Goal: Task Accomplishment & Management: Complete application form

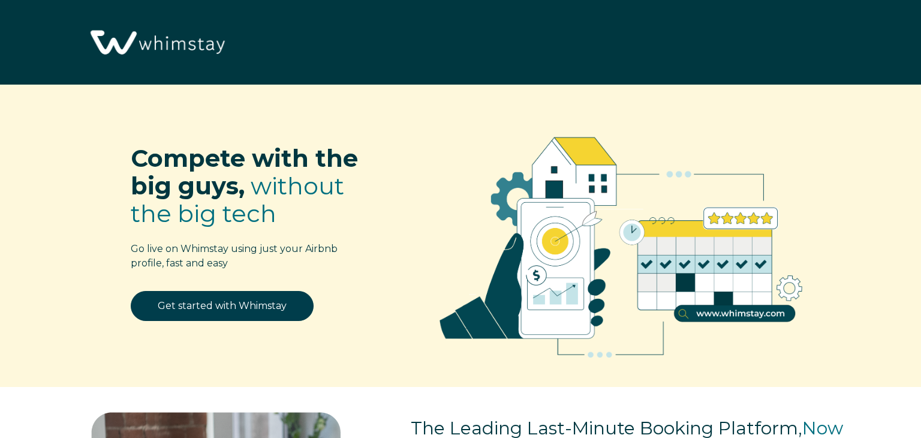
select select "US"
select select "PriceLabs"
select select "Social Media"
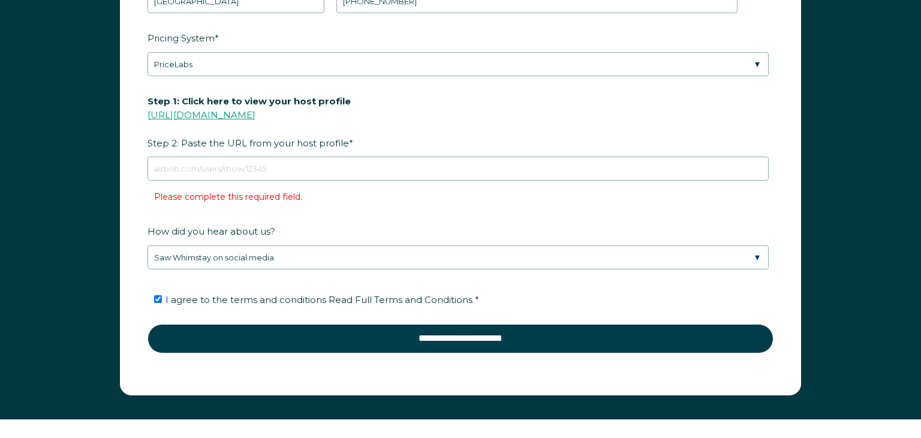
click at [197, 115] on link "[URL][DOMAIN_NAME]" at bounding box center [202, 114] width 108 height 11
click at [233, 114] on link "[URL][DOMAIN_NAME]" at bounding box center [202, 114] width 108 height 11
click at [209, 114] on link "[URL][DOMAIN_NAME]" at bounding box center [202, 114] width 108 height 11
click at [199, 114] on link "[URL][DOMAIN_NAME]" at bounding box center [202, 114] width 108 height 11
click at [198, 113] on link "[URL][DOMAIN_NAME]" at bounding box center [202, 114] width 108 height 11
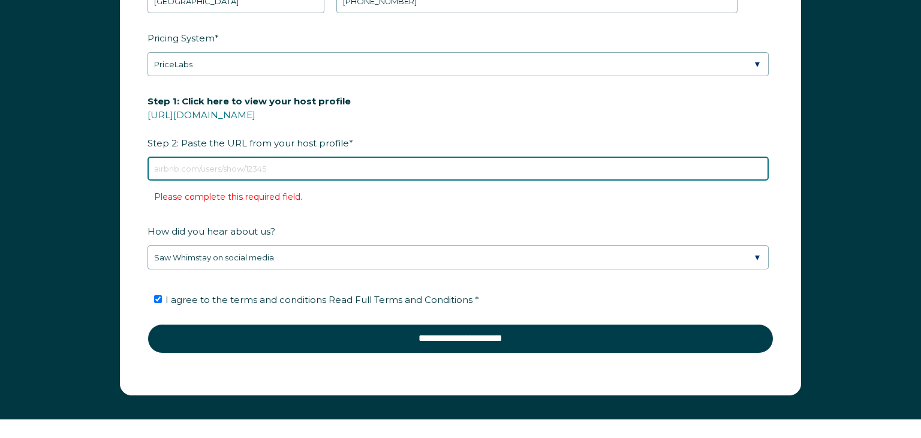
click at [182, 163] on input "Step 1: Click here to view your host profile https://www.airbnb.com/users/show/…" at bounding box center [458, 169] width 621 height 24
click at [163, 165] on input "Step 1: Click here to view your host profile https://www.airbnb.com/users/show/…" at bounding box center [458, 169] width 621 height 24
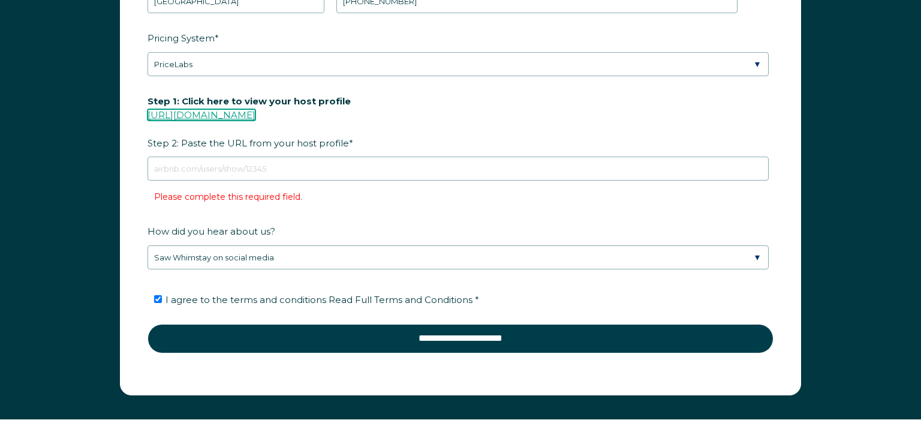
click at [217, 110] on link "https://www.airbnb.com/users/show/" at bounding box center [202, 114] width 108 height 11
click at [230, 113] on link "https://www.airbnb.com/users/show/" at bounding box center [202, 114] width 108 height 11
click at [220, 113] on link "https://www.airbnb.com/users/show/" at bounding box center [202, 114] width 108 height 11
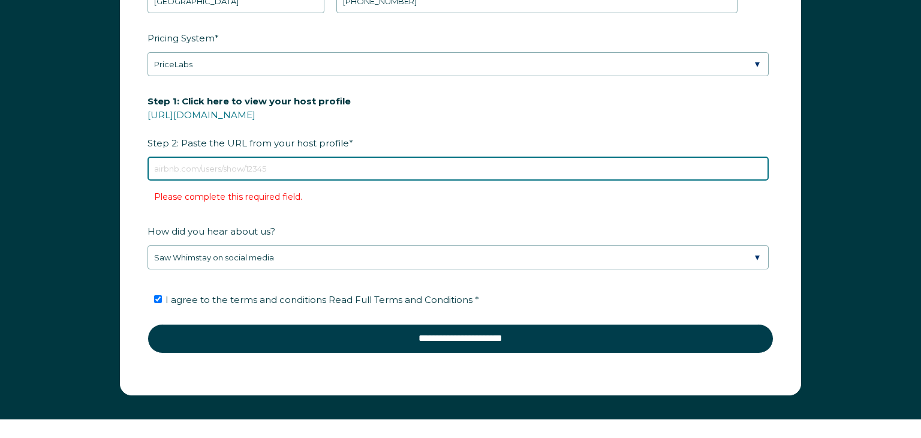
paste input "https://www.airbnb.com/users/show/455509418"
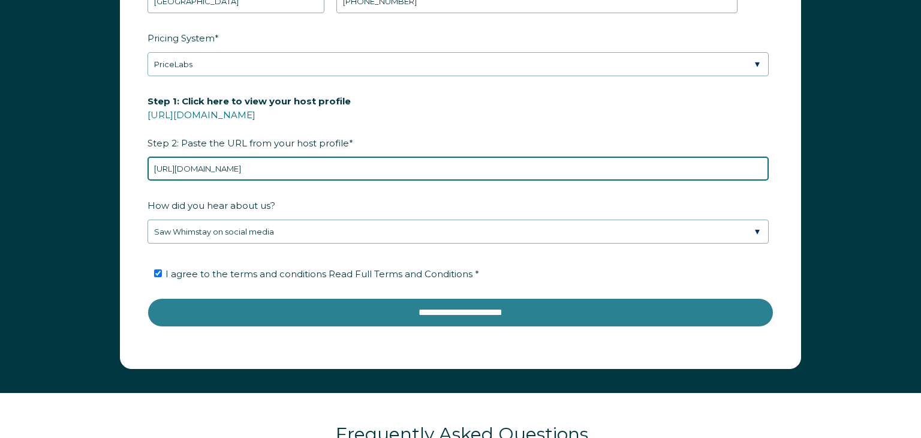
type input "https://www.airbnb.com/users/show/455509418"
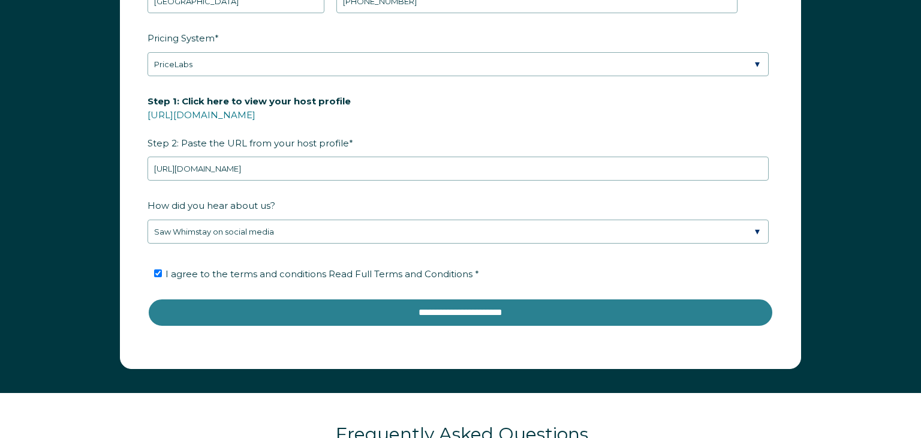
click at [417, 313] on input "**********" at bounding box center [461, 312] width 626 height 29
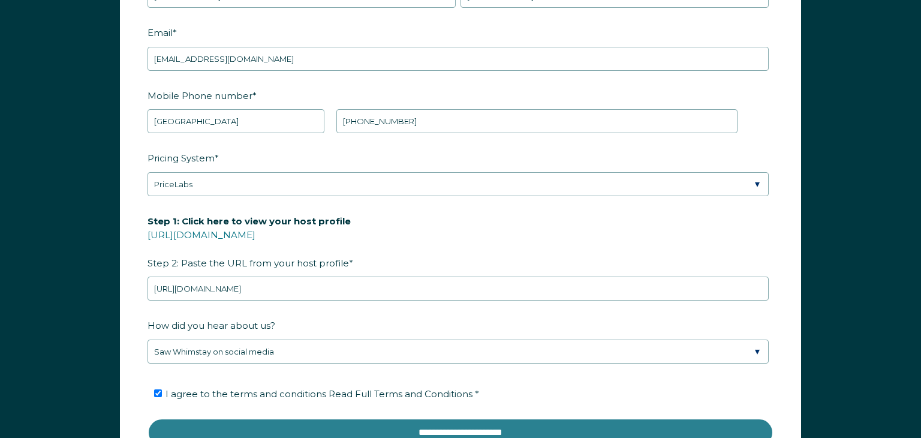
scroll to position [1613, 0]
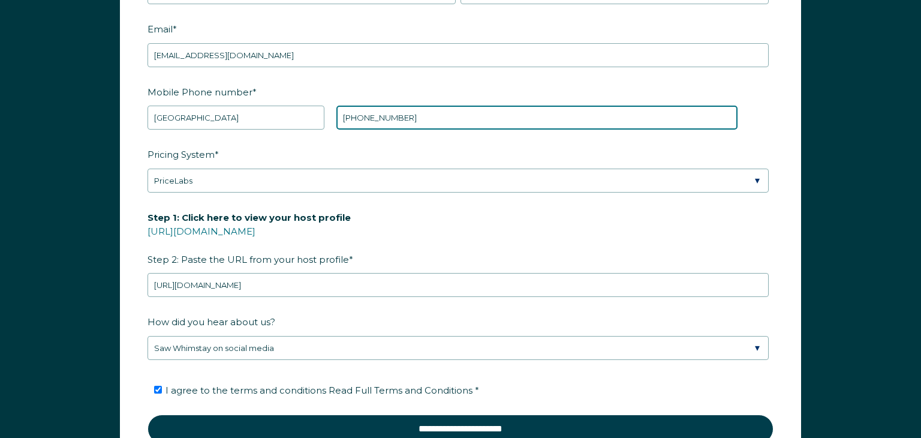
click at [417, 119] on input "[PHONE_NUMBER]" at bounding box center [536, 118] width 401 height 24
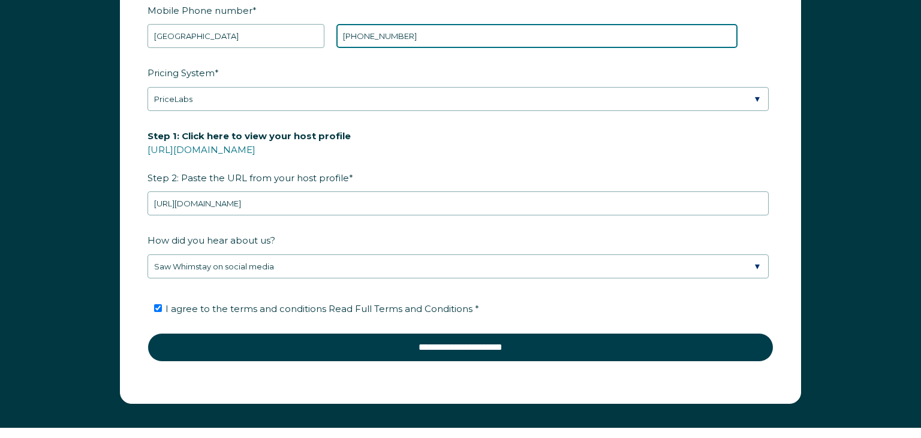
scroll to position [1697, 0]
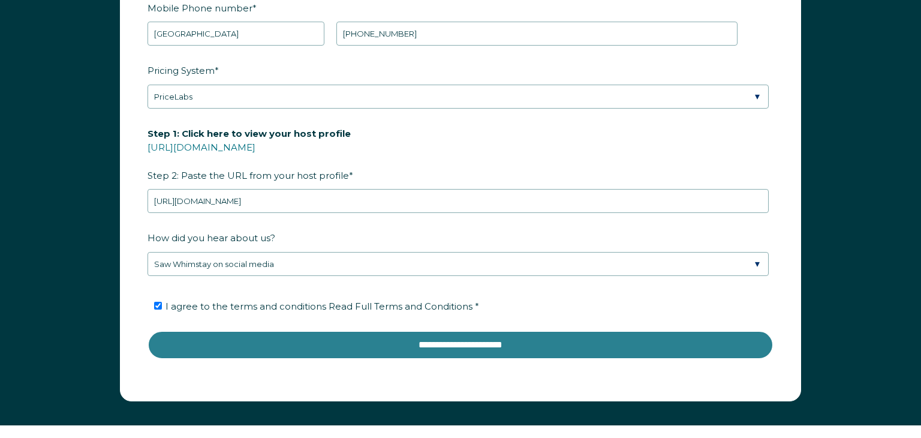
click at [464, 347] on input "**********" at bounding box center [461, 344] width 626 height 29
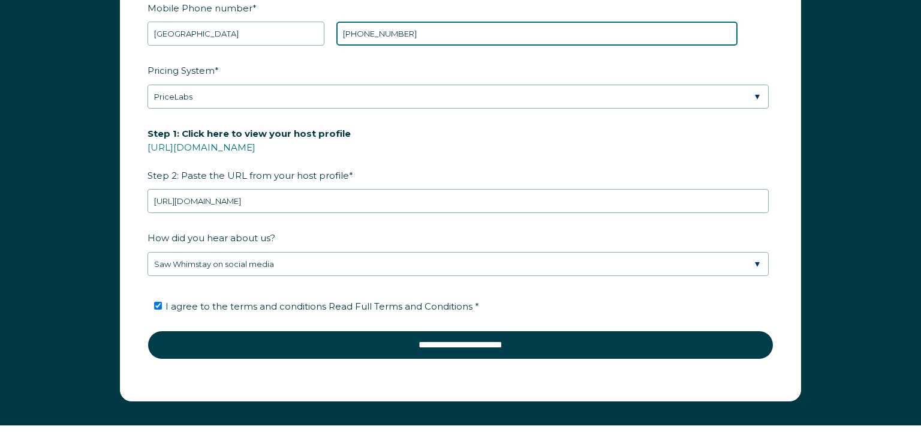
click at [412, 38] on input "+1 9087689093" at bounding box center [536, 34] width 401 height 24
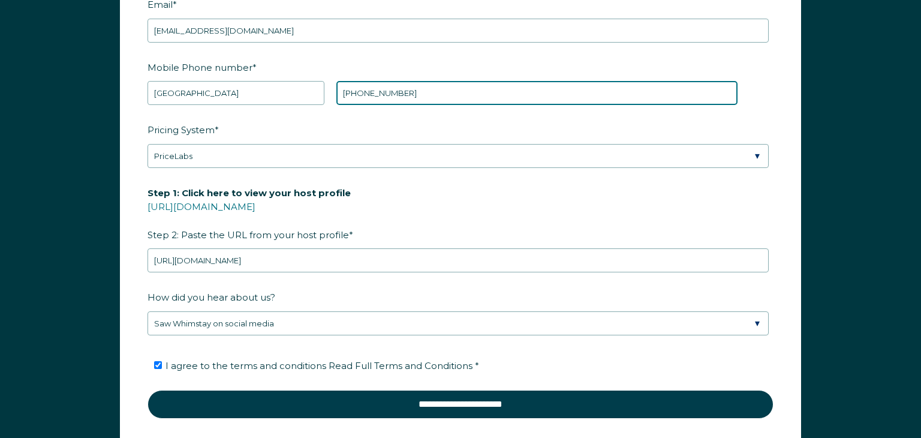
scroll to position [1639, 0]
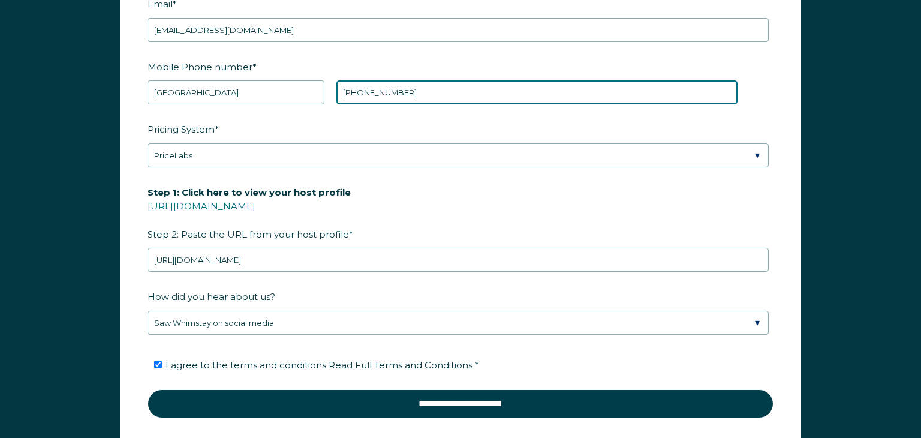
type input "[PHONE_NUMBER]"
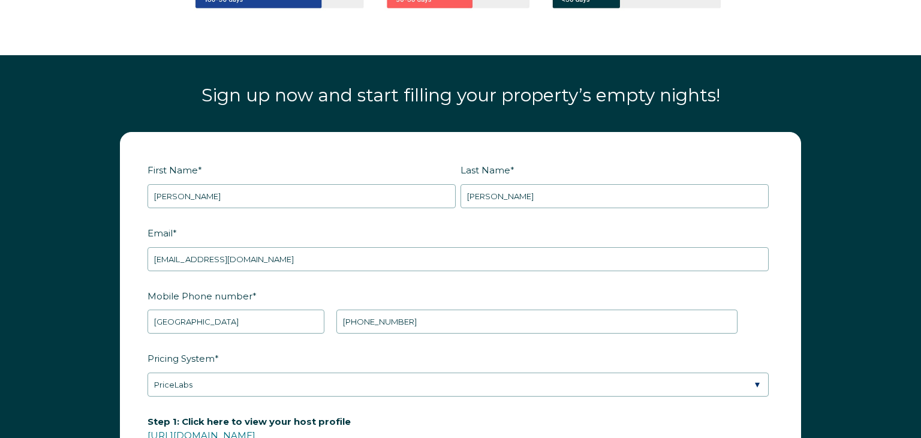
scroll to position [1409, 0]
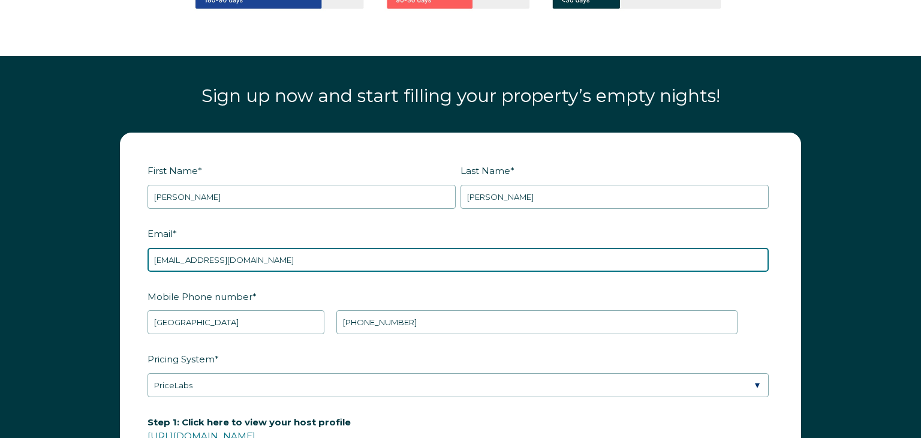
click at [282, 263] on input "[EMAIL_ADDRESS][DOMAIN_NAME]" at bounding box center [458, 260] width 621 height 24
type input "y"
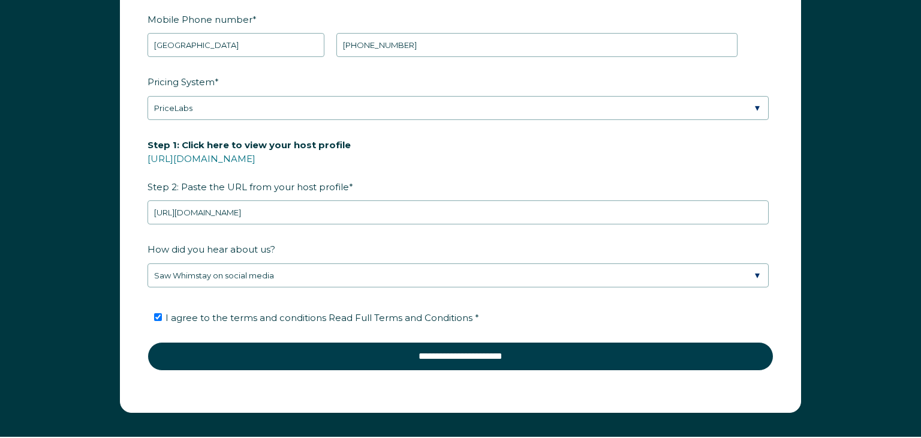
scroll to position [1687, 0]
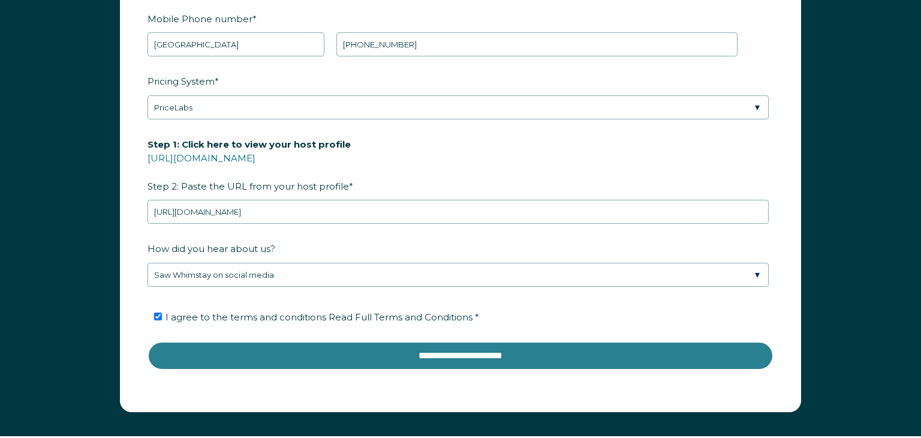
click at [413, 357] on input "**********" at bounding box center [461, 355] width 626 height 29
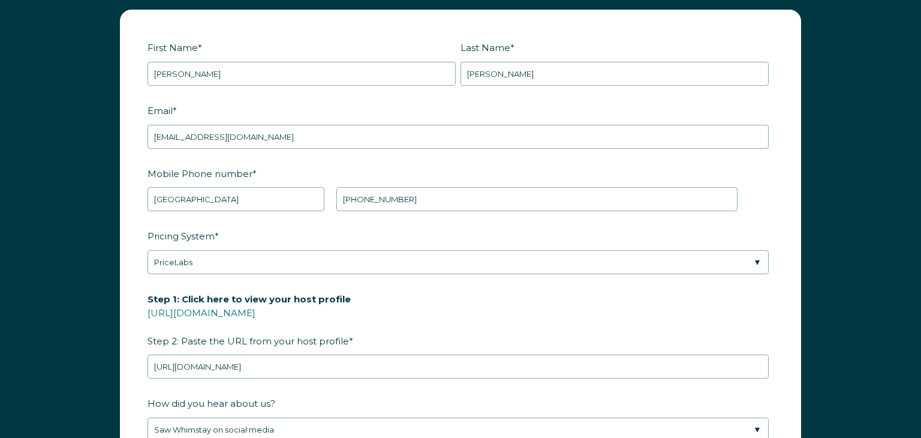
scroll to position [1478, 0]
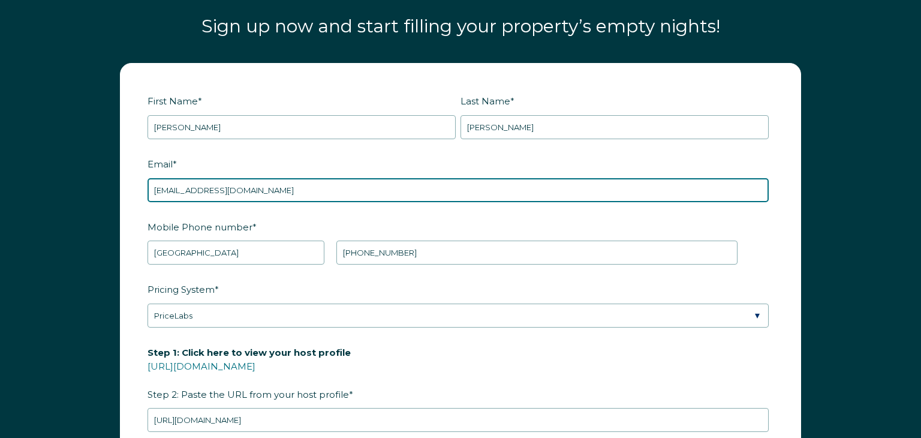
click at [257, 188] on input "aperretti45@gmail.com" at bounding box center [458, 190] width 621 height 24
type input "a"
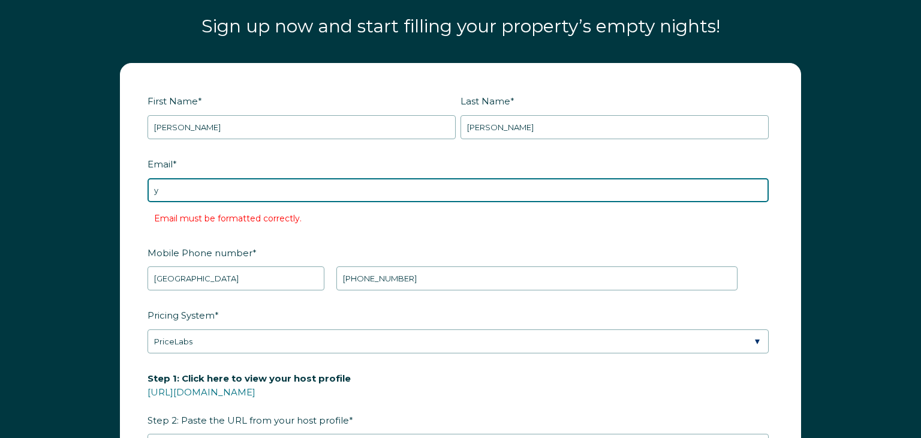
type input "[EMAIL_ADDRESS][DOMAIN_NAME]"
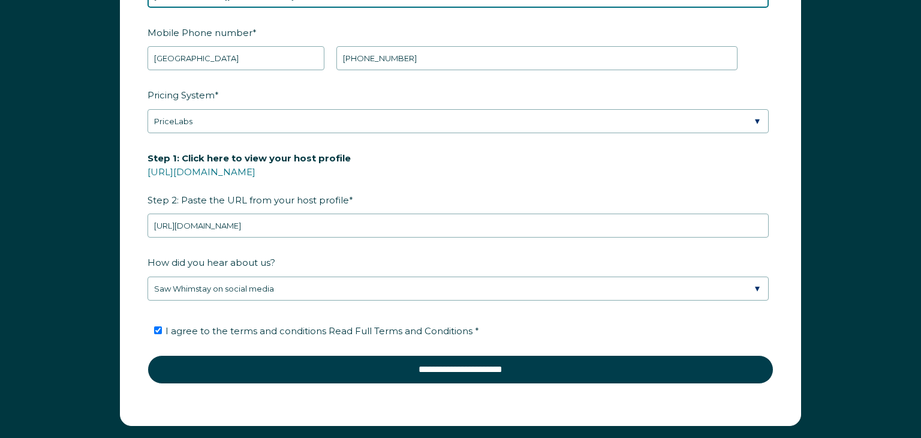
scroll to position [1688, 0]
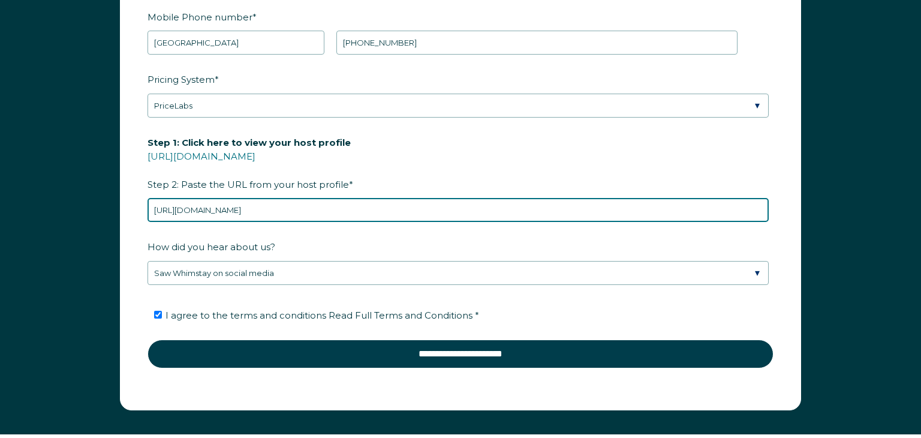
click at [352, 205] on input "https://www.airbnb.com/users/show/455509418" at bounding box center [458, 210] width 621 height 24
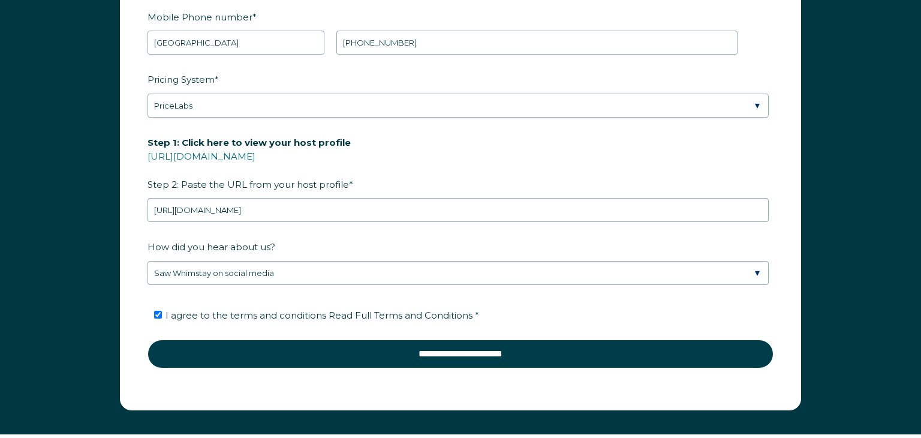
click at [371, 179] on label "Step 1: Click here to view your host profile [URL][DOMAIN_NAME] Step 2: Paste t…" at bounding box center [461, 163] width 626 height 63
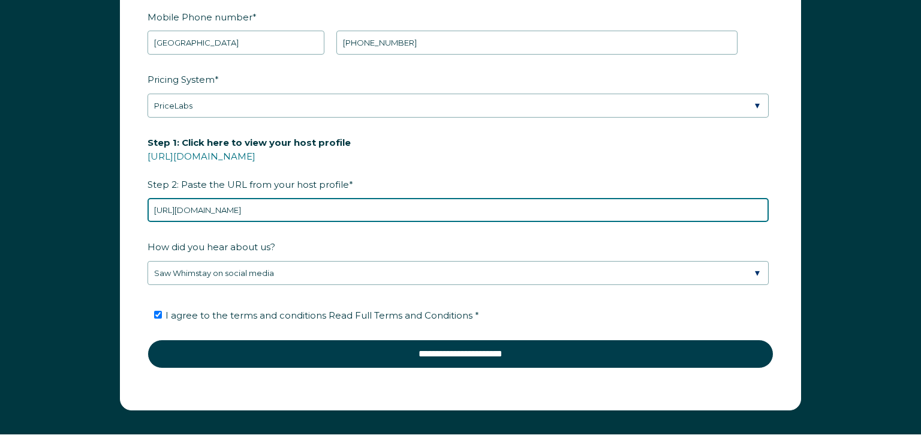
click at [371, 198] on input "https://www.airbnb.com/users/show/455509418" at bounding box center [458, 210] width 621 height 24
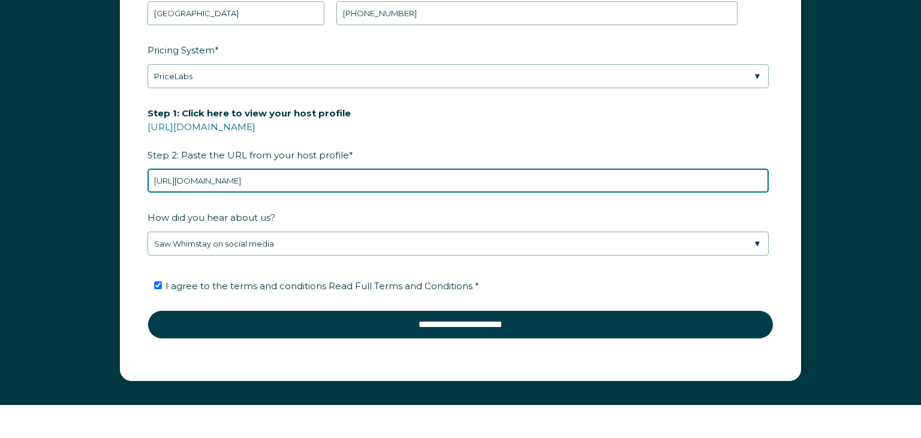
scroll to position [1722, 0]
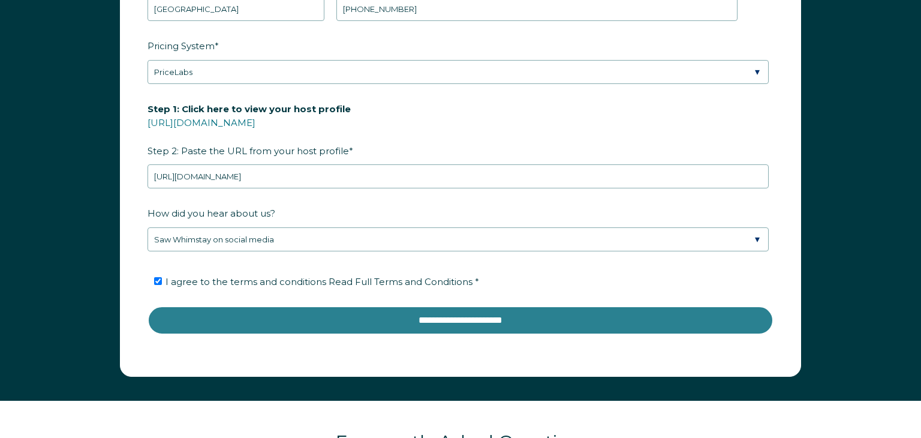
click at [456, 326] on input "**********" at bounding box center [461, 320] width 626 height 29
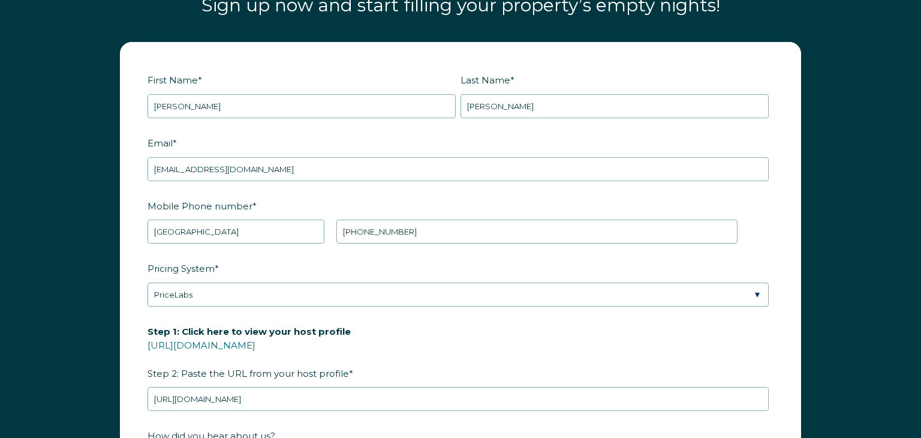
scroll to position [1495, 0]
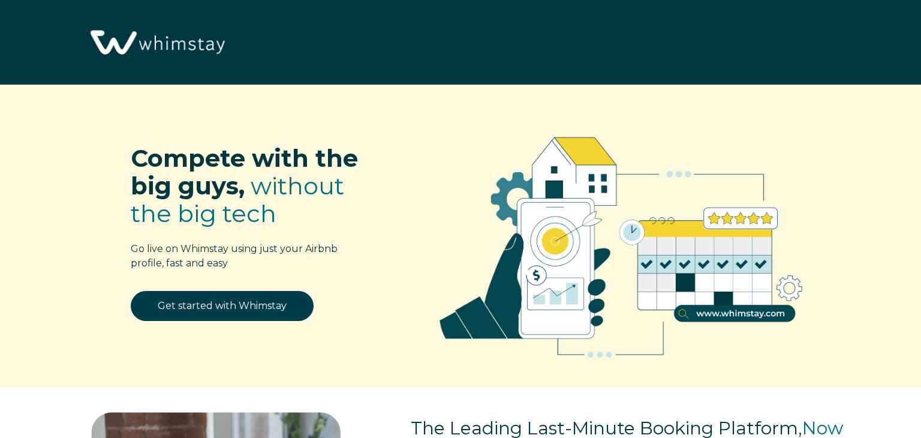
select select "US"
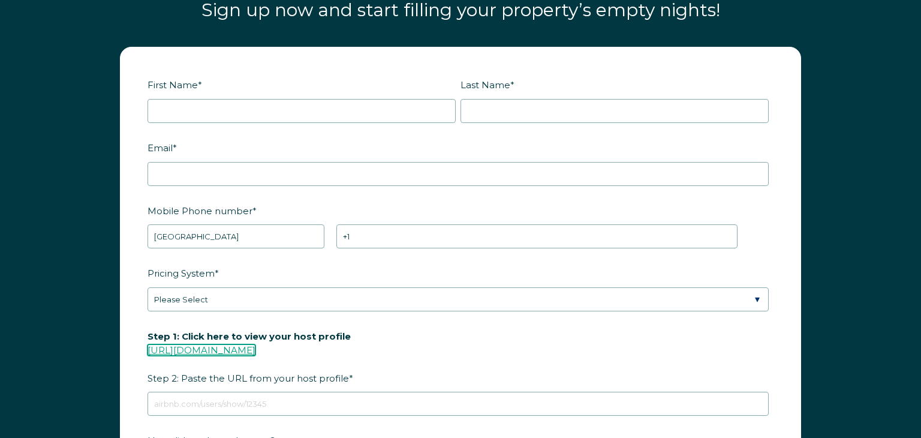
click at [227, 353] on link "[URL][DOMAIN_NAME]" at bounding box center [202, 349] width 108 height 11
click at [225, 348] on link "[URL][DOMAIN_NAME]" at bounding box center [202, 349] width 108 height 11
click at [216, 351] on link "[URL][DOMAIN_NAME]" at bounding box center [202, 349] width 108 height 11
click at [199, 347] on link "[URL][DOMAIN_NAME]" at bounding box center [202, 349] width 108 height 11
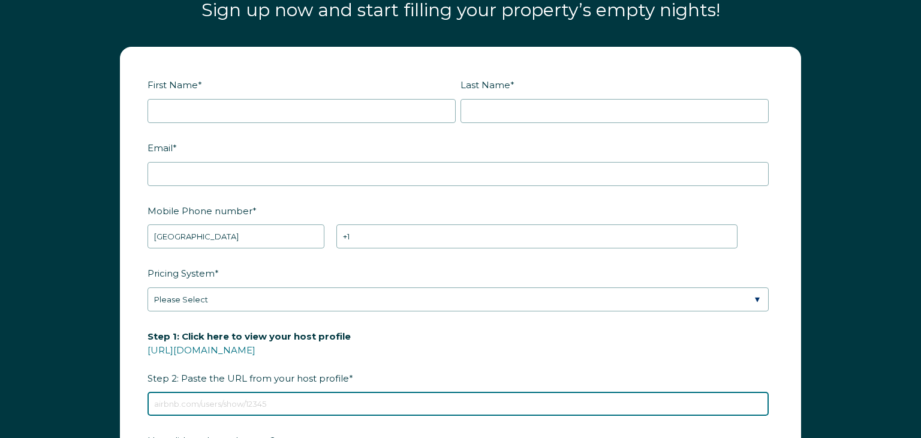
click at [196, 397] on input "Step 1: Click here to view your host profile [URL][DOMAIN_NAME] Step 2: Paste t…" at bounding box center [458, 404] width 621 height 24
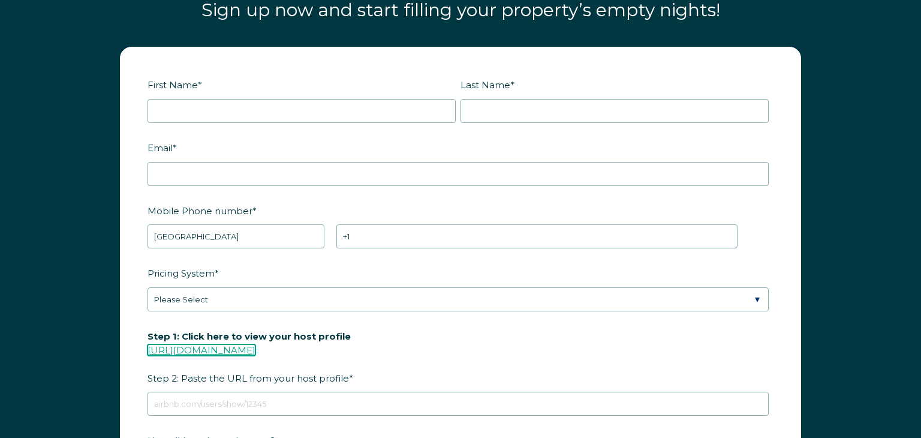
click at [221, 349] on link "https://www.airbnb.com/users/show/" at bounding box center [202, 349] width 108 height 11
click at [187, 350] on link "https://www.airbnb.com/users/show/" at bounding box center [202, 349] width 108 height 11
click at [205, 349] on link "https://www.airbnb.com/users/show/" at bounding box center [202, 349] width 108 height 11
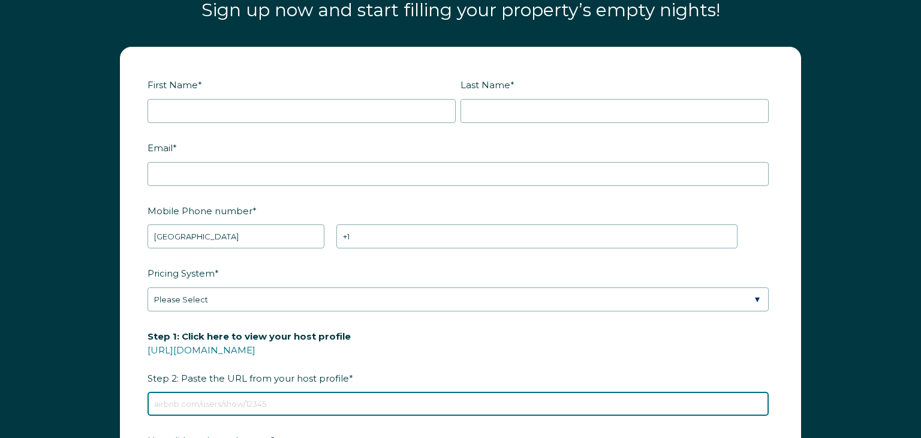
click at [161, 402] on input "Step 1: Click here to view your host profile https://www.airbnb.com/users/show/…" at bounding box center [458, 404] width 621 height 24
paste input "https://www.airbnb.com/users/show/455509418"
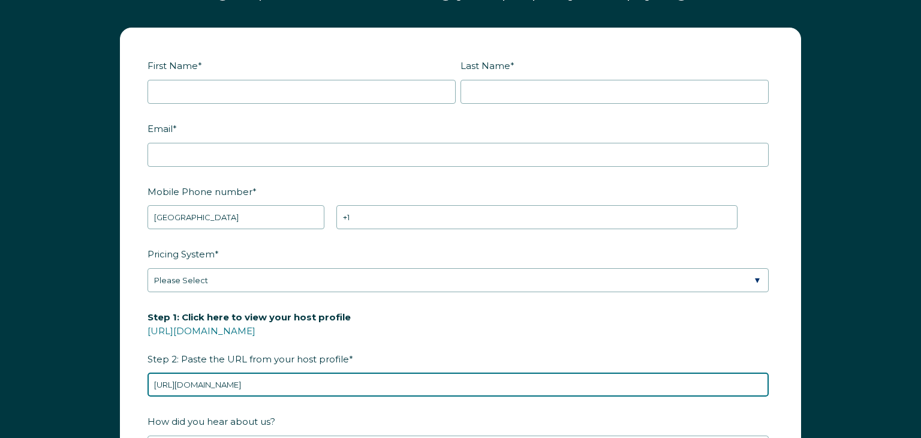
scroll to position [1513, 0]
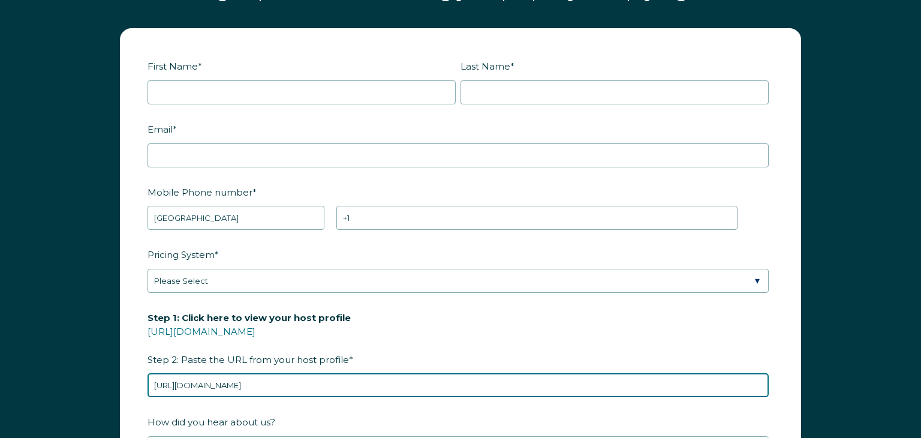
type input "https://www.airbnb.com/users/show/455509418"
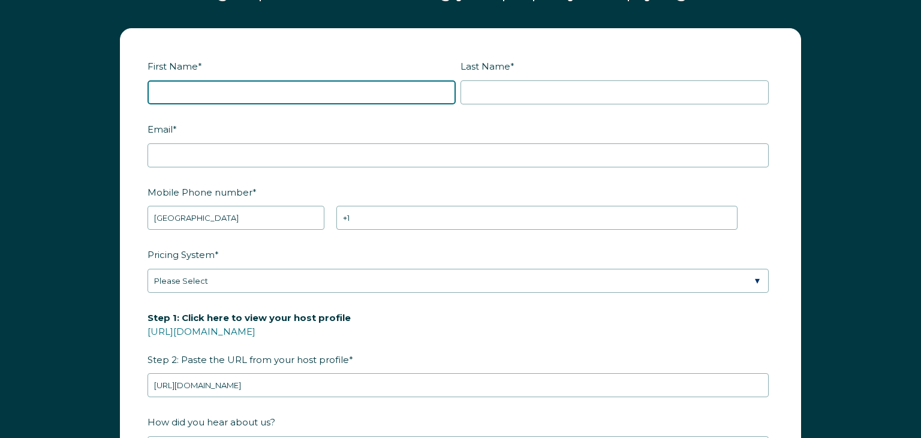
click at [161, 82] on input "First Name *" at bounding box center [302, 92] width 308 height 24
type input "anthony"
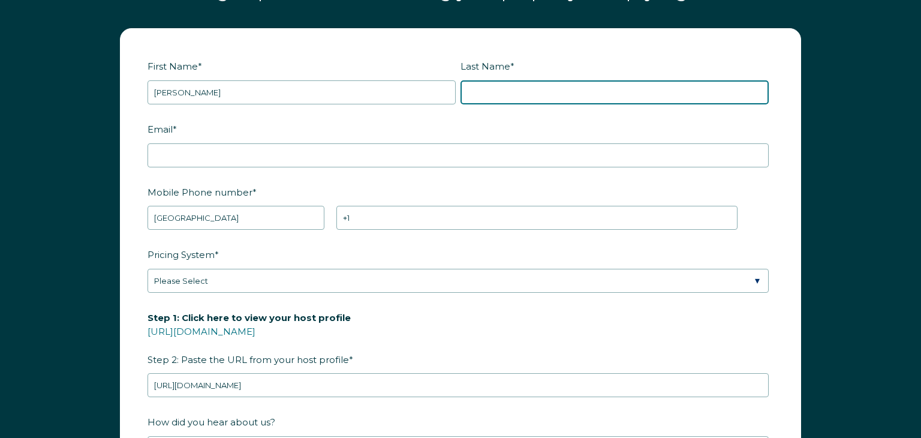
type input "perretti"
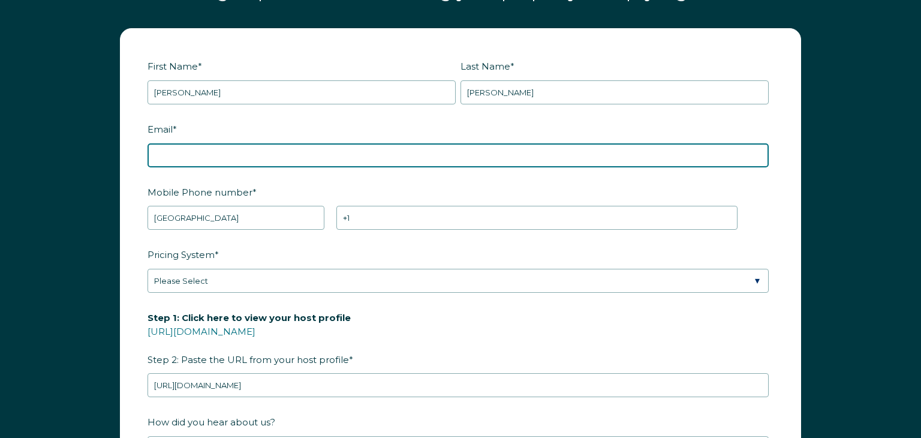
click at [209, 151] on input "Email *" at bounding box center [458, 155] width 621 height 24
click at [194, 156] on input "Email *" at bounding box center [458, 155] width 621 height 24
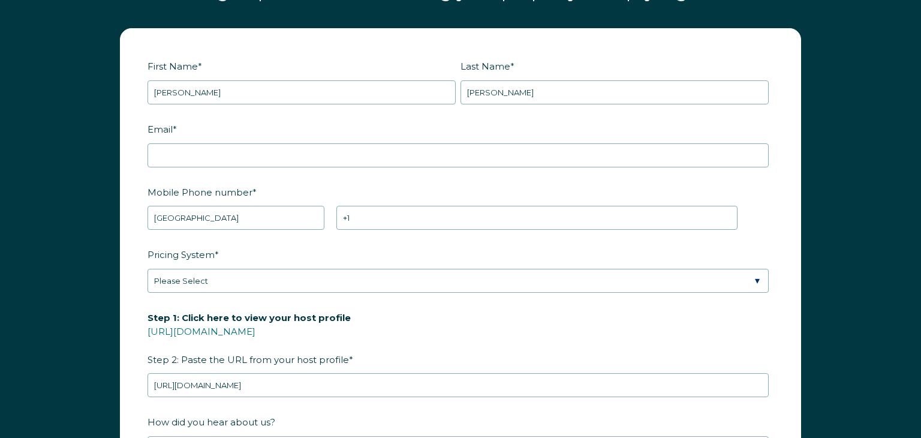
click at [392, 191] on form "First Name * anthony Last Name * perretti RBO Token Company ID Referrer Code Di…" at bounding box center [461, 307] width 680 height 556
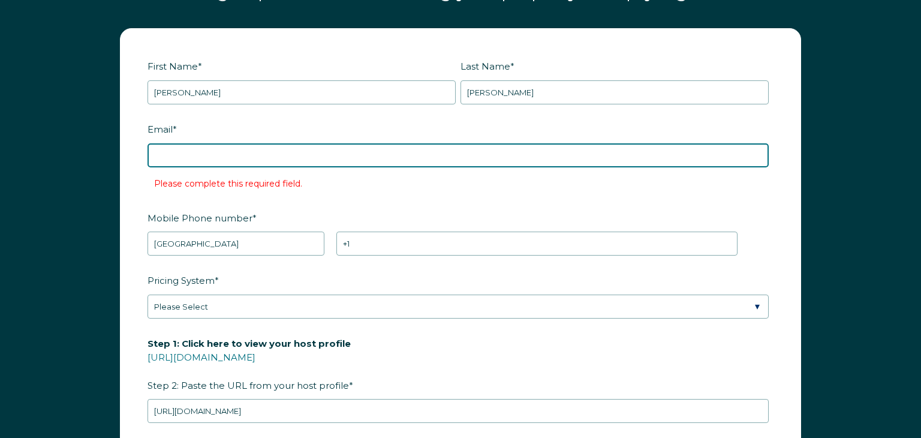
click at [251, 163] on input "Email *" at bounding box center [458, 155] width 621 height 24
type input "[EMAIL_ADDRESS][DOMAIN_NAME]"
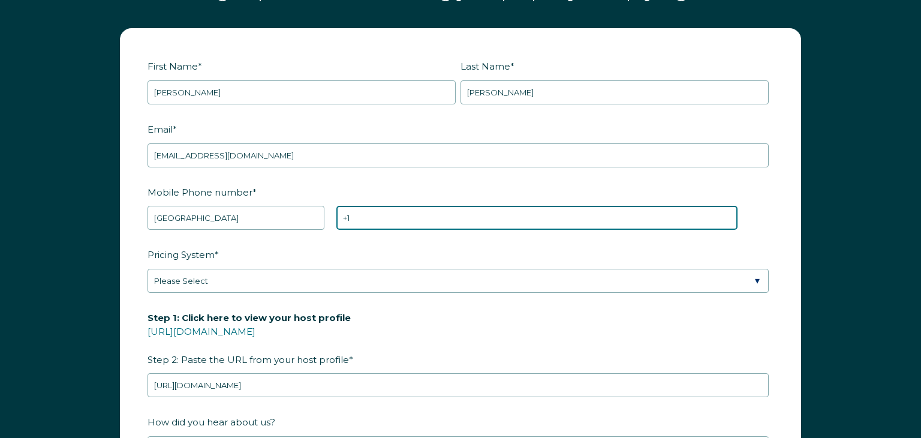
click at [369, 218] on input "+1" at bounding box center [536, 218] width 401 height 24
type input "[PHONE_NUMBER]"
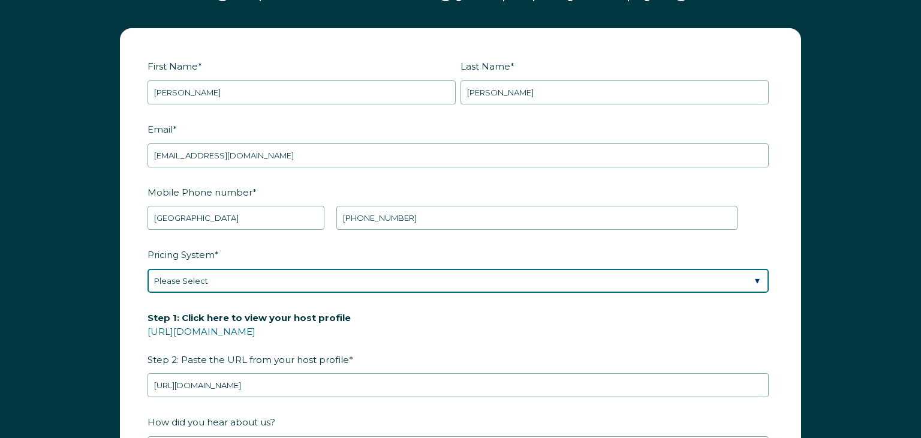
click at [296, 282] on select "Please Select Manual Airbnb Smart Pricing PriceLabs Wheelhouse Beyond Pricing 3…" at bounding box center [458, 281] width 621 height 24
select select "PriceLabs"
click at [148, 269] on select "Please Select Manual Airbnb Smart Pricing PriceLabs Wheelhouse Beyond Pricing 3…" at bounding box center [458, 281] width 621 height 24
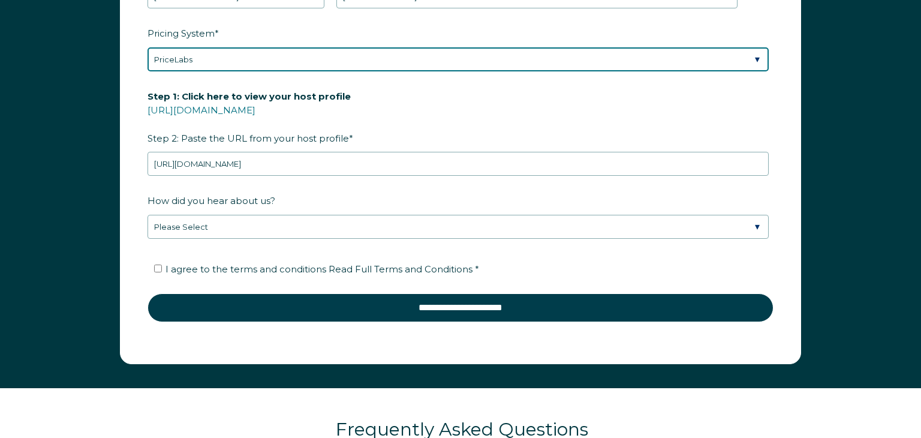
scroll to position [1739, 0]
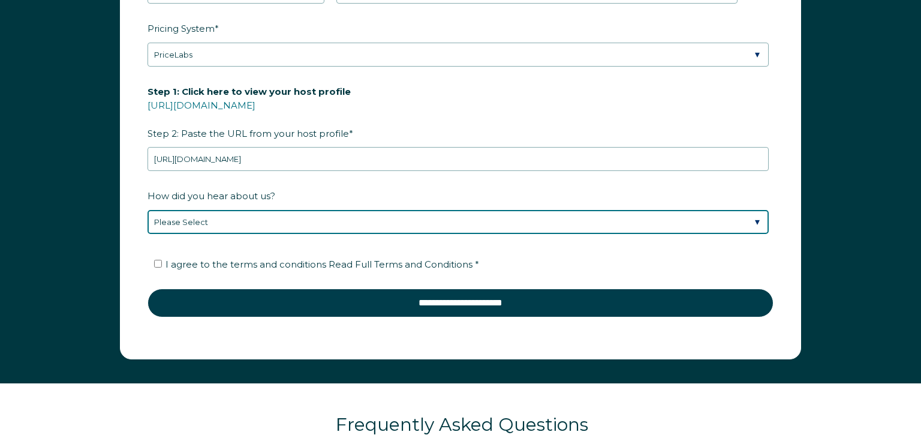
click at [232, 216] on select "Please Select Discovered Whimstay at an event or conference Found Whimstay thro…" at bounding box center [458, 222] width 621 height 24
select select "Social Media"
click at [148, 210] on select "Please Select Discovered Whimstay at an event or conference Found Whimstay thro…" at bounding box center [458, 222] width 621 height 24
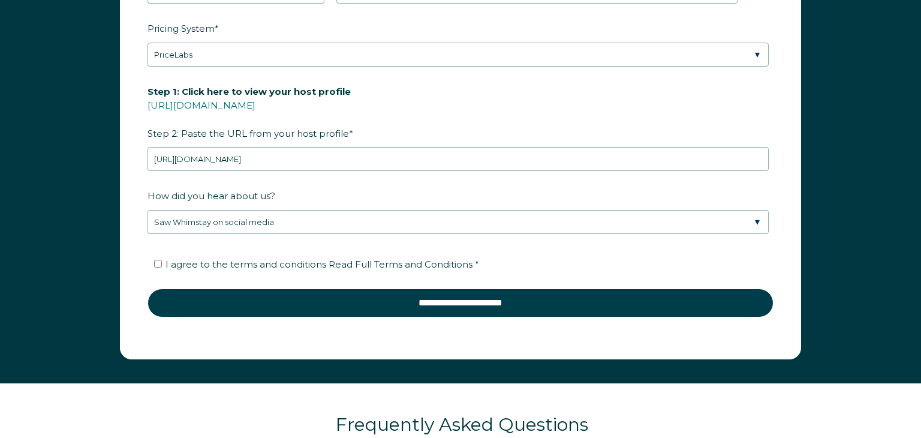
click at [157, 256] on li "I agree to the terms and conditions Read Full Terms and Conditions *" at bounding box center [464, 264] width 621 height 19
click at [160, 264] on input "I agree to the terms and conditions Read Full Terms and Conditions *" at bounding box center [158, 264] width 8 height 8
checkbox input "true"
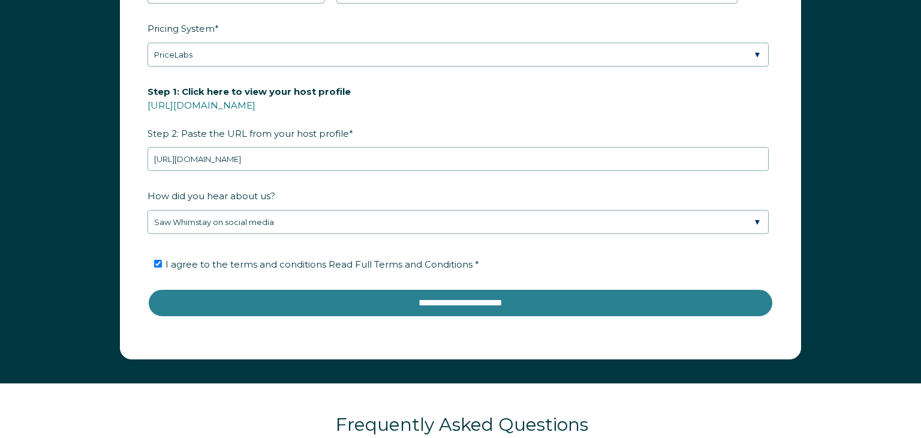
click at [476, 301] on input "**********" at bounding box center [461, 302] width 626 height 29
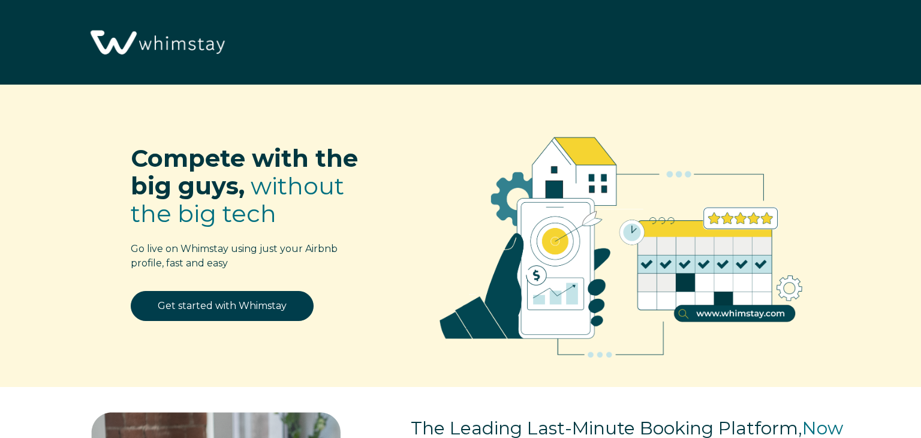
select select "US"
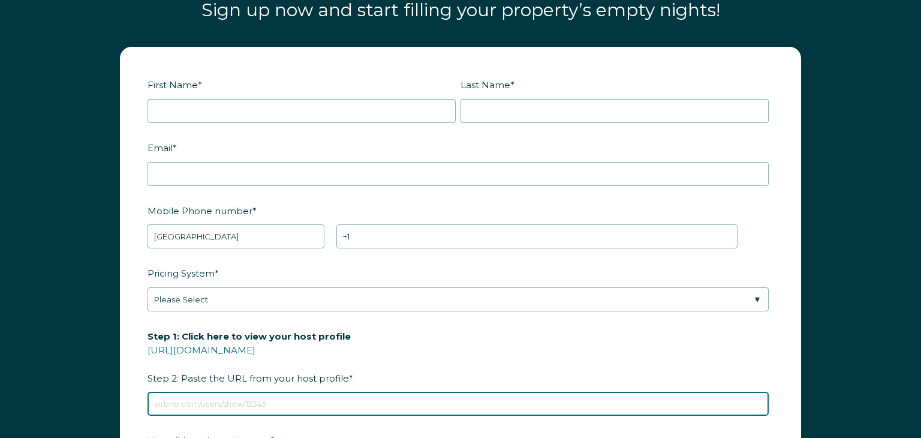
click at [167, 405] on input "Step 1: Click here to view your host profile [URL][DOMAIN_NAME] Step 2: Paste t…" at bounding box center [458, 404] width 621 height 24
click at [161, 402] on input "Step 1: Click here to view your host profile [URL][DOMAIN_NAME] Step 2: Paste t…" at bounding box center [458, 404] width 621 height 24
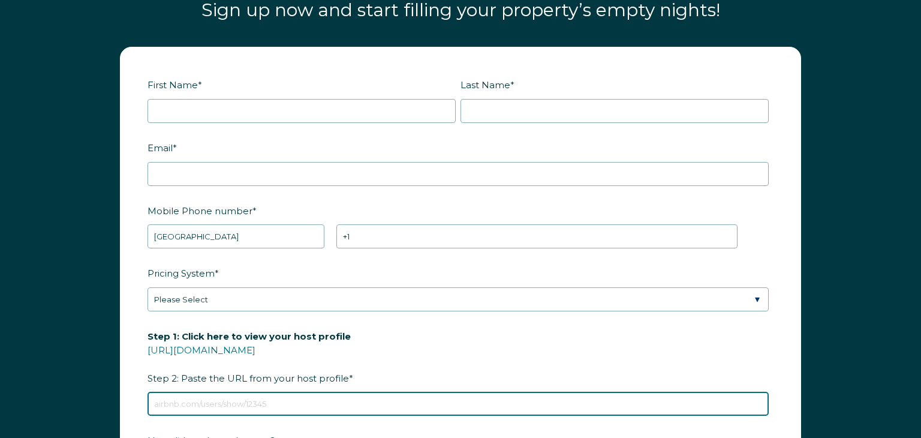
click at [161, 402] on input "Step 1: Click here to view your host profile [URL][DOMAIN_NAME] Step 2: Paste t…" at bounding box center [458, 404] width 621 height 24
click at [152, 402] on input "Step 1: Click here to view your host profile [URL][DOMAIN_NAME] Step 2: Paste t…" at bounding box center [458, 404] width 621 height 24
click at [152, 400] on input "Step 1: Click here to view your host profile [URL][DOMAIN_NAME] Step 2: Paste t…" at bounding box center [458, 404] width 621 height 24
click at [166, 399] on input "Step 1: Click here to view your host profile [URL][DOMAIN_NAME] Step 2: Paste t…" at bounding box center [458, 404] width 621 height 24
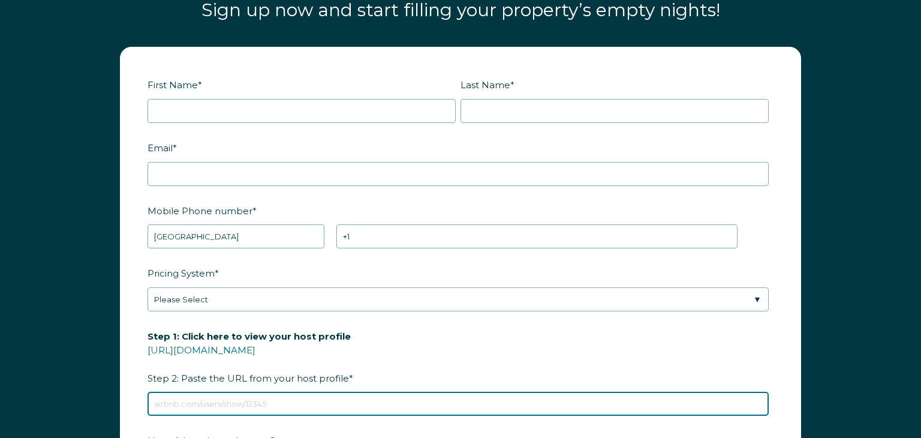
click at [166, 399] on input "Step 1: Click here to view your host profile [URL][DOMAIN_NAME] Step 2: Paste t…" at bounding box center [458, 404] width 621 height 24
click at [169, 407] on input "Step 1: Click here to view your host profile [URL][DOMAIN_NAME] Step 2: Paste t…" at bounding box center [458, 404] width 621 height 24
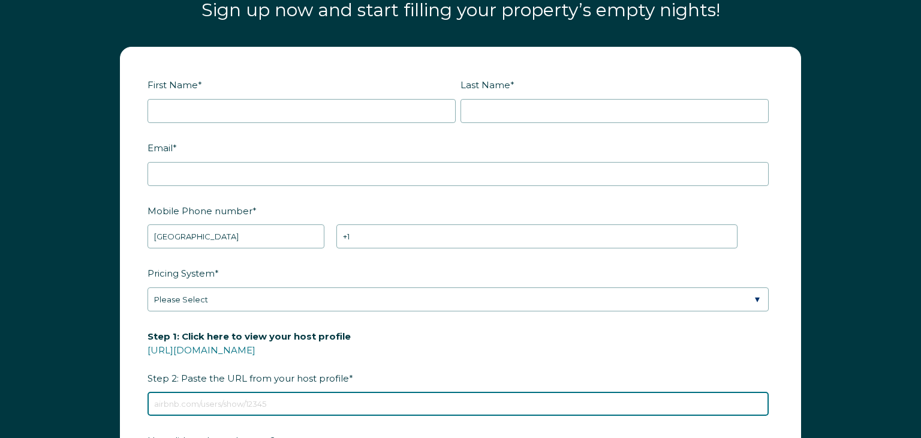
click at [169, 407] on input "Step 1: Click here to view your host profile [URL][DOMAIN_NAME] Step 2: Paste t…" at bounding box center [458, 404] width 621 height 24
paste input "https://www.airbnb.com/rooms/1341502722190182037?viralityEntryPoint=1&s=76"
type input "https://www.airbnb.com/rooms/1341502722190182037?viralityEntryPoint=1&s=76"
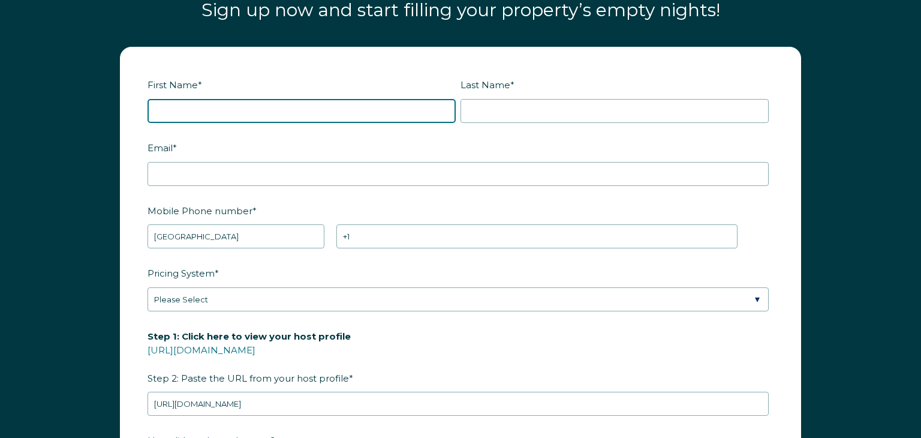
click at [160, 110] on input "First Name *" at bounding box center [302, 111] width 308 height 24
type input "anthony"
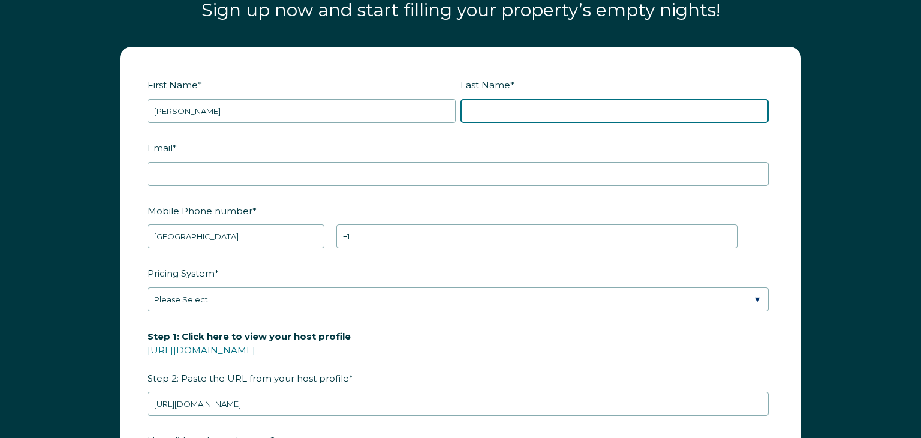
type input "perretti"
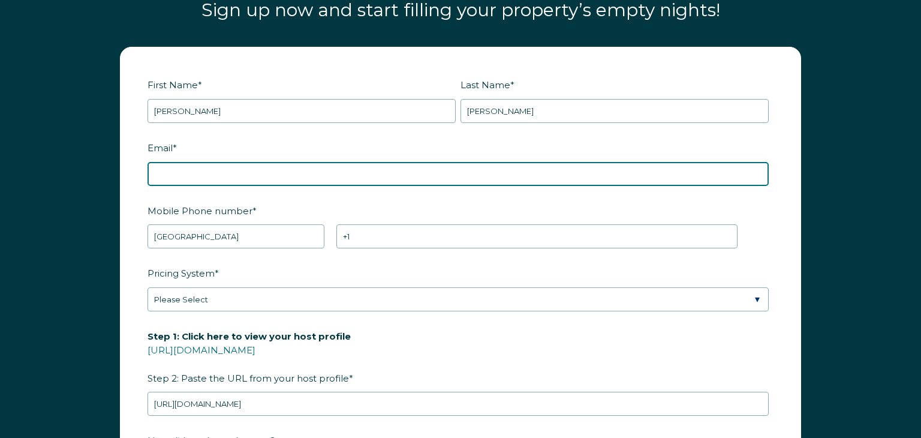
click at [172, 181] on input "Email *" at bounding box center [458, 174] width 621 height 24
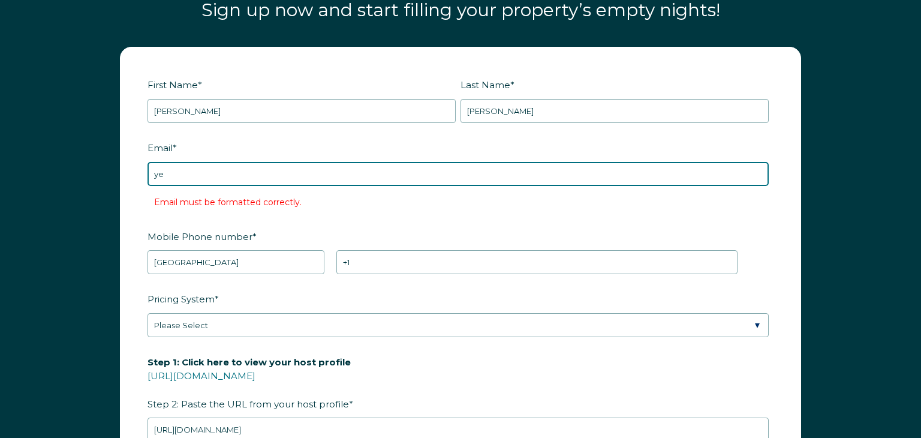
type input "[EMAIL_ADDRESS][DOMAIN_NAME]"
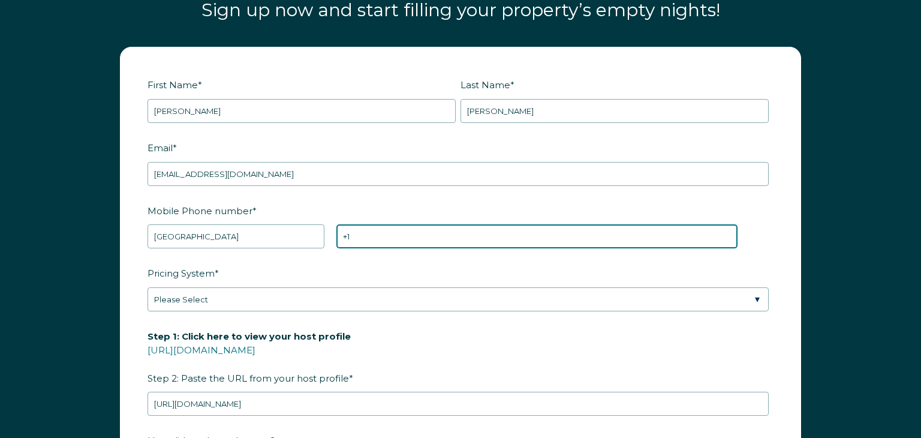
click at [368, 235] on input "+1" at bounding box center [536, 236] width 401 height 24
type input "[PHONE_NUMBER]"
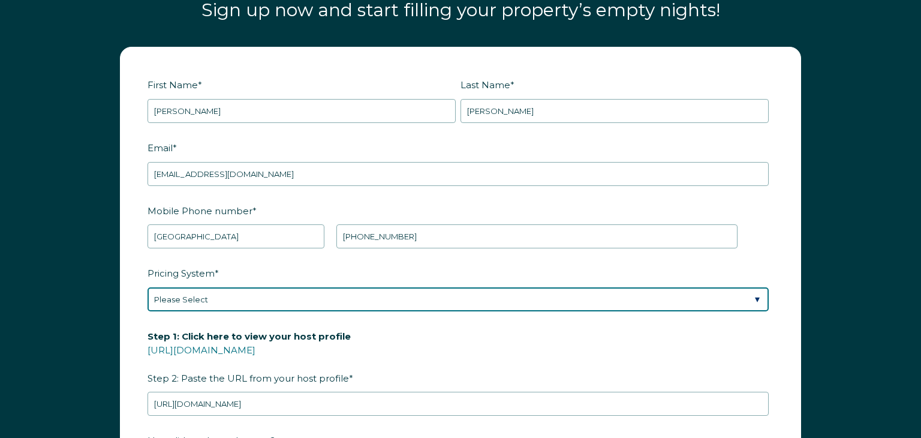
click at [760, 296] on select "Please Select Manual Airbnb Smart Pricing PriceLabs Wheelhouse Beyond Pricing 3…" at bounding box center [458, 299] width 621 height 24
select select "PriceLabs"
click at [148, 287] on select "Please Select Manual Airbnb Smart Pricing PriceLabs Wheelhouse Beyond Pricing 3…" at bounding box center [458, 299] width 621 height 24
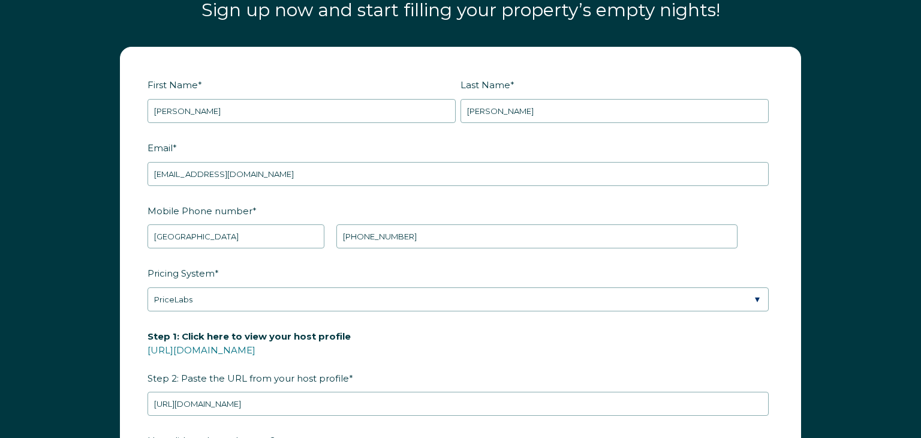
click at [185, 331] on span "Step 1: Click here to view your host profile" at bounding box center [249, 336] width 203 height 19
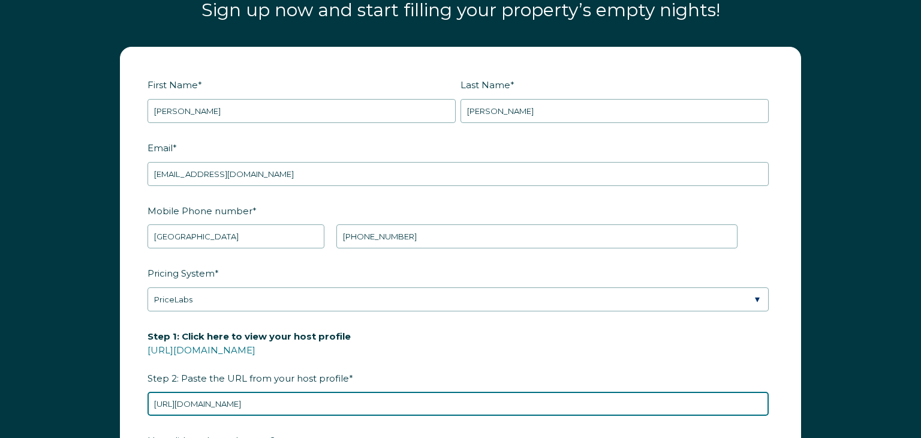
click at [185, 392] on input "https://www.airbnb.com/rooms/1341502722190182037?viralityEntryPoint=1&s=76" at bounding box center [458, 404] width 621 height 24
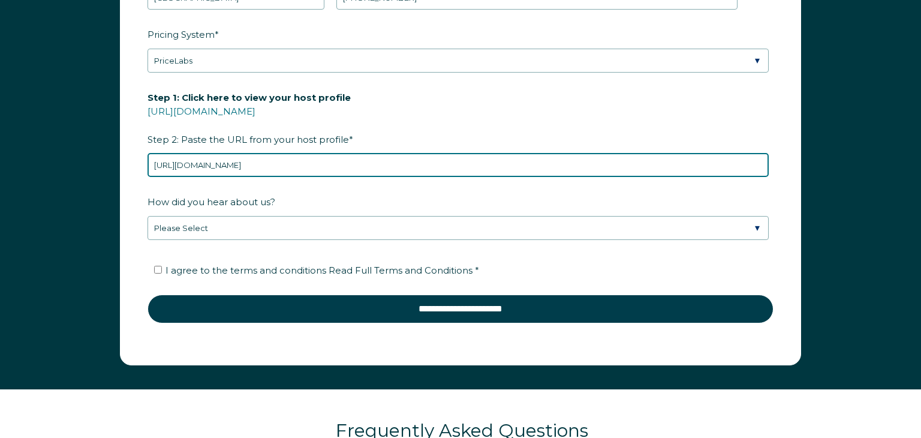
scroll to position [1737, 0]
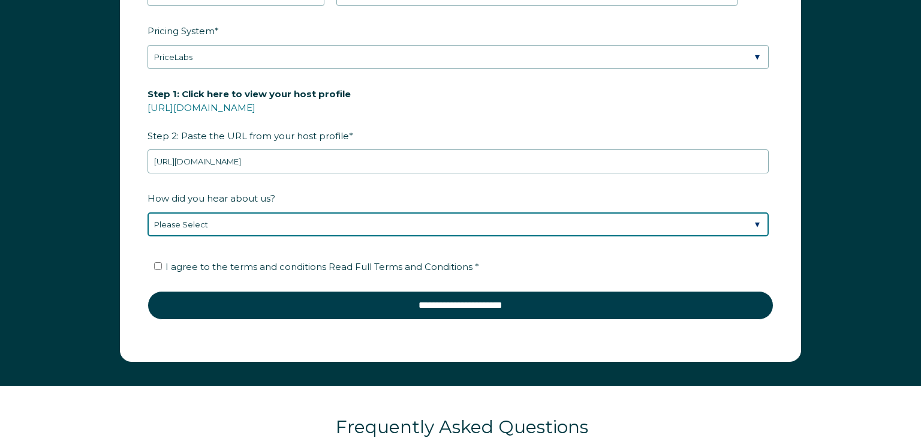
click at [757, 222] on select "Please Select Discovered Whimstay at an event or conference Found Whimstay thro…" at bounding box center [458, 224] width 621 height 24
select select "Social Media"
click at [148, 212] on select "Please Select Discovered Whimstay at an event or conference Found Whimstay thro…" at bounding box center [458, 224] width 621 height 24
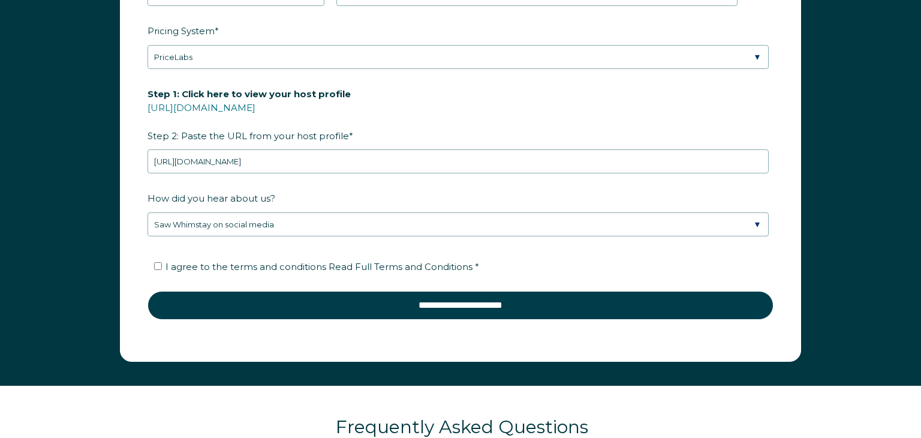
click at [158, 261] on label "I agree to the terms and conditions Read Full Terms and Conditions *" at bounding box center [316, 266] width 325 height 11
click at [158, 262] on input "I agree to the terms and conditions Read Full Terms and Conditions *" at bounding box center [158, 266] width 8 height 8
checkbox input "true"
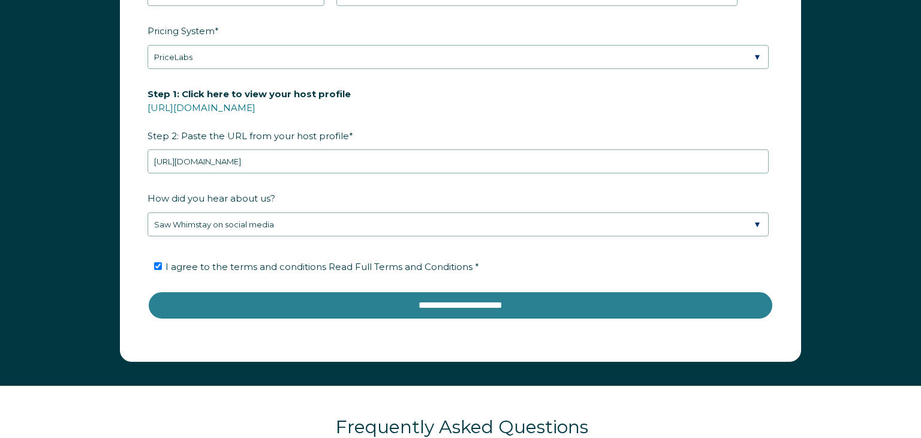
click at [468, 302] on input "**********" at bounding box center [461, 305] width 626 height 29
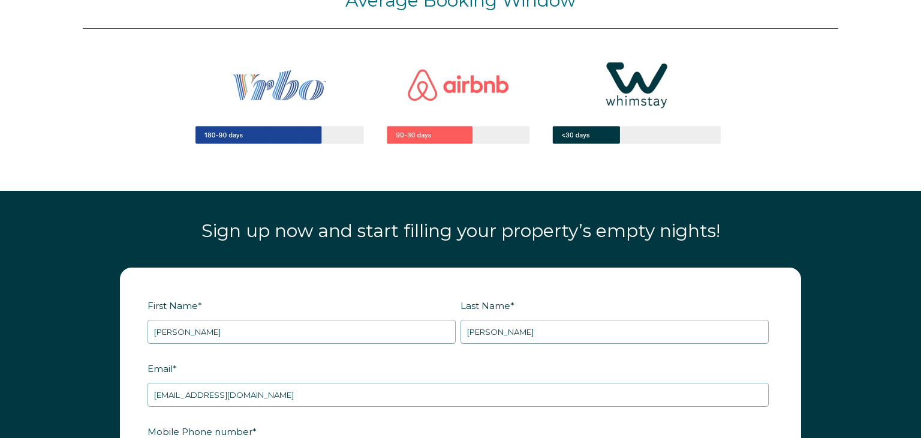
scroll to position [1272, 0]
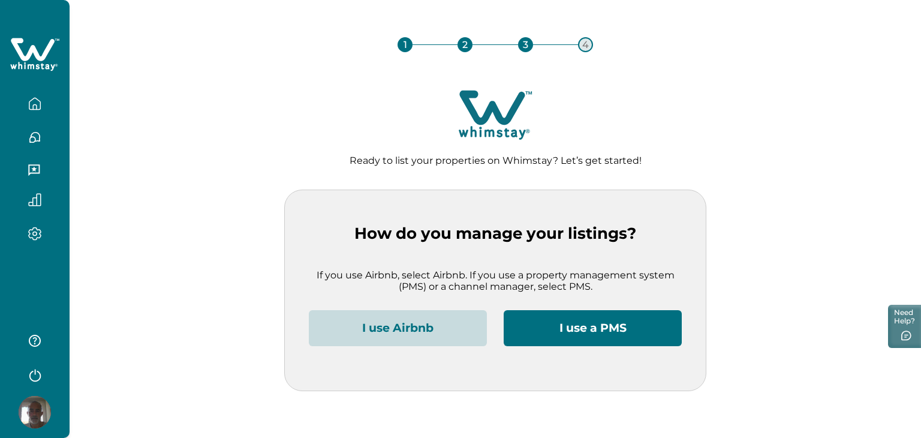
click at [563, 331] on button "I use a PMS" at bounding box center [593, 328] width 178 height 36
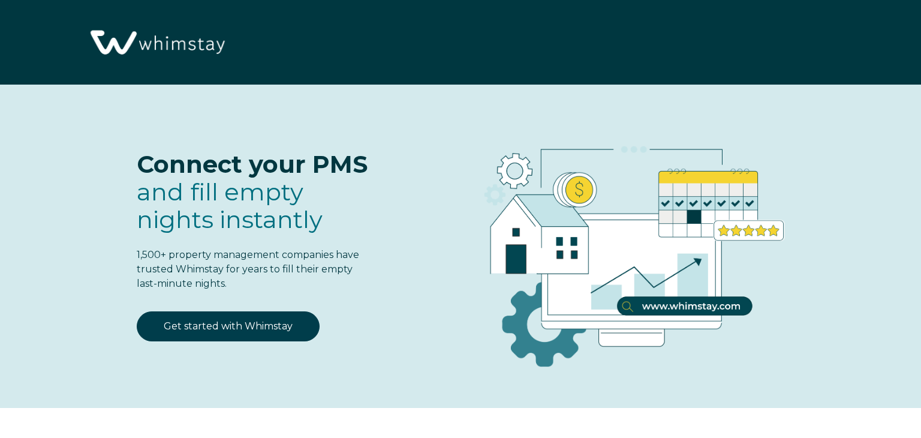
select select "US"
select select "Standard"
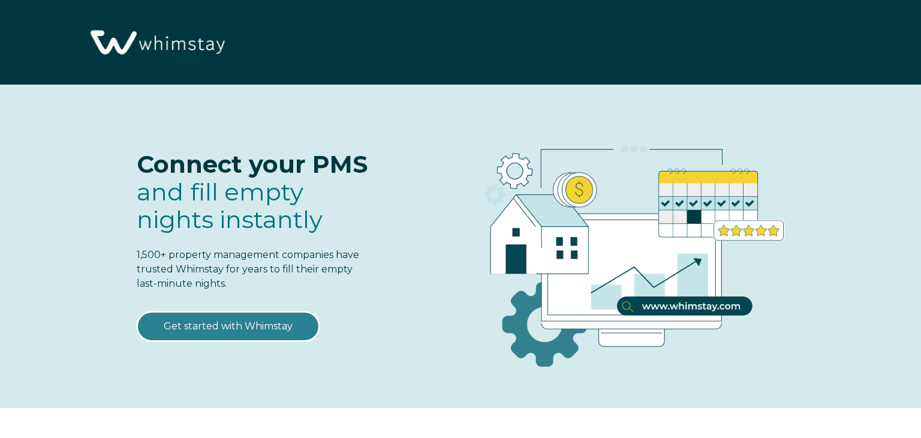
click at [280, 319] on link "Get started with Whimstay" at bounding box center [228, 326] width 183 height 30
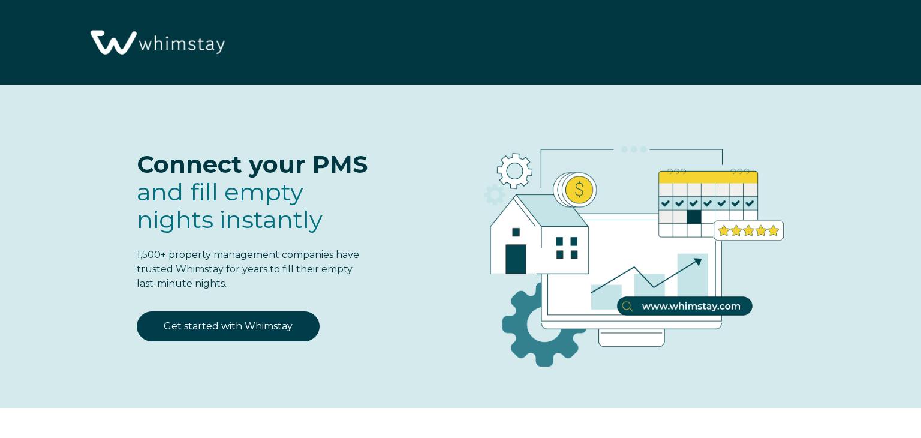
select select "US"
select select "Standard"
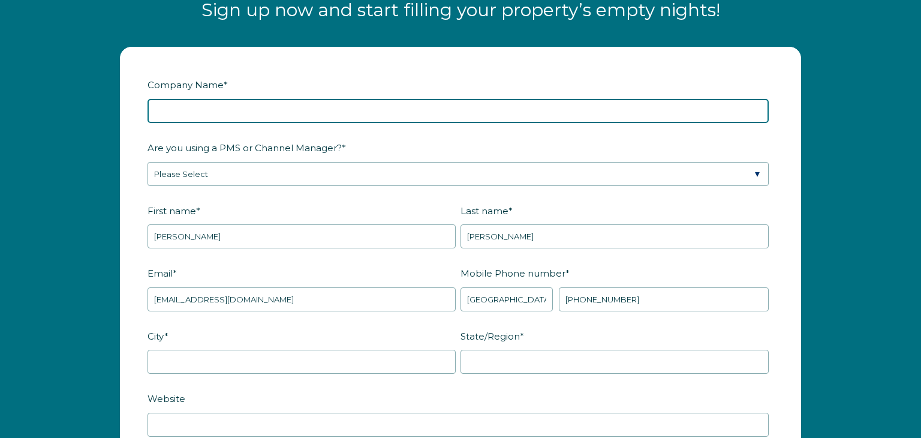
click at [199, 111] on input "Company Name *" at bounding box center [458, 111] width 621 height 24
type input "casa yellowstone"
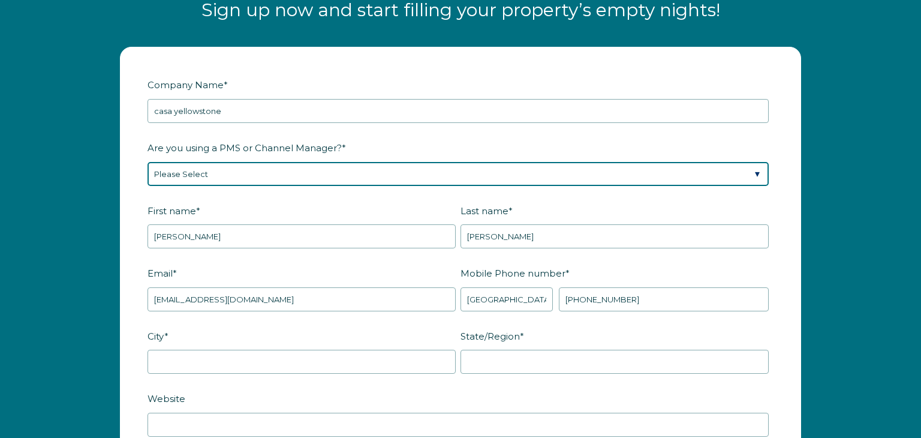
click at [187, 167] on select "Please Select Barefoot BookingPal Boost Brightside CiiRUS Escapia Guesty Hostaw…" at bounding box center [458, 174] width 621 height 24
select select "Not Listed"
click at [148, 162] on select "Please Select Barefoot BookingPal Boost Brightside CiiRUS Escapia Guesty Hostaw…" at bounding box center [458, 174] width 621 height 24
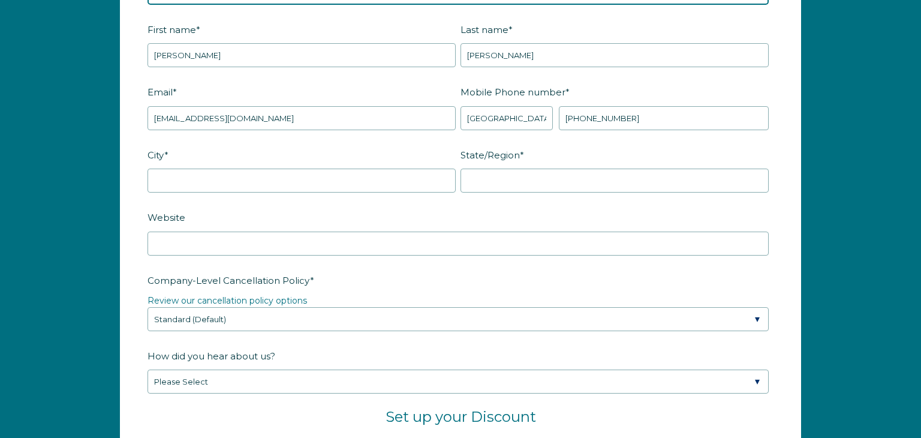
scroll to position [1676, 0]
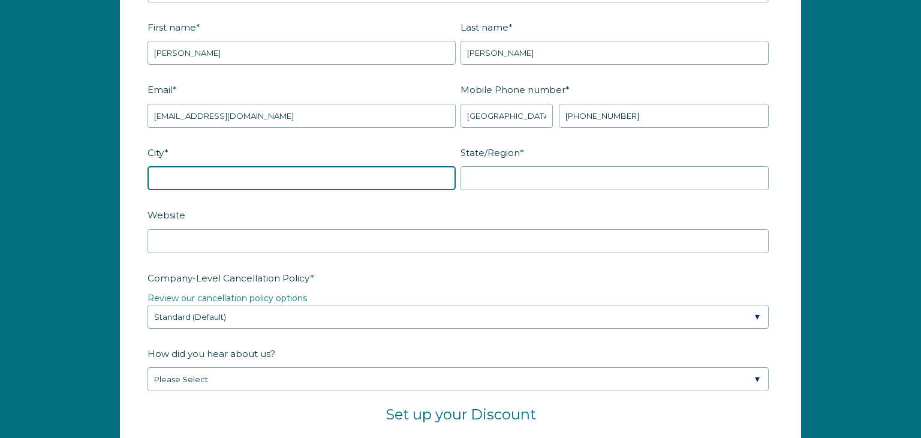
click at [228, 172] on input "City *" at bounding box center [302, 178] width 308 height 24
type input "Hazlet"
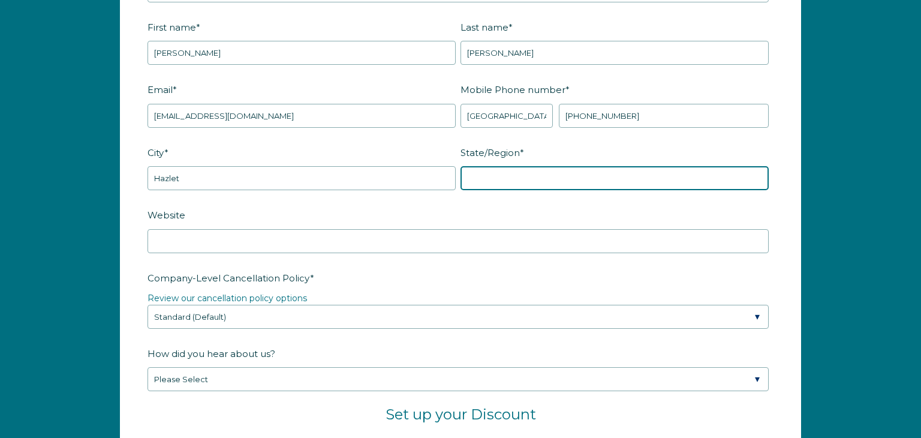
type input "NJ"
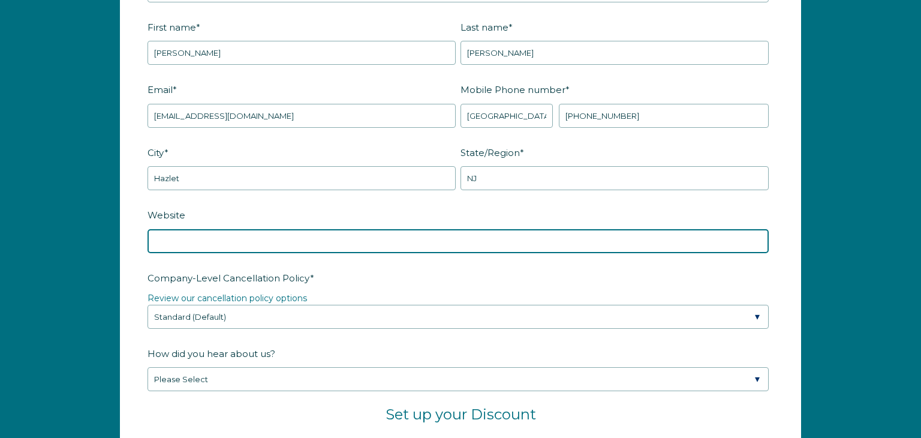
click at [166, 242] on input "Website" at bounding box center [458, 241] width 621 height 24
type input "casayellowstone.org"
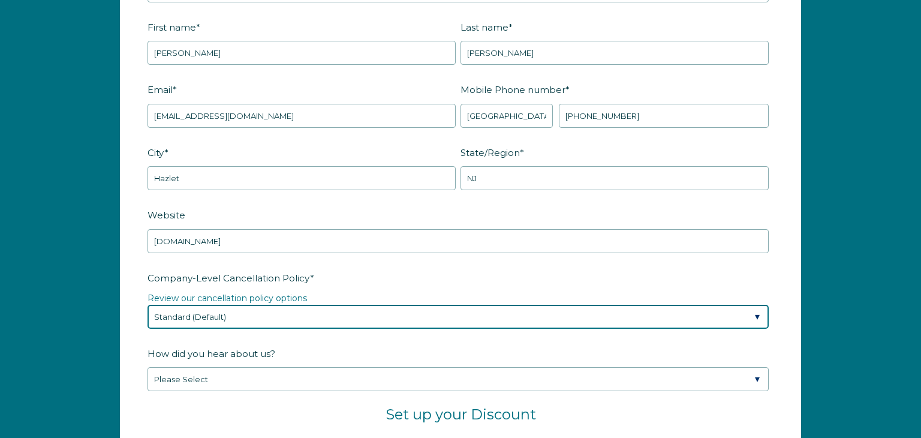
click at [756, 314] on select "Please Select Partial Standard (Default) Moderate Strict" at bounding box center [458, 317] width 621 height 24
select select "Moderate"
click at [148, 305] on select "Please Select Partial Standard (Default) Moderate Strict" at bounding box center [458, 317] width 621 height 24
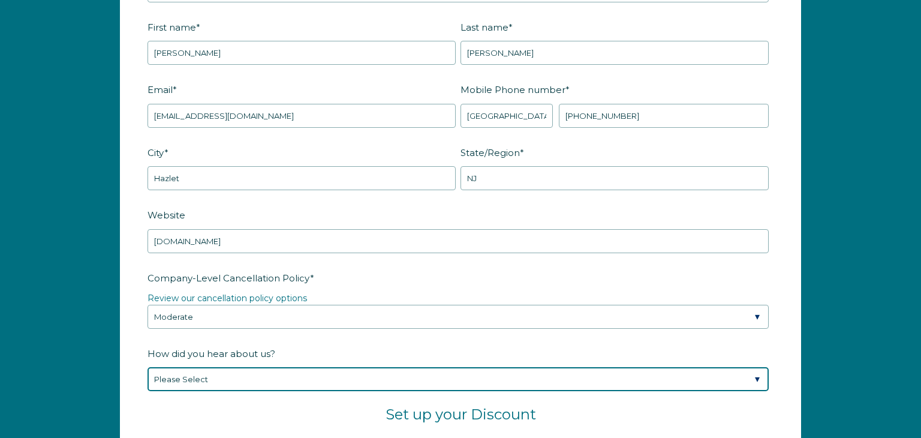
click at [417, 378] on select "Please Select Found Whimstay through a Google search Spoke to a Whimstay salesp…" at bounding box center [458, 379] width 621 height 24
select select "Social Media"
click at [148, 367] on select "Please Select Found Whimstay through a Google search Spoke to a Whimstay salesp…" at bounding box center [458, 379] width 621 height 24
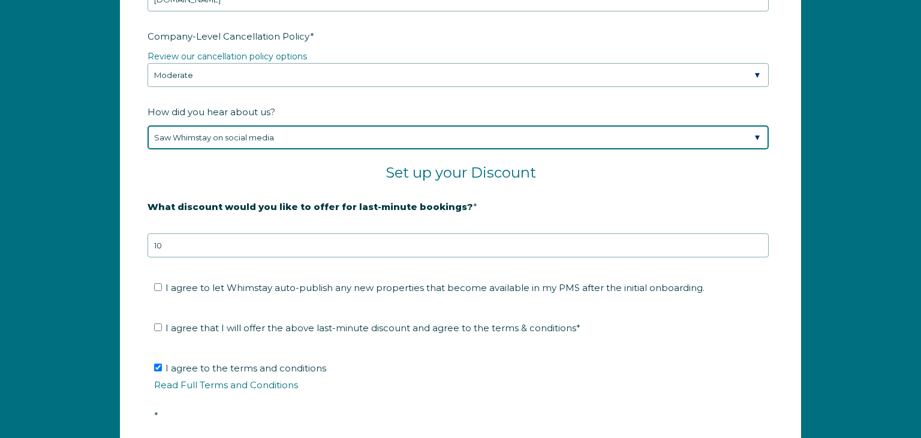
scroll to position [1918, 0]
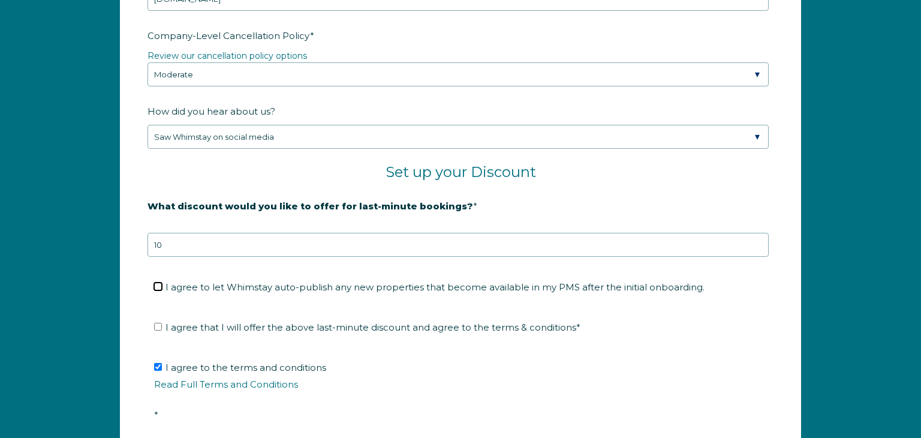
click at [156, 282] on input "I agree to let Whimstay auto-publish any new properties that become available i…" at bounding box center [158, 286] width 8 height 8
checkbox input "true"
click at [160, 323] on input "I agree that I will offer the above last-minute discount and agree to the terms…" at bounding box center [158, 327] width 8 height 8
checkbox input "true"
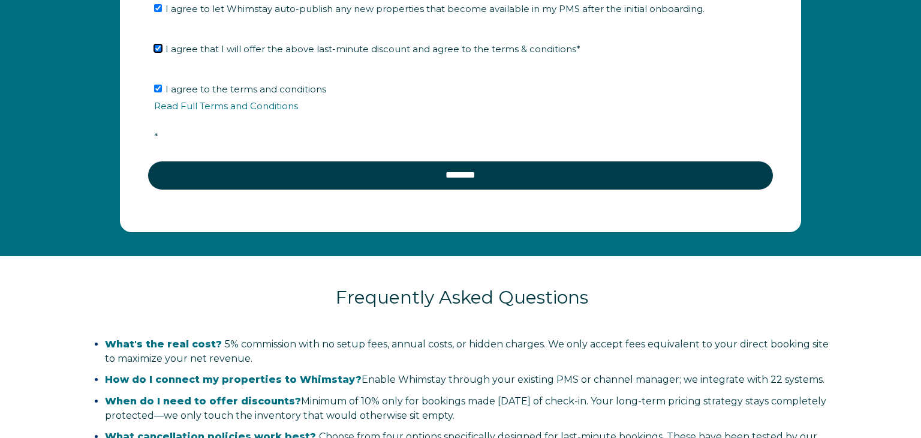
scroll to position [2226, 0]
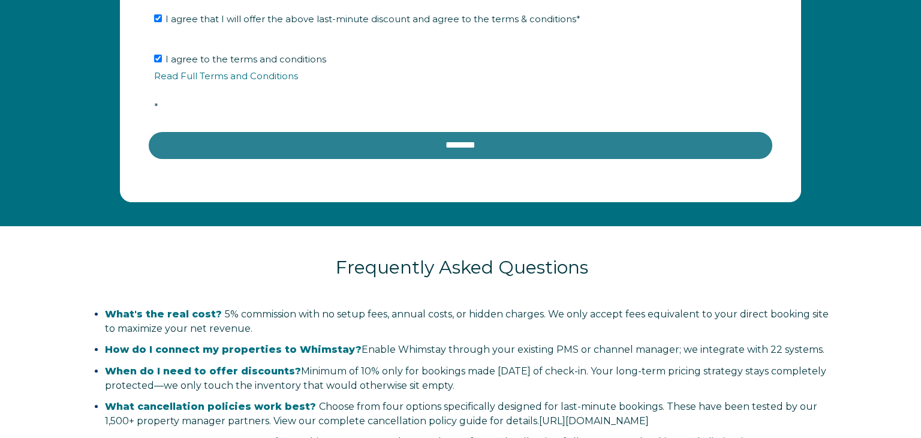
click at [453, 152] on input "********" at bounding box center [461, 145] width 626 height 29
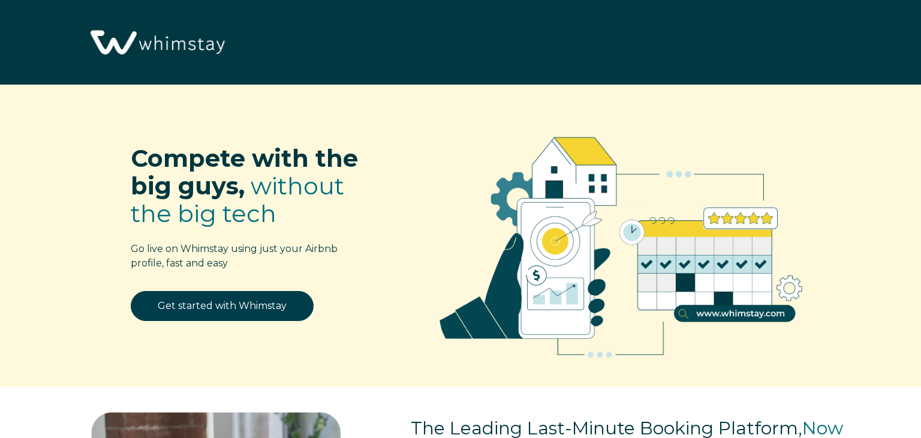
select select "US"
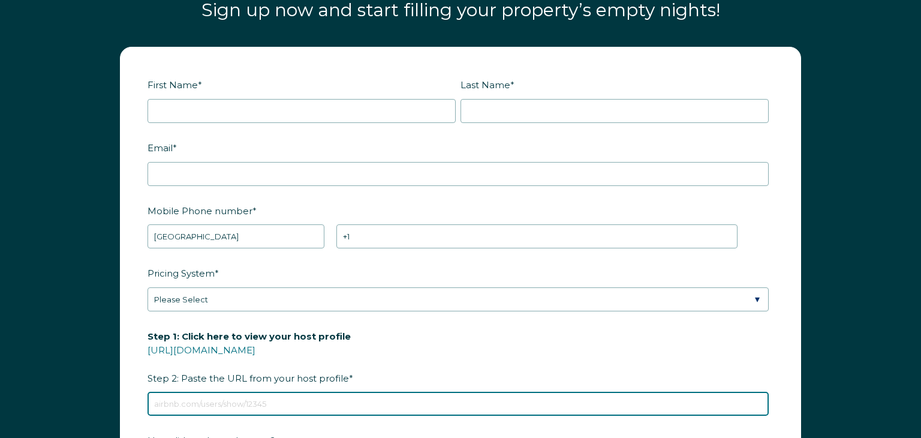
click at [168, 395] on input "Step 1: Click here to view your host profile [URL][DOMAIN_NAME] Step 2: Paste t…" at bounding box center [458, 404] width 621 height 24
click at [176, 406] on input "Step 1: Click here to view your host profile [URL][DOMAIN_NAME] Step 2: Paste t…" at bounding box center [458, 404] width 621 height 24
click at [182, 401] on input "Step 1: Click here to view your host profile [URL][DOMAIN_NAME] Step 2: Paste t…" at bounding box center [458, 404] width 621 height 24
click at [183, 402] on input "Step 1: Click here to view your host profile https://www.airbnb.com/users/show/…" at bounding box center [458, 404] width 621 height 24
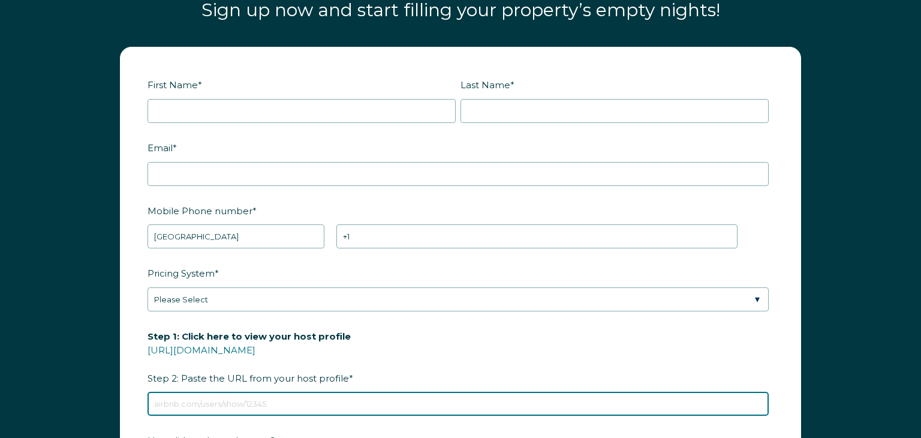
paste input "https://www.airbnb.com/rooms/1341502722190182037?viralityEntryPoint=1&s=76"
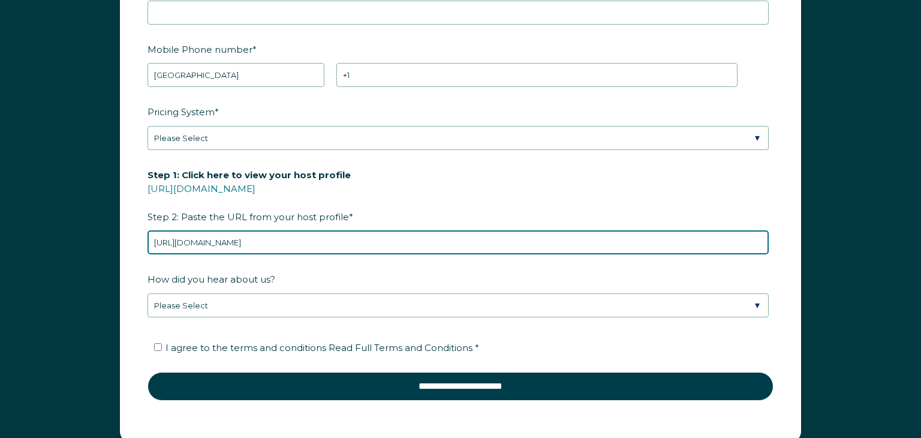
scroll to position [1658, 0]
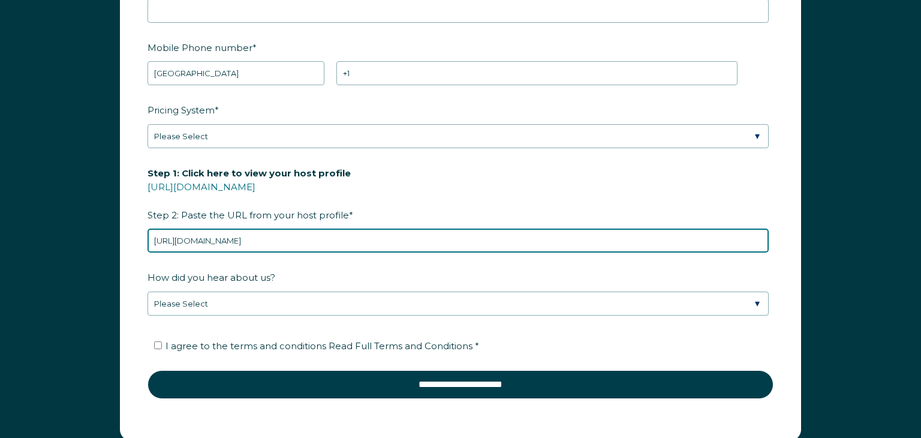
type input "https://www.airbnb.com/rooms/1341502722190182037?viralityEntryPoint=1&s=76"
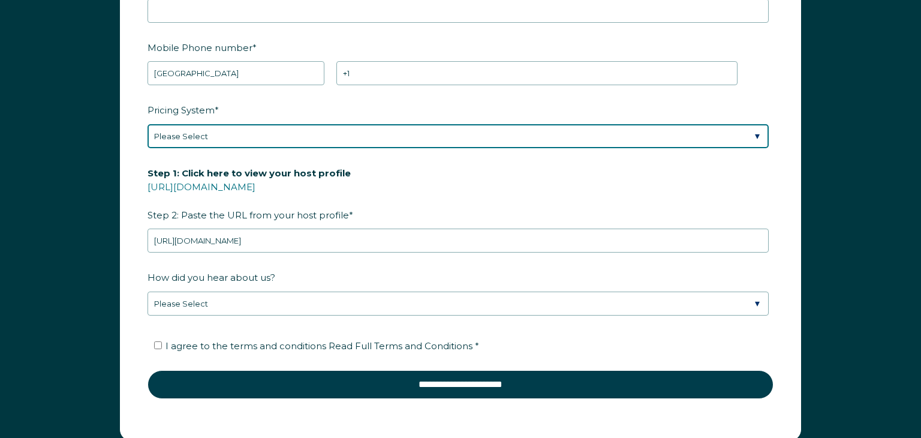
click at [756, 135] on select "Please Select Manual Airbnb Smart Pricing PriceLabs Wheelhouse Beyond Pricing 3…" at bounding box center [458, 136] width 621 height 24
select select "PriceLabs"
click at [148, 124] on select "Please Select Manual Airbnb Smart Pricing PriceLabs Wheelhouse Beyond Pricing 3…" at bounding box center [458, 136] width 621 height 24
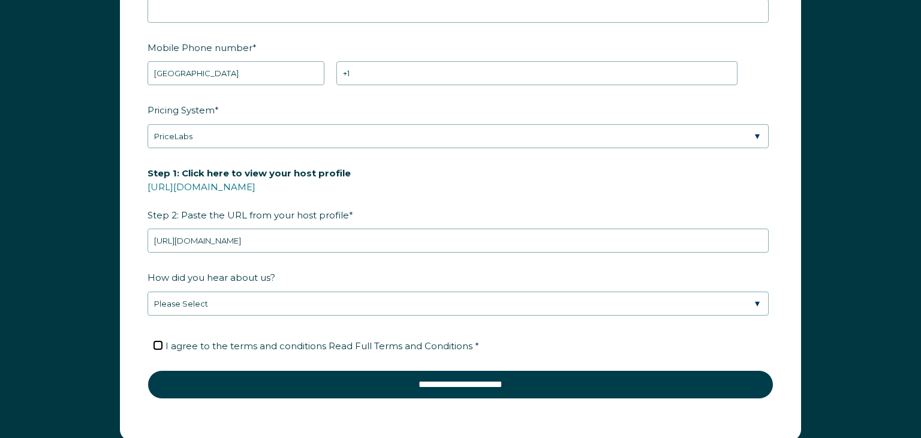
click at [158, 342] on input "I agree to the terms and conditions Read Full Terms and Conditions *" at bounding box center [158, 345] width 8 height 8
checkbox input "true"
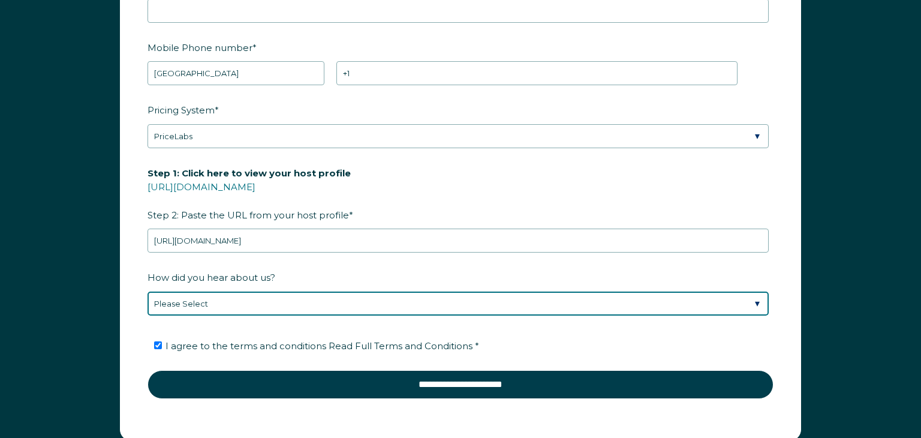
click at [755, 299] on select "Please Select Discovered Whimstay at an event or conference Found Whimstay thro…" at bounding box center [458, 303] width 621 height 24
select select "Social Media"
click at [148, 291] on select "Please Select Discovered Whimstay at an event or conference Found Whimstay thro…" at bounding box center [458, 303] width 621 height 24
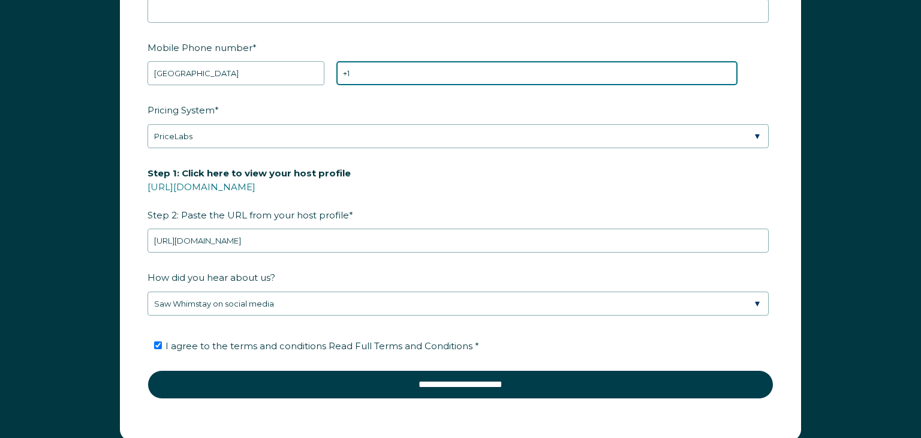
click at [364, 80] on input "+1" at bounding box center [536, 73] width 401 height 24
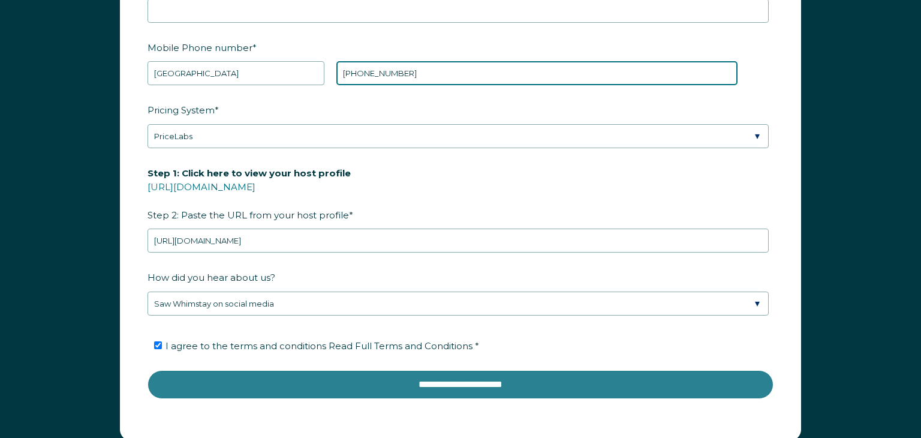
type input "+1 9084681314"
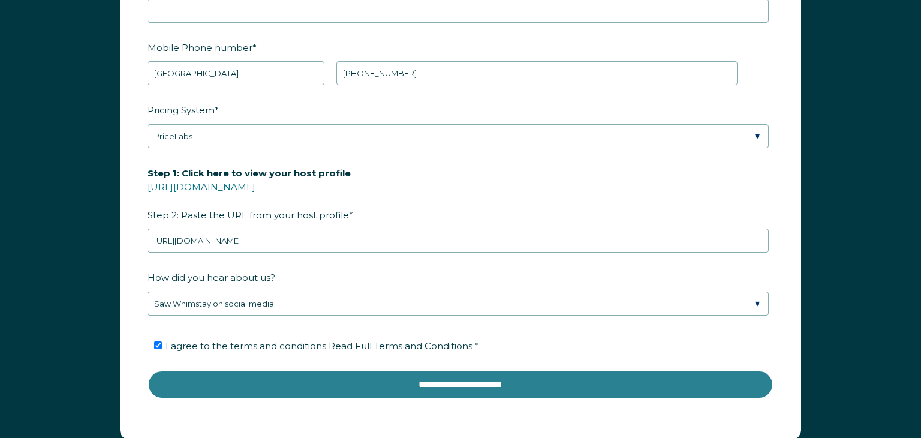
click at [475, 382] on input "**********" at bounding box center [461, 384] width 626 height 29
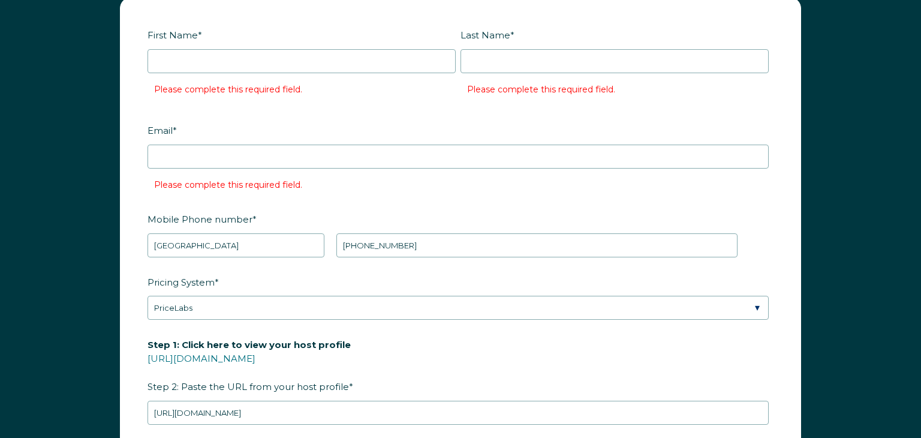
scroll to position [1538, 0]
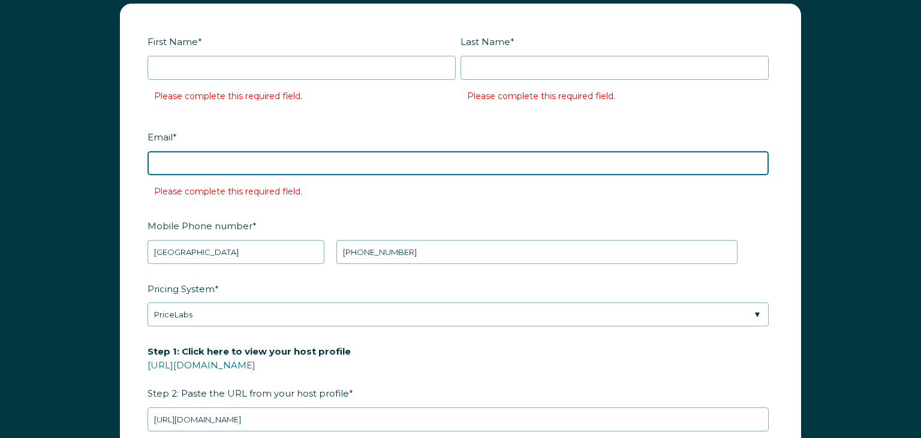
click at [174, 163] on input "Email *" at bounding box center [458, 163] width 621 height 24
type input "[EMAIL_ADDRESS][DOMAIN_NAME]"
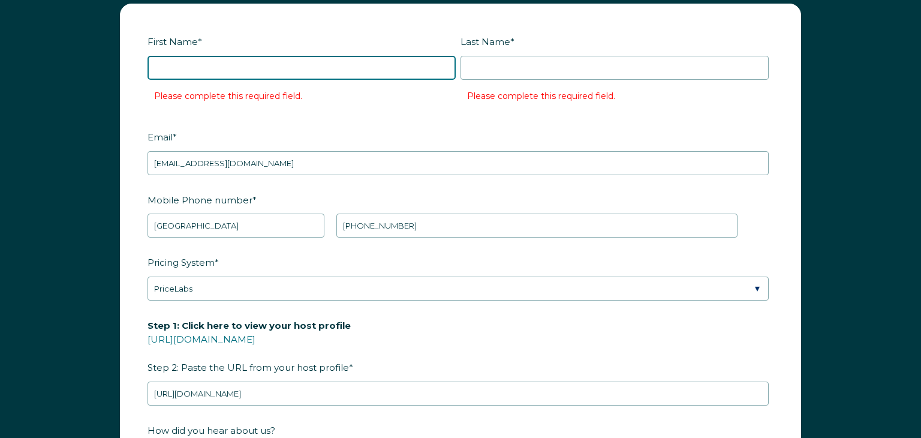
click at [236, 65] on input "First Name *" at bounding box center [302, 68] width 308 height 24
type input "anthony"
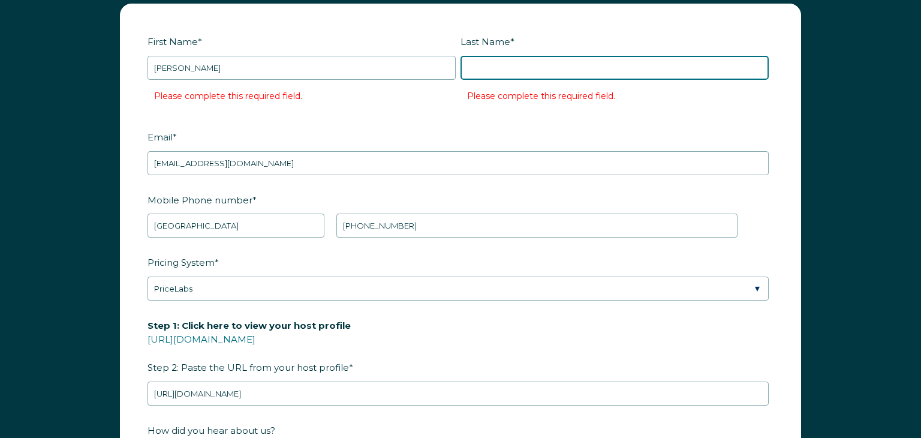
type input "perretti"
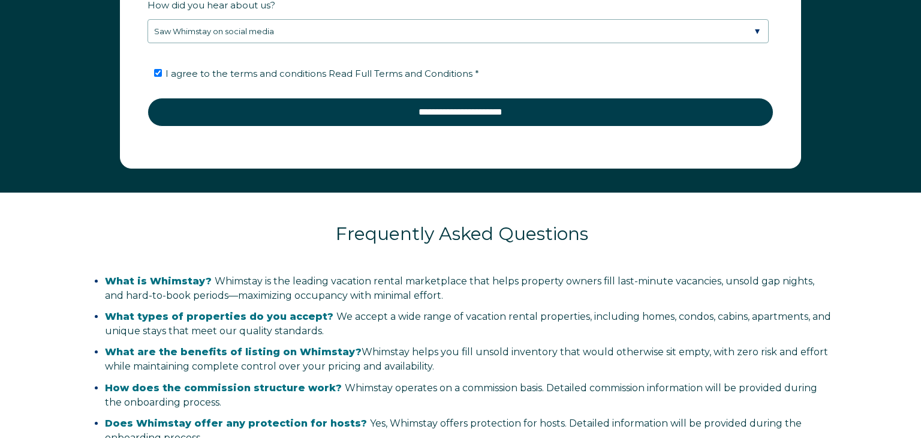
scroll to position [1933, 0]
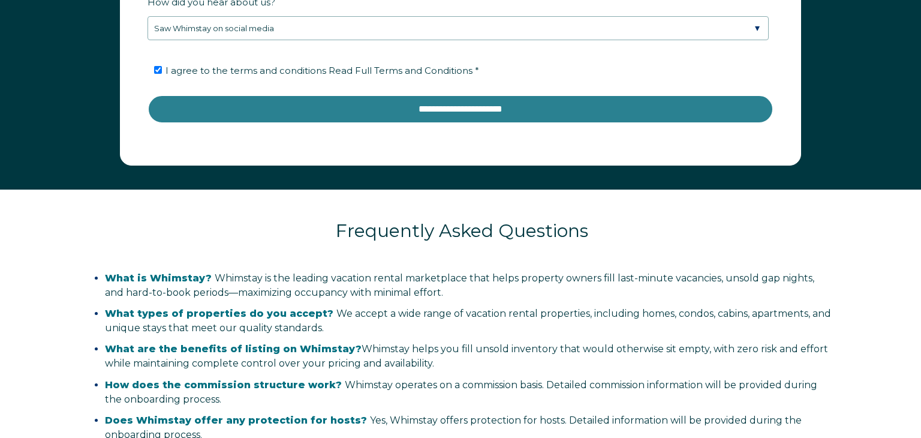
click at [446, 109] on input "**********" at bounding box center [461, 109] width 626 height 29
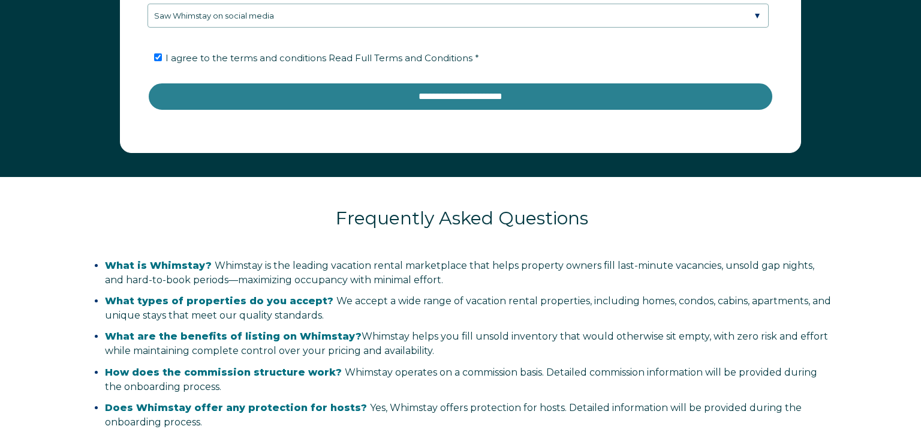
scroll to position [1948, 0]
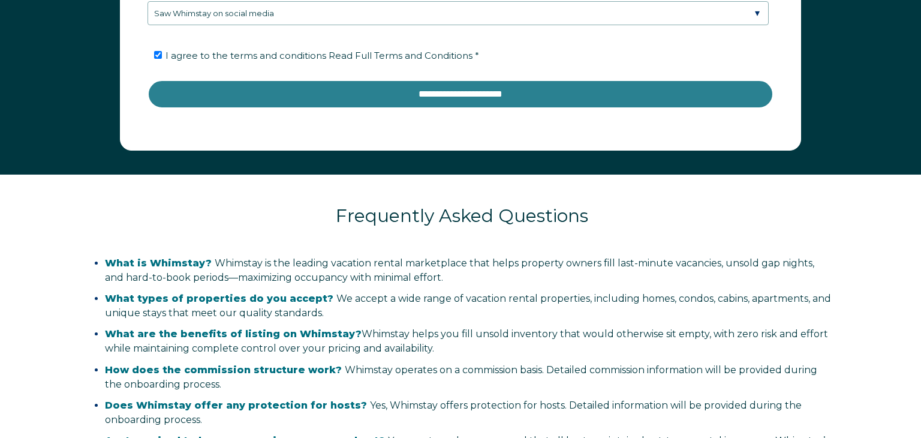
click at [487, 100] on input "**********" at bounding box center [461, 94] width 626 height 29
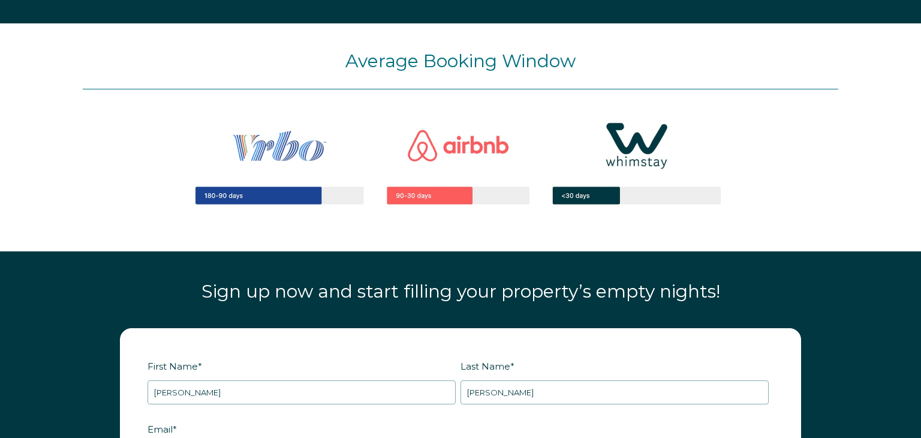
scroll to position [1209, 0]
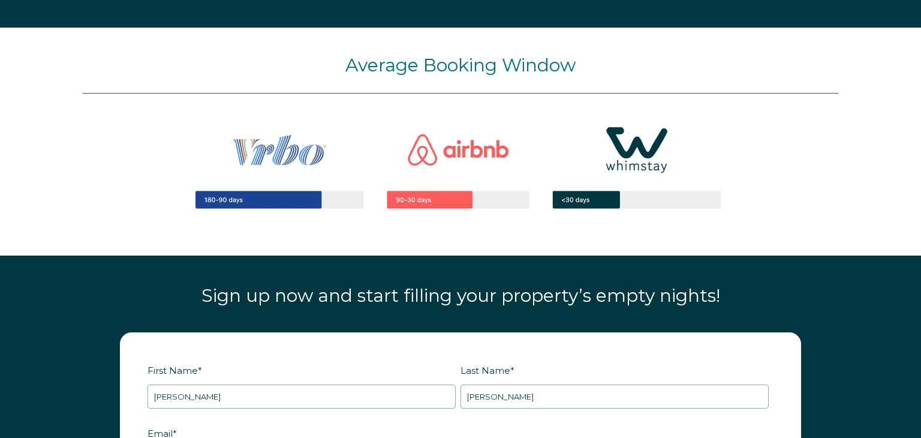
click at [642, 148] on img at bounding box center [461, 167] width 612 height 146
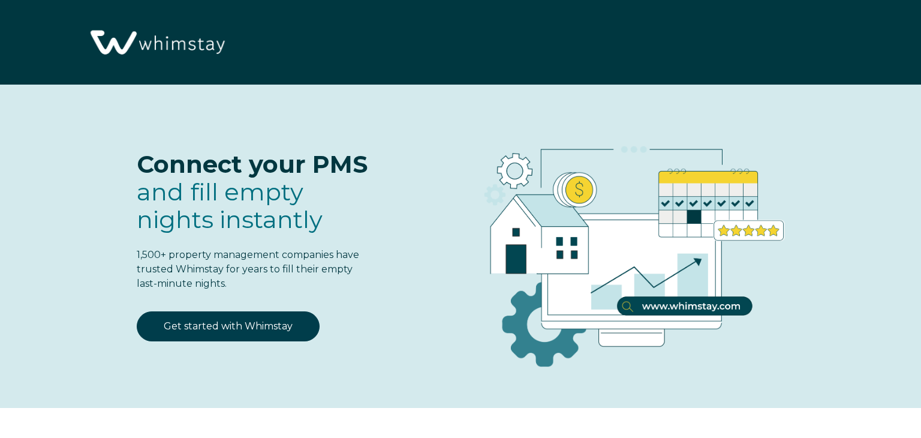
select select "US"
select select "Standard"
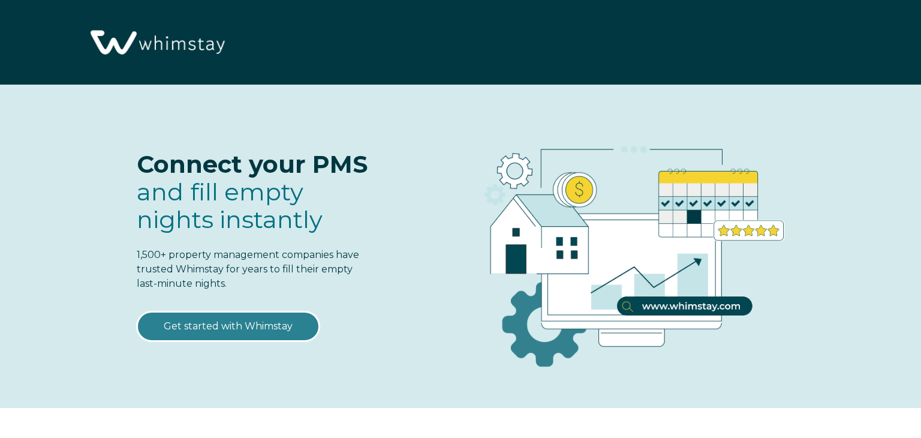
click at [274, 321] on link "Get started with Whimstay" at bounding box center [228, 326] width 183 height 30
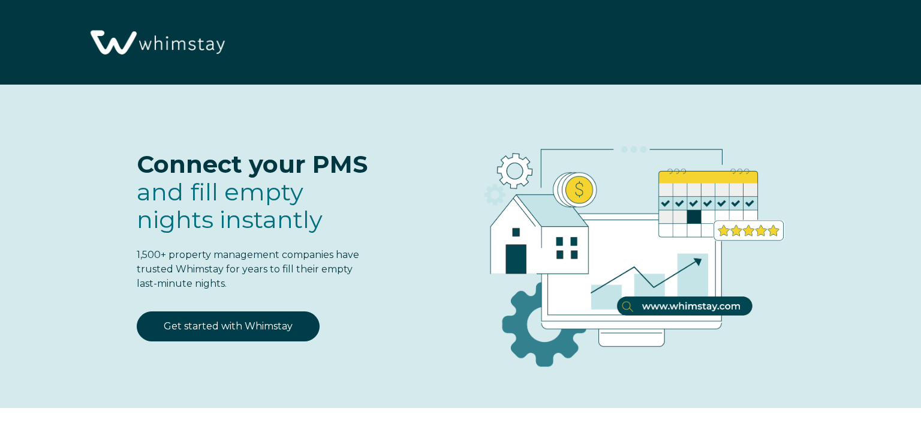
select select "US"
select select "Standard"
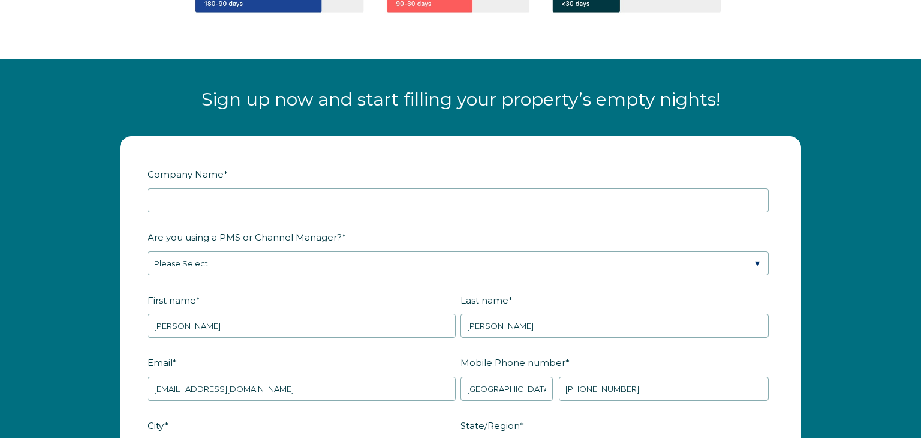
scroll to position [1388, 0]
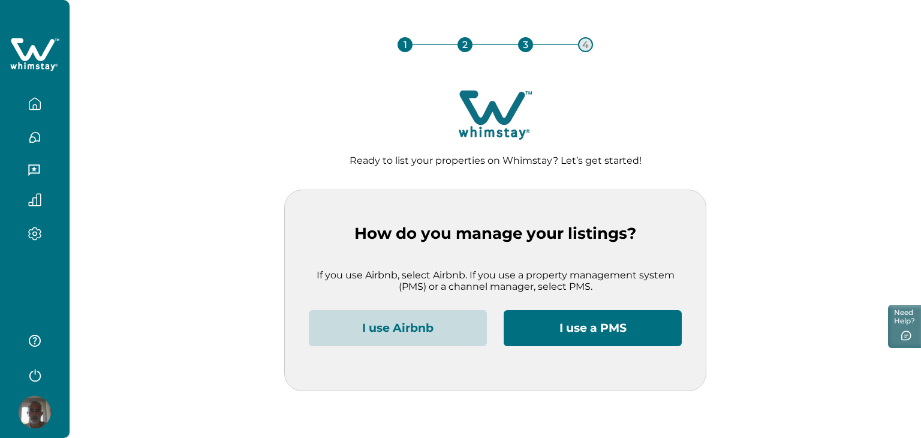
click at [579, 326] on button "I use a PMS" at bounding box center [593, 328] width 178 height 36
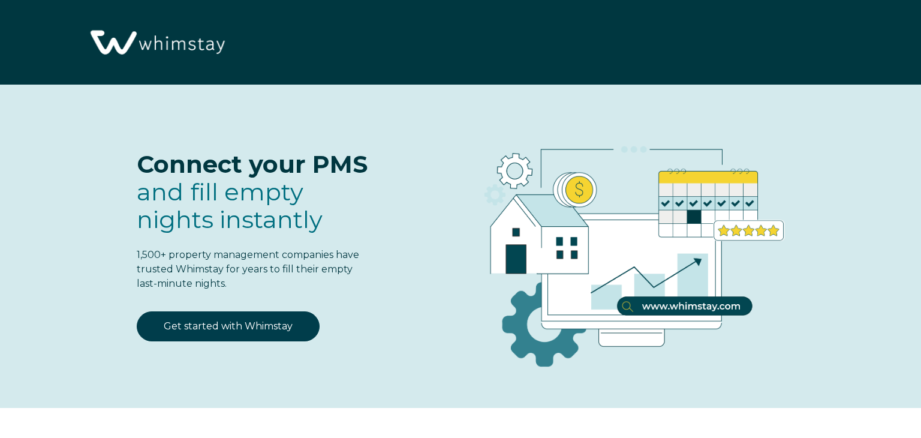
select select "US"
select select "Standard"
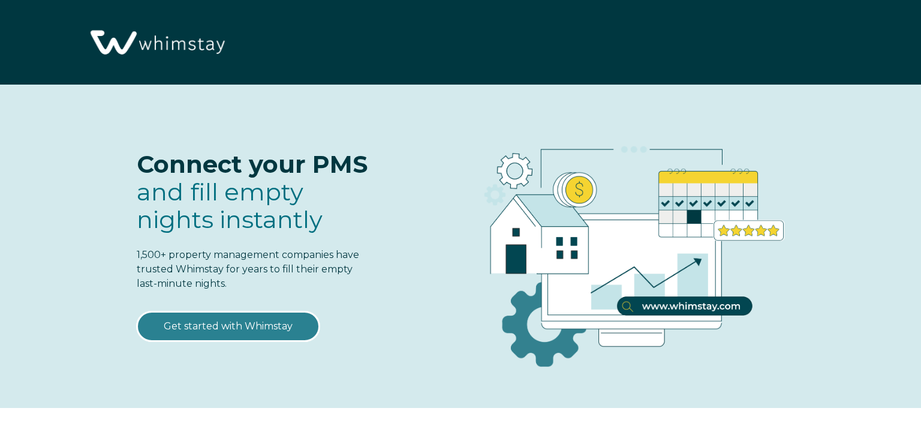
click at [293, 322] on link "Get started with Whimstay" at bounding box center [228, 326] width 183 height 30
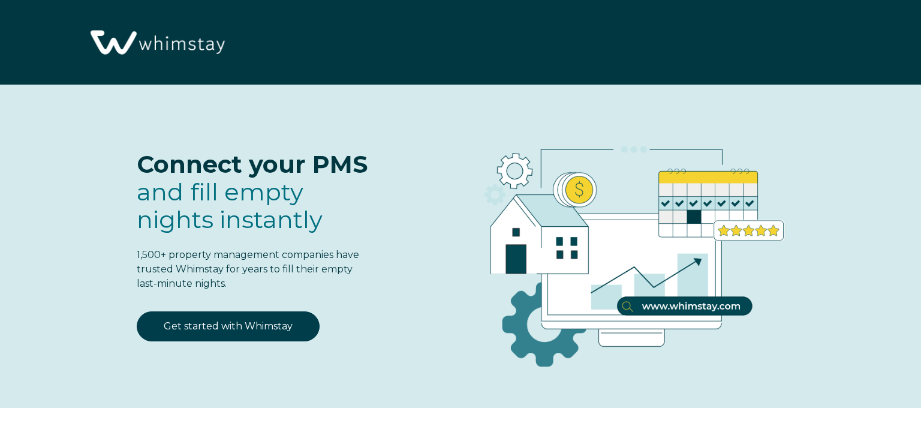
select select "US"
select select "Standard"
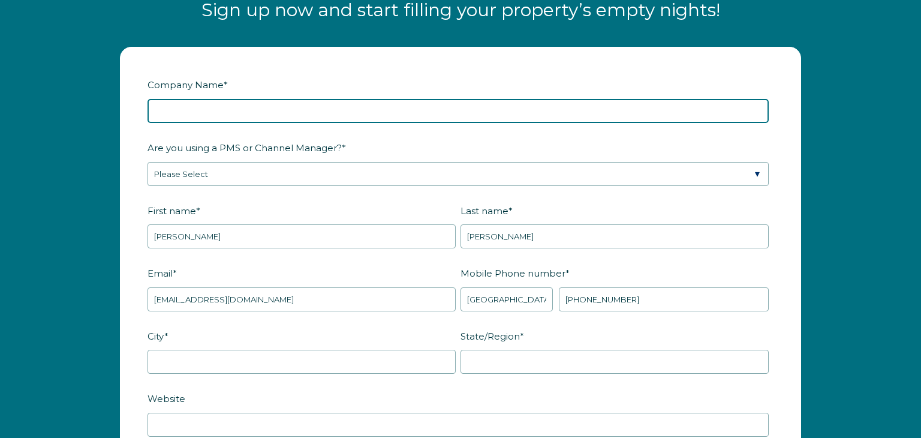
click at [217, 113] on input "Company Name *" at bounding box center [458, 111] width 621 height 24
type input "c"
type input "anth"
click at [193, 120] on input "anth" at bounding box center [458, 111] width 621 height 24
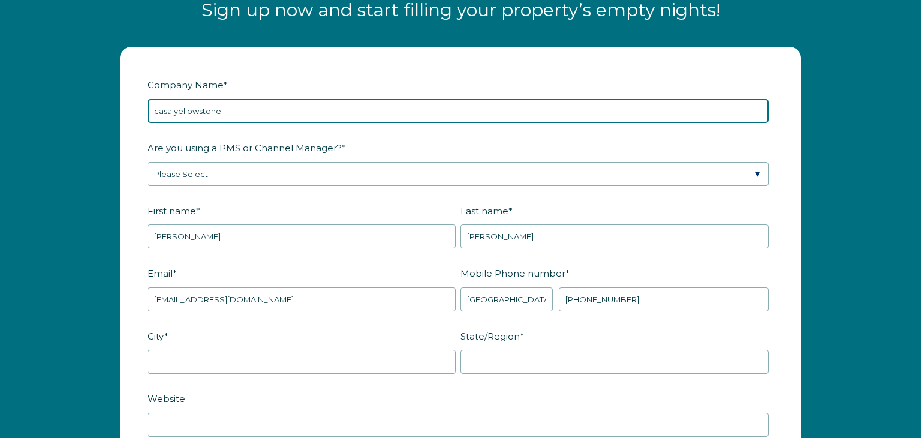
type input "casa yellowstone"
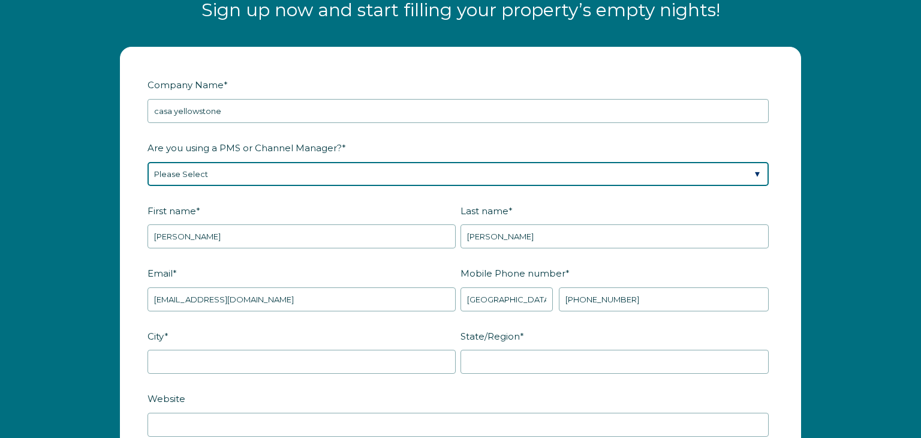
click at [179, 166] on select "Please Select Barefoot BookingPal Boost Brightside CiiRUS Escapia Guesty Hostaw…" at bounding box center [458, 174] width 621 height 24
select select "Not Listed"
click at [148, 162] on select "Please Select Barefoot BookingPal Boost Brightside CiiRUS Escapia Guesty Hostaw…" at bounding box center [458, 174] width 621 height 24
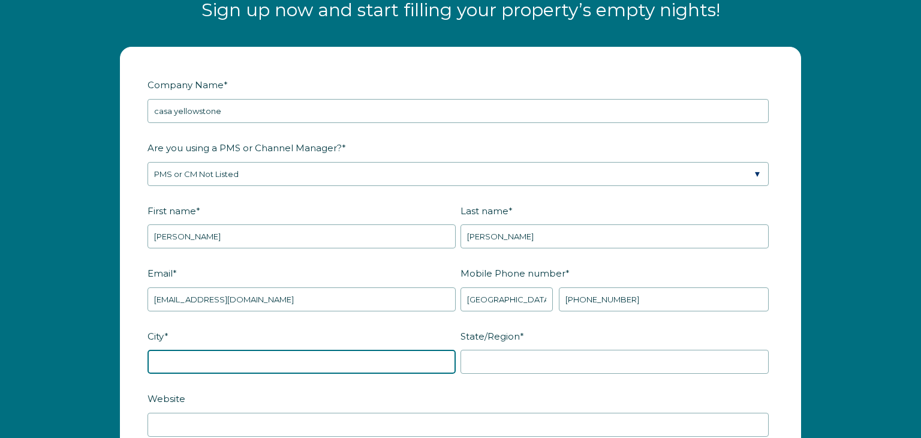
click at [217, 366] on input "City *" at bounding box center [302, 362] width 308 height 24
type input "Hazlet"
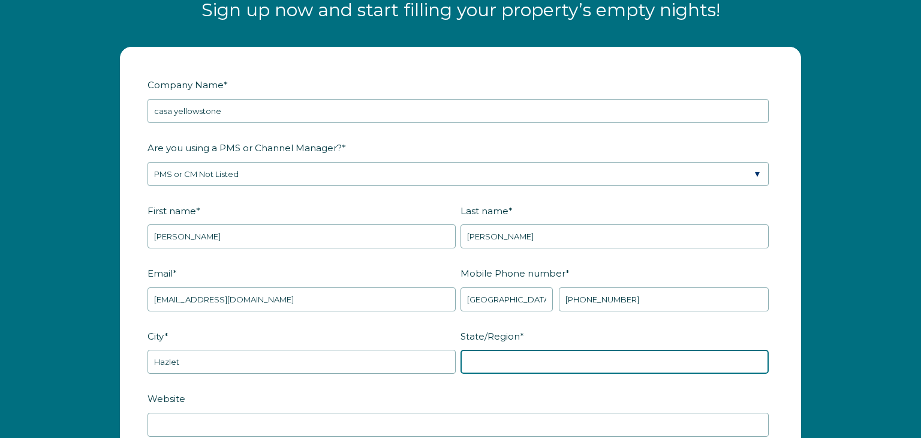
type input "New Jersey"
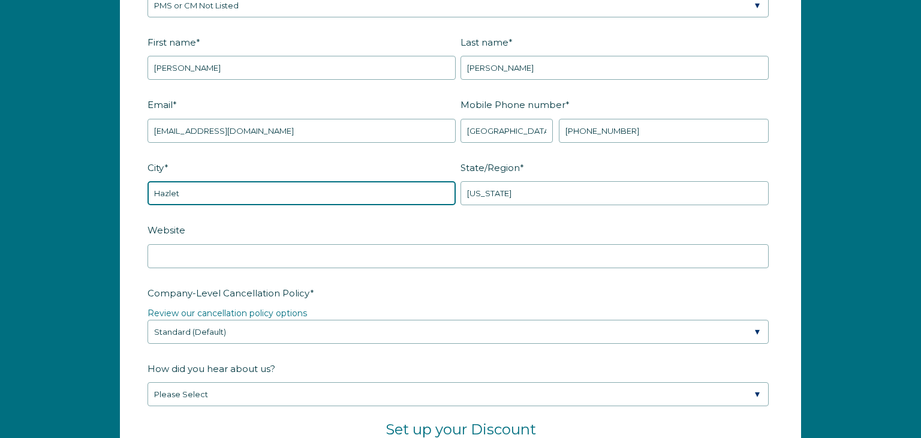
scroll to position [1664, 0]
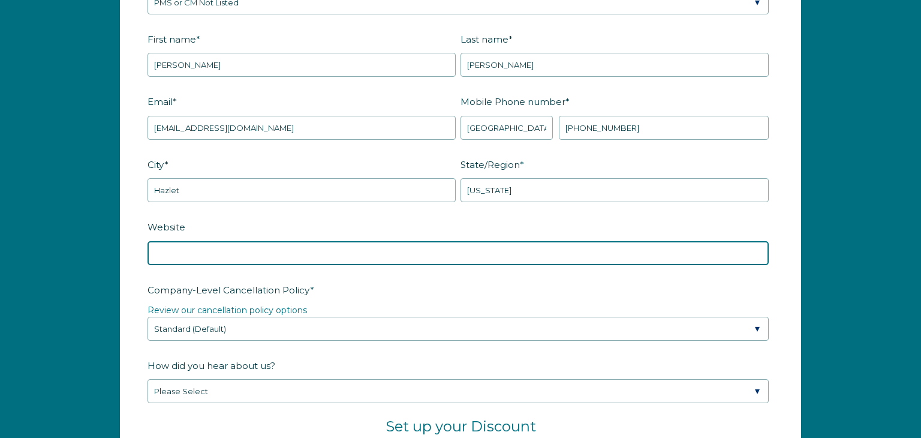
click at [161, 246] on input "Website" at bounding box center [458, 253] width 621 height 24
type input "casayellowstone.org"
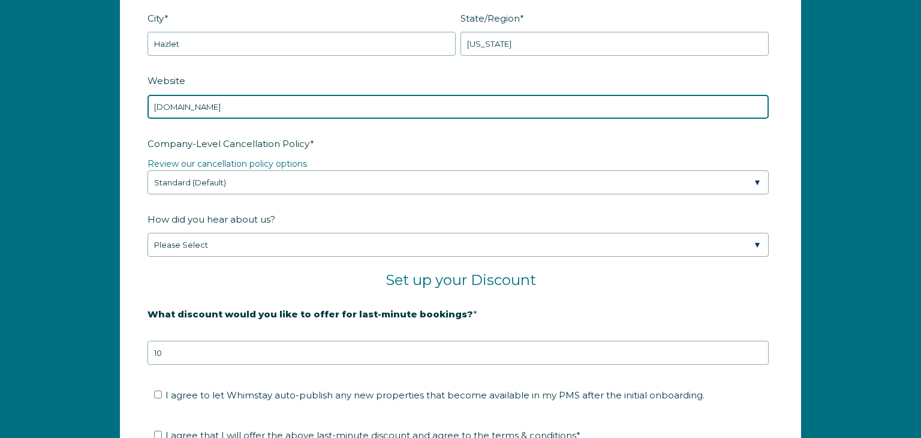
scroll to position [1825, 0]
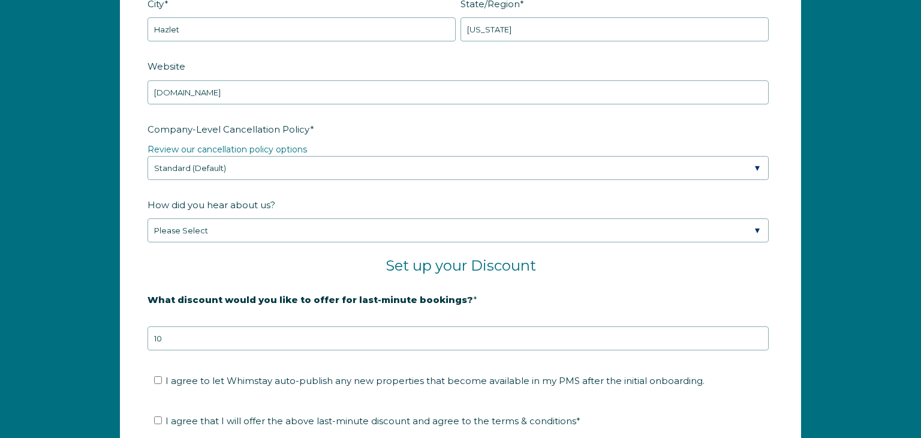
click at [755, 189] on fieldset "Company-Level Cancellation Policy * Review our cancellation policy options Plea…" at bounding box center [461, 157] width 626 height 76
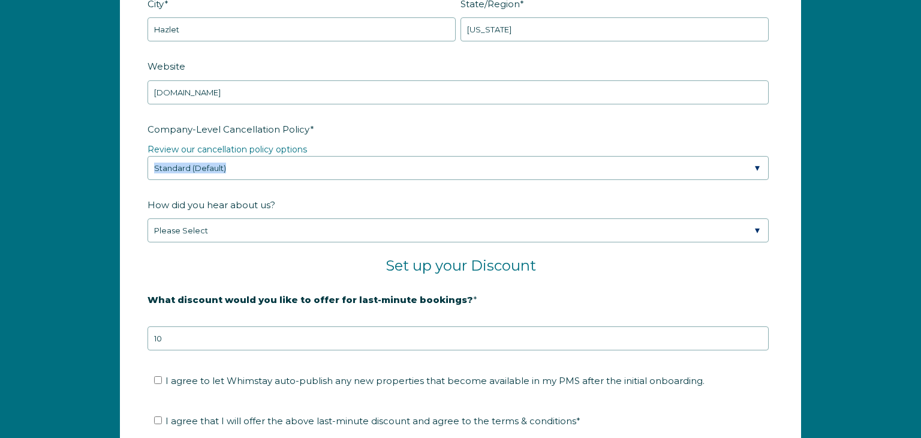
click at [755, 189] on fieldset "Company-Level Cancellation Policy * Review our cancellation policy options Plea…" at bounding box center [461, 157] width 626 height 76
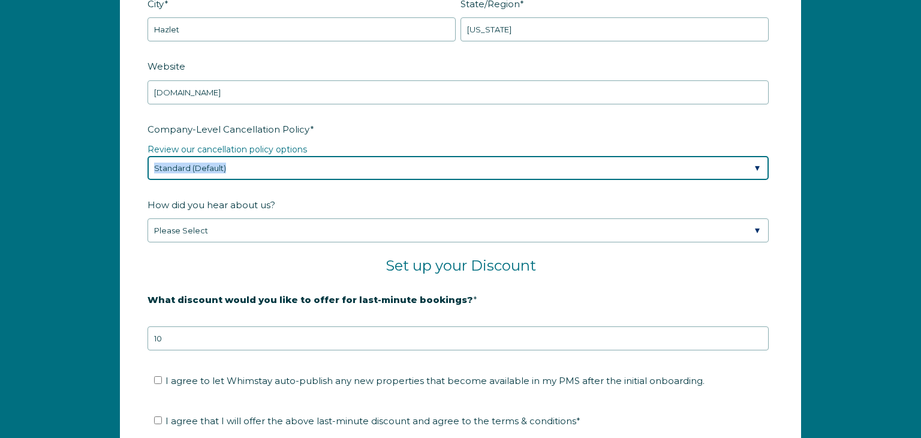
click at [756, 167] on select "Please Select Partial Standard (Default) Moderate Strict" at bounding box center [458, 168] width 621 height 24
click at [758, 166] on select "Please Select Partial Standard (Default) Moderate Strict" at bounding box center [458, 168] width 621 height 24
select select "Moderate"
click at [148, 156] on select "Please Select Partial Standard (Default) Moderate Strict" at bounding box center [458, 168] width 621 height 24
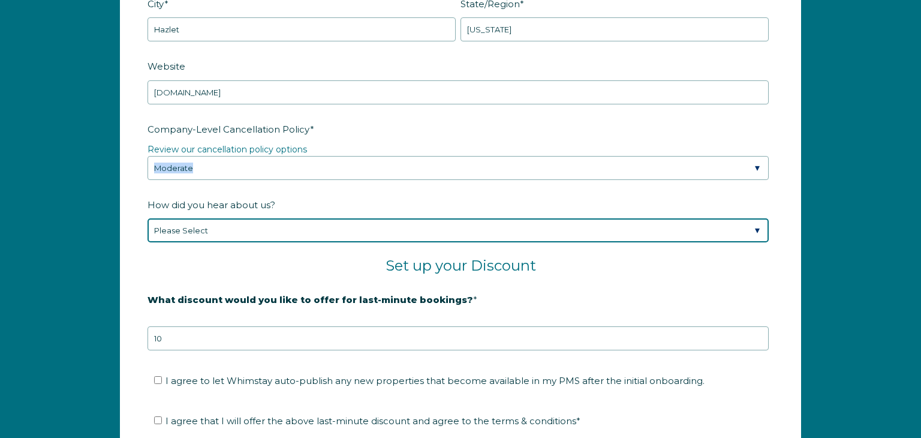
click at [761, 224] on select "Please Select Found Whimstay through a Google search Spoke to a Whimstay salesp…" at bounding box center [458, 230] width 621 height 24
select select "Social Media"
click at [148, 218] on select "Please Select Found Whimstay through a Google search Spoke to a Whimstay salesp…" at bounding box center [458, 230] width 621 height 24
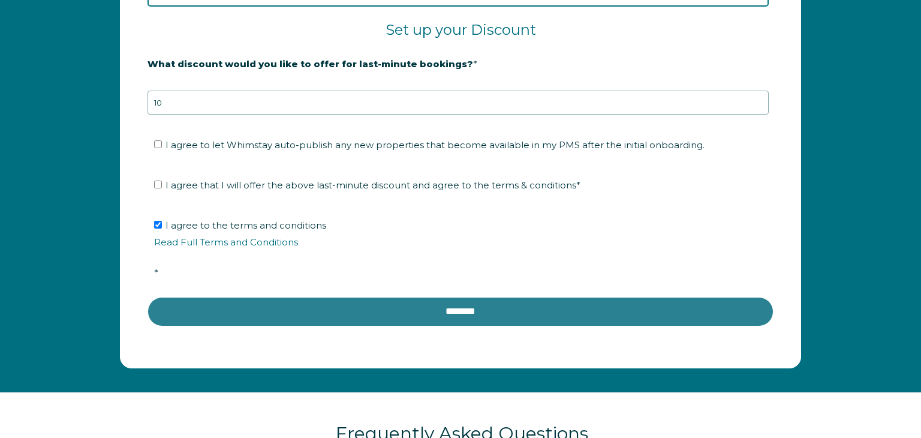
scroll to position [2061, 0]
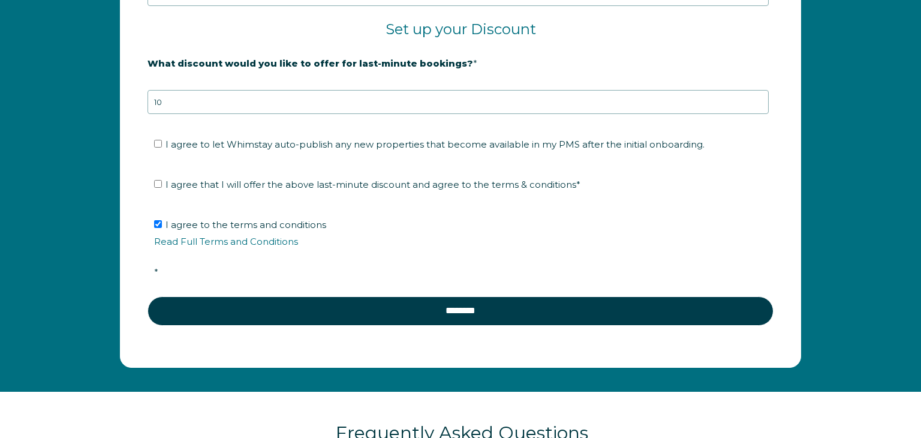
click at [158, 135] on li "I agree to let Whimstay auto-publish any new properties that become available i…" at bounding box center [464, 144] width 621 height 19
click at [161, 145] on label "I agree to let Whimstay auto-publish any new properties that become available i…" at bounding box center [429, 144] width 551 height 11
click at [161, 145] on input "I agree to let Whimstay auto-publish any new properties that become available i…" at bounding box center [158, 144] width 8 height 8
checkbox input "true"
click at [163, 179] on label "I agree that I will offer the above last-minute discount and agree to the terms…" at bounding box center [367, 184] width 426 height 11
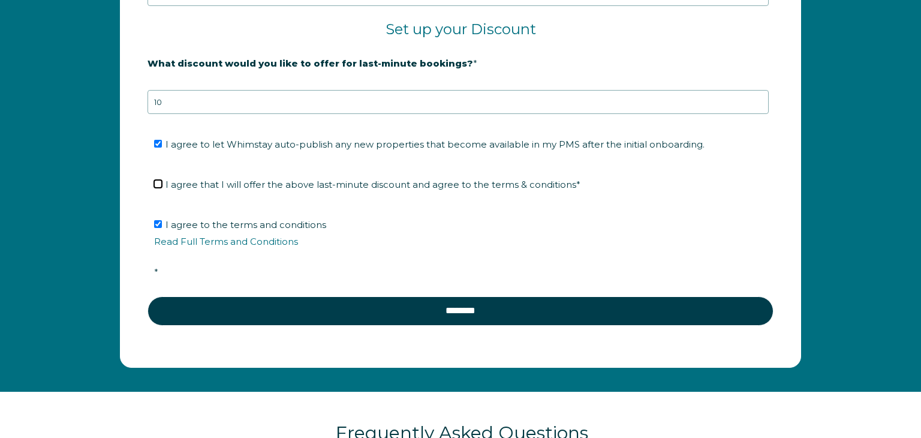
click at [162, 180] on input "I agree that I will offer the above last-minute discount and agree to the terms…" at bounding box center [158, 184] width 8 height 8
checkbox input "true"
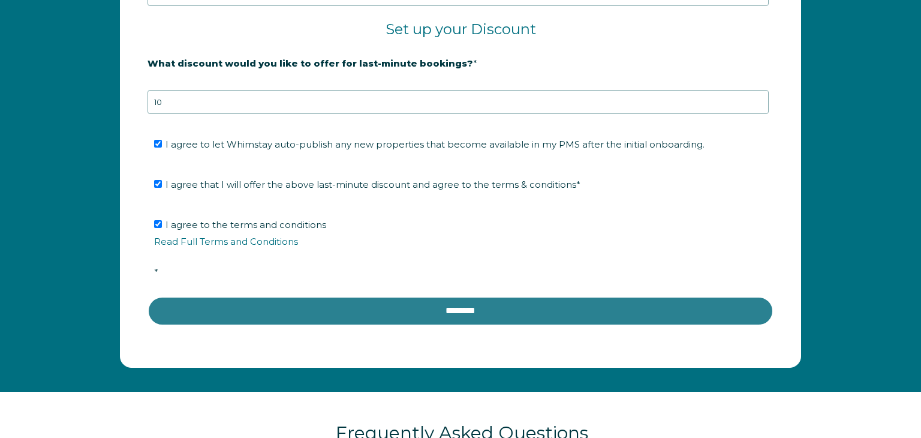
click at [386, 299] on input "********" at bounding box center [461, 310] width 626 height 29
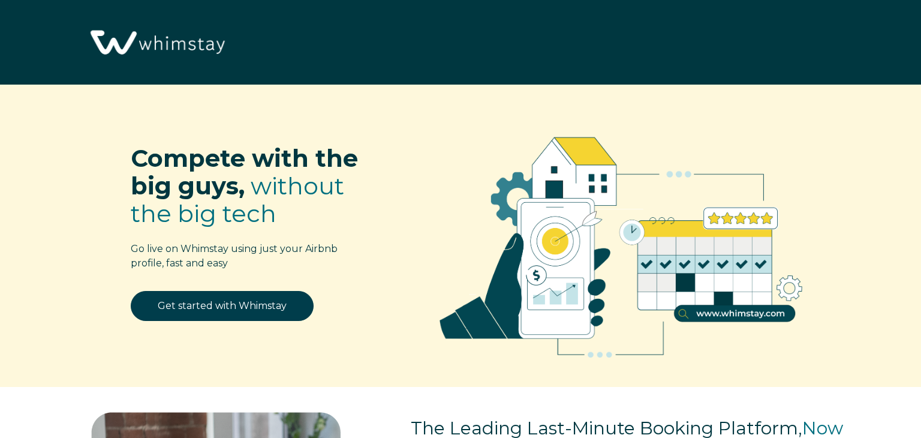
select select "US"
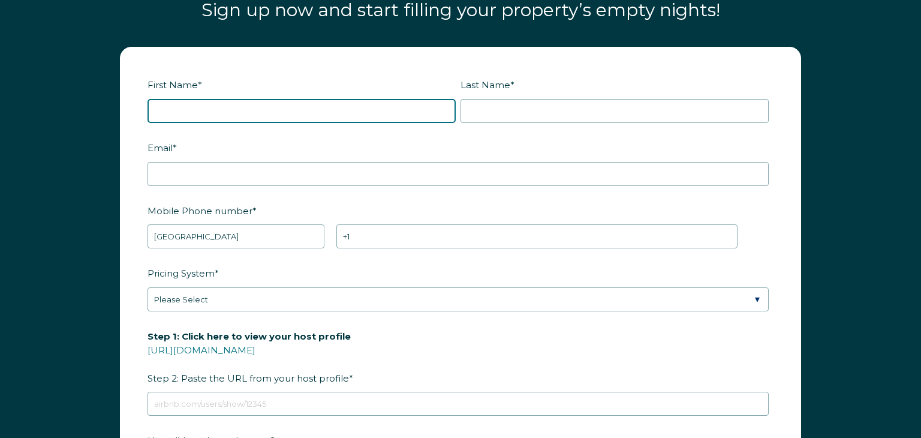
click at [154, 108] on input "First Name *" at bounding box center [302, 111] width 308 height 24
type input "anthony"
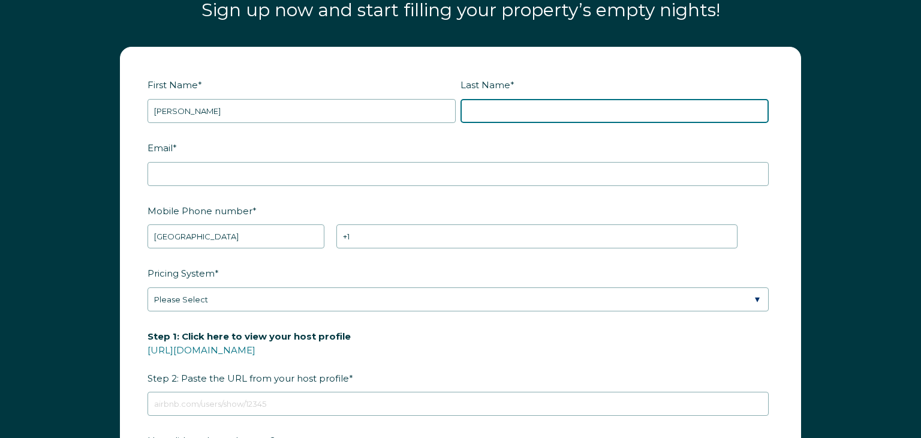
type input "perretti"
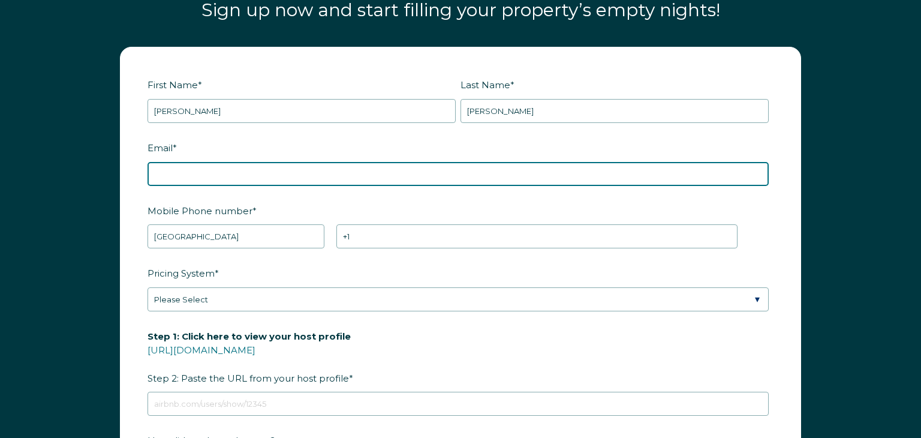
click at [175, 171] on input "Email *" at bounding box center [458, 174] width 621 height 24
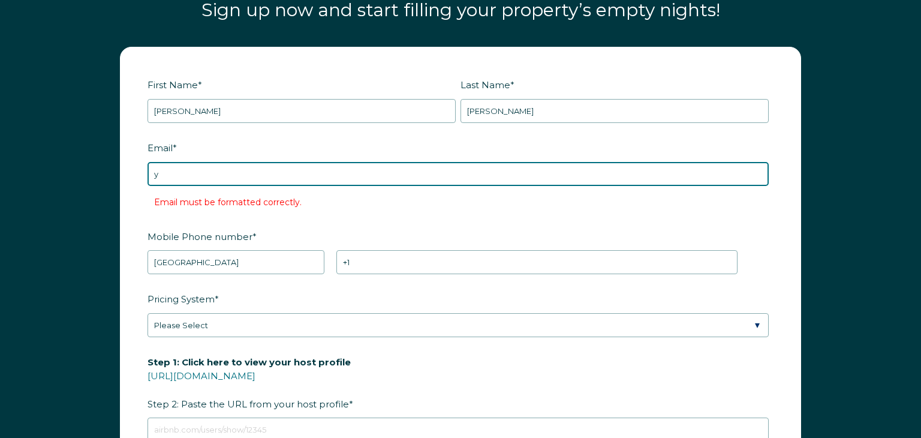
type input "yellowstone22d@gmail.com"
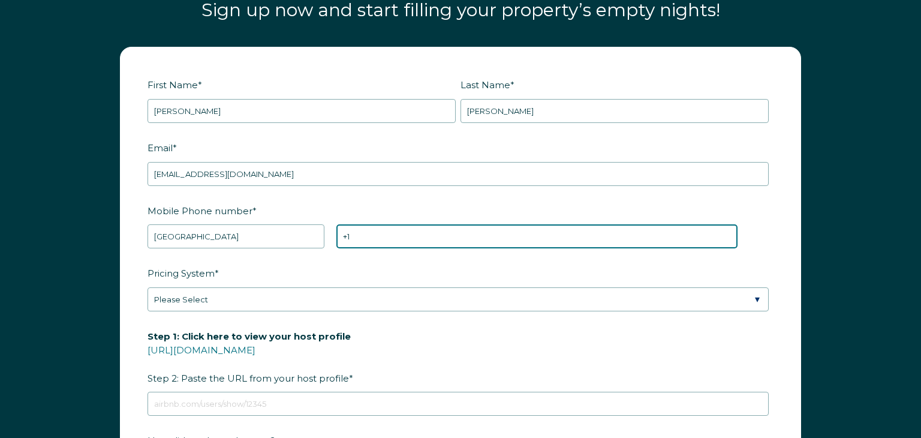
click at [367, 243] on input "+1" at bounding box center [536, 236] width 401 height 24
type input "[PHONE_NUMBER]"
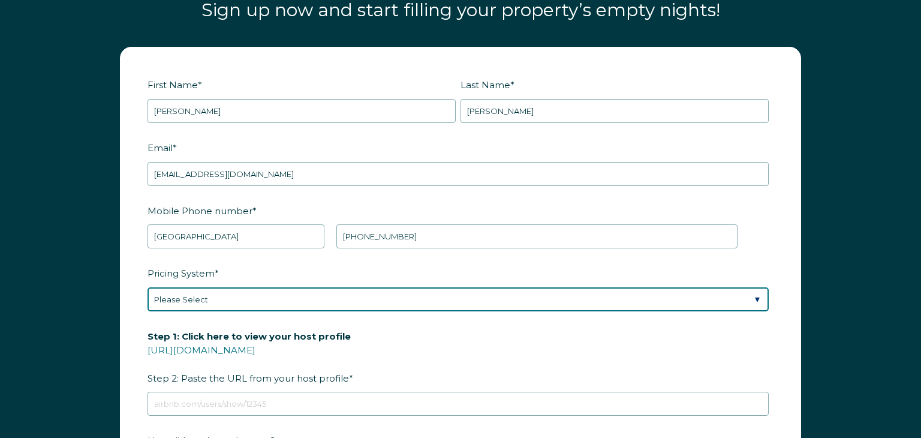
click at [758, 297] on select "Please Select Manual Airbnb Smart Pricing PriceLabs Wheelhouse Beyond Pricing 3…" at bounding box center [458, 299] width 621 height 24
select select "PriceLabs"
click at [148, 287] on select "Please Select Manual Airbnb Smart Pricing PriceLabs Wheelhouse Beyond Pricing 3…" at bounding box center [458, 299] width 621 height 24
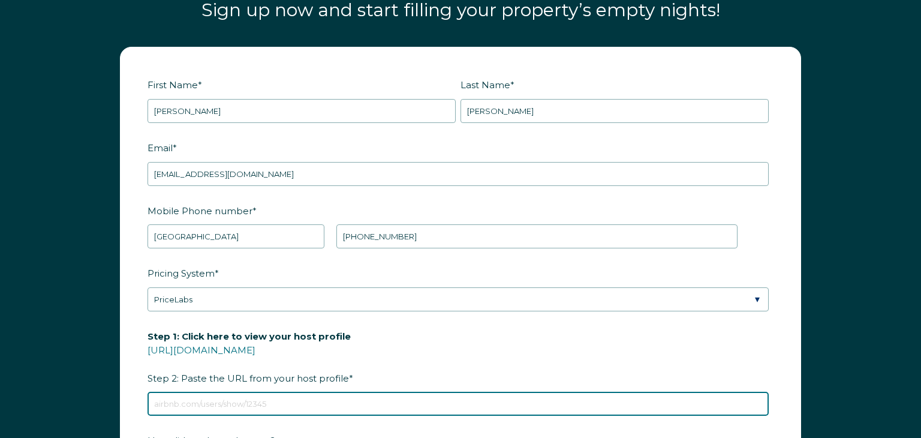
paste input "https://www.airbnb.com/rooms/1341502722190182037?viralityEntryPoint=1&s=76"
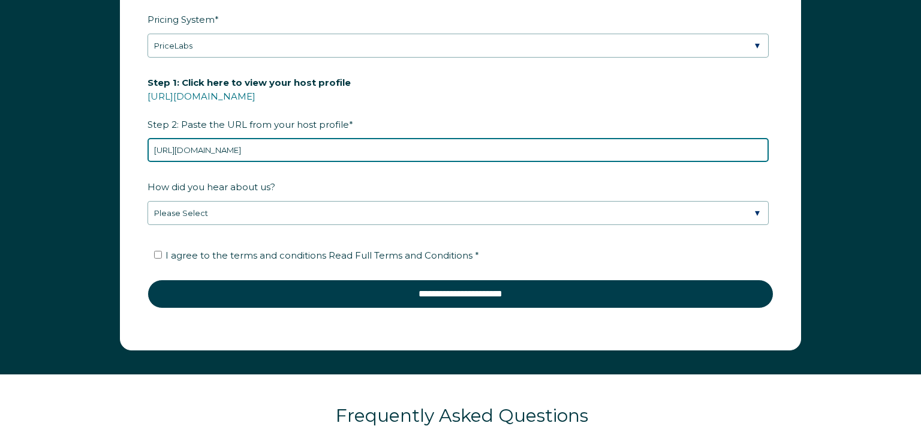
scroll to position [1751, 0]
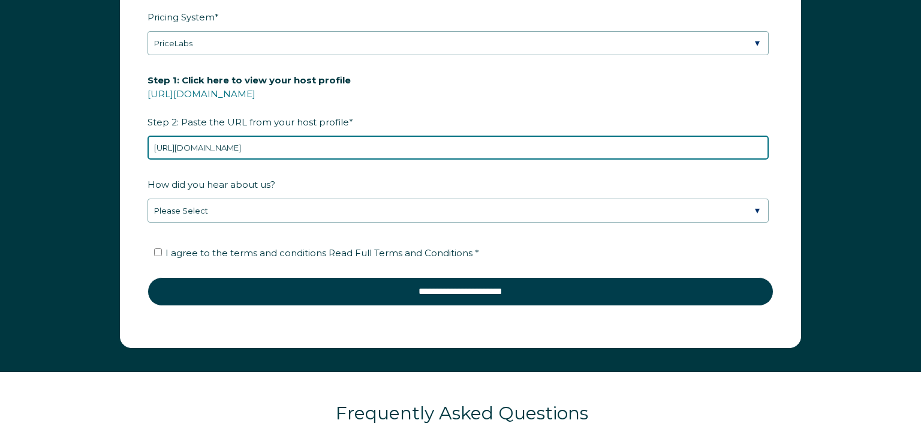
type input "https://www.airbnb.com/rooms/1341502722190182037?viralityEntryPoint=1&s=76"
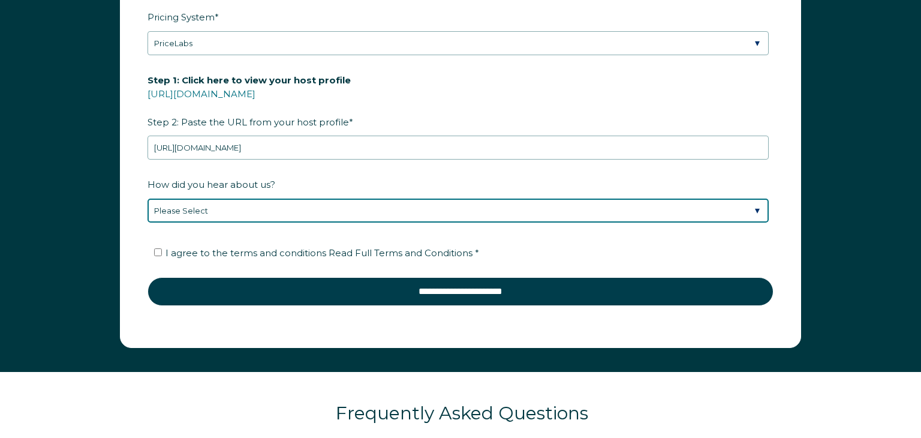
click at [762, 212] on select "Please Select Discovered Whimstay at an event or conference Found Whimstay thro…" at bounding box center [458, 211] width 621 height 24
select select "Social Media"
click at [148, 199] on select "Please Select Discovered Whimstay at an event or conference Found Whimstay thro…" at bounding box center [458, 211] width 621 height 24
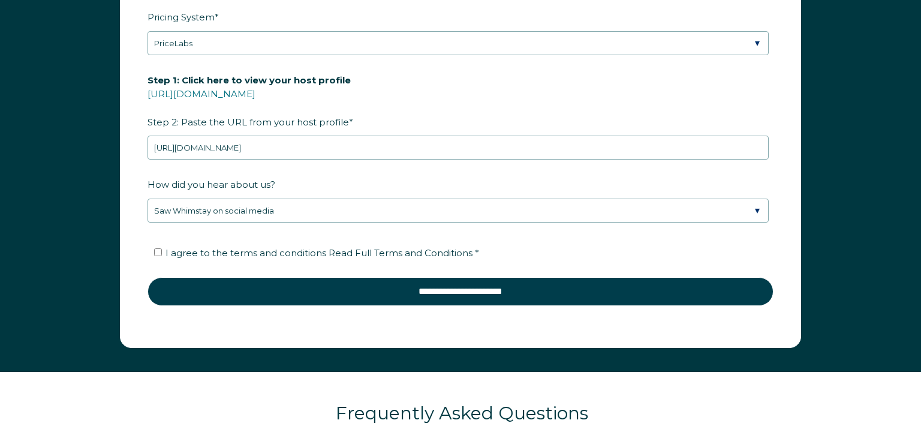
click at [159, 245] on li "I agree to the terms and conditions Read Full Terms and Conditions *" at bounding box center [464, 253] width 621 height 19
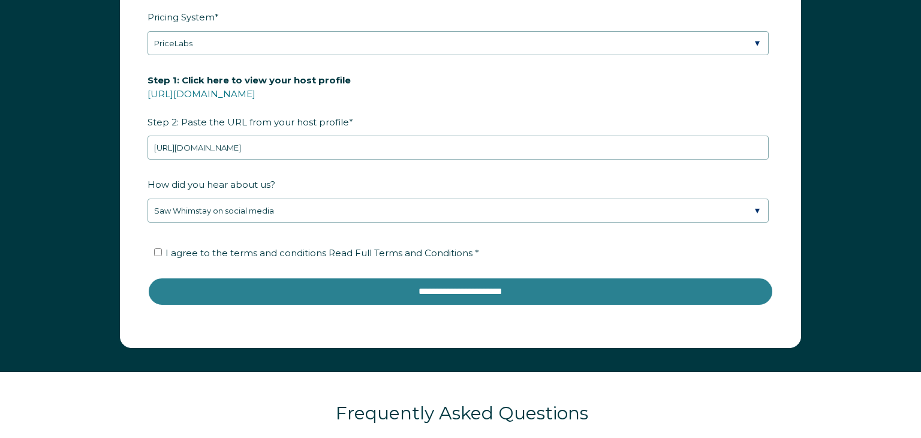
click at [433, 290] on input "**********" at bounding box center [461, 291] width 626 height 29
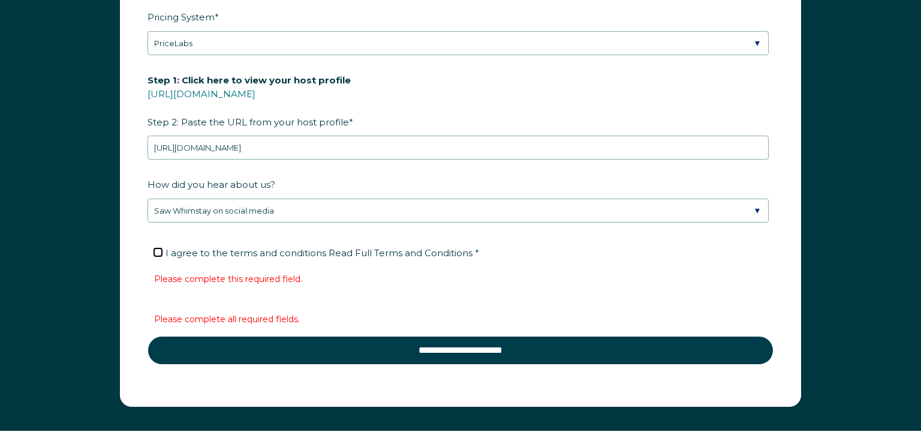
click at [157, 253] on input "I agree to the terms and conditions Read Full Terms and Conditions *" at bounding box center [158, 252] width 8 height 8
checkbox input "true"
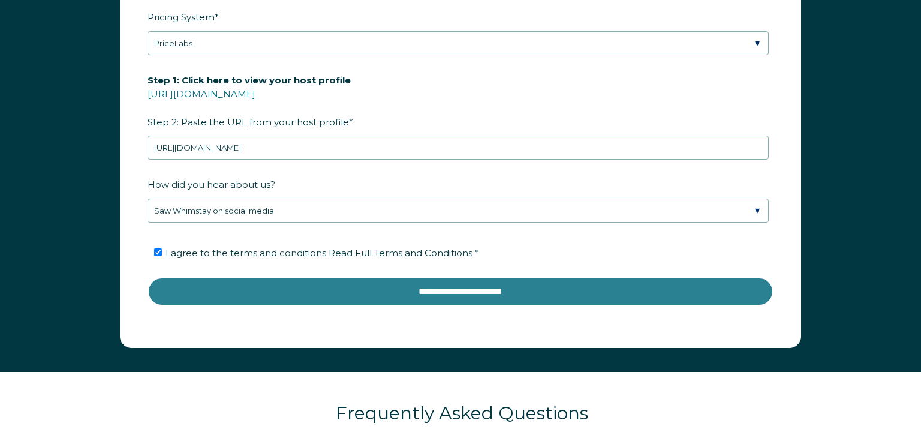
click at [449, 294] on input "**********" at bounding box center [461, 291] width 626 height 29
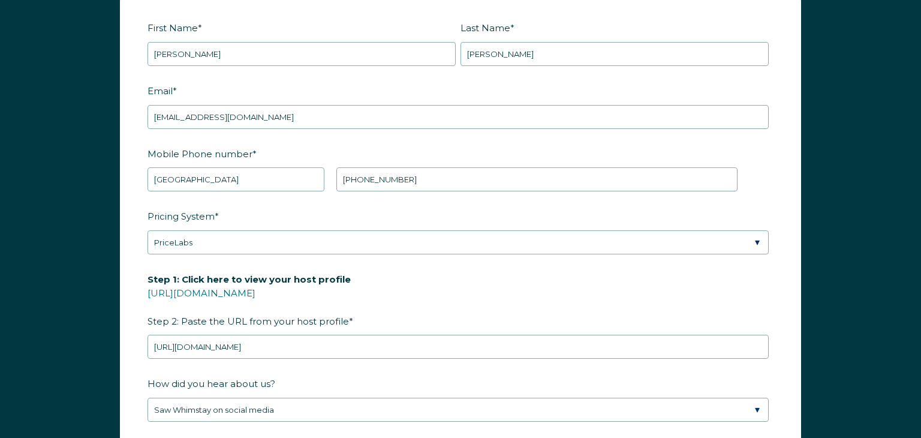
scroll to position [1546, 0]
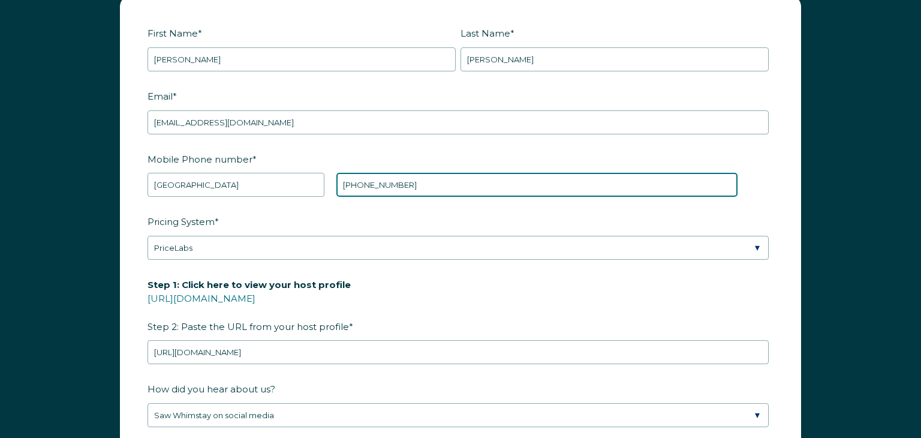
click at [421, 182] on input "+1 9084681314" at bounding box center [536, 185] width 401 height 24
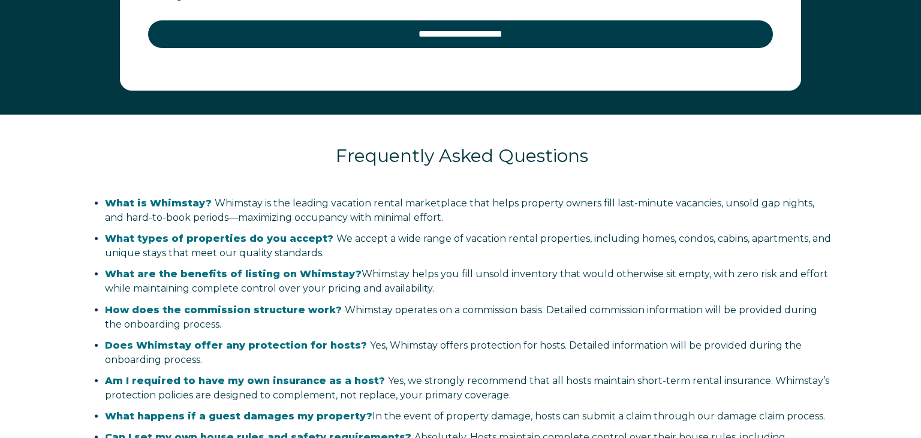
scroll to position [2020, 0]
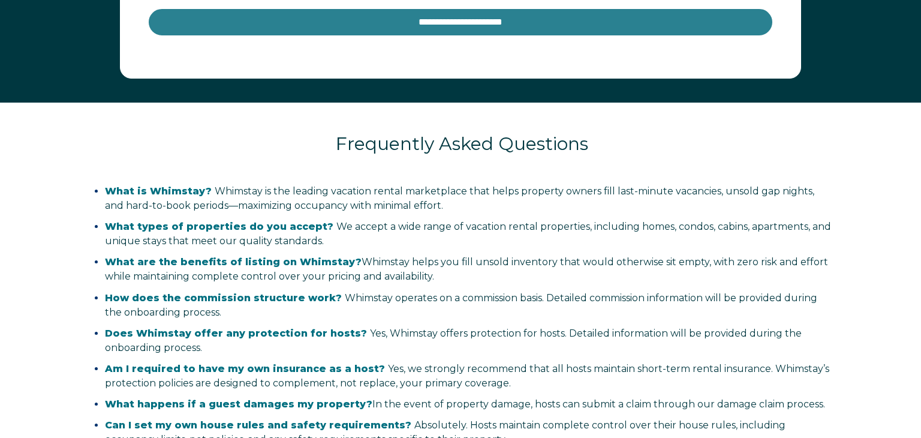
click at [445, 28] on input "**********" at bounding box center [461, 22] width 626 height 29
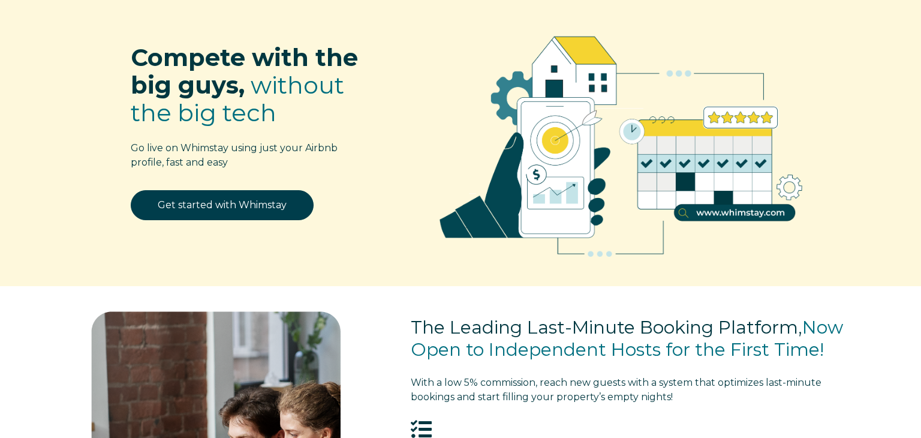
scroll to position [0, 0]
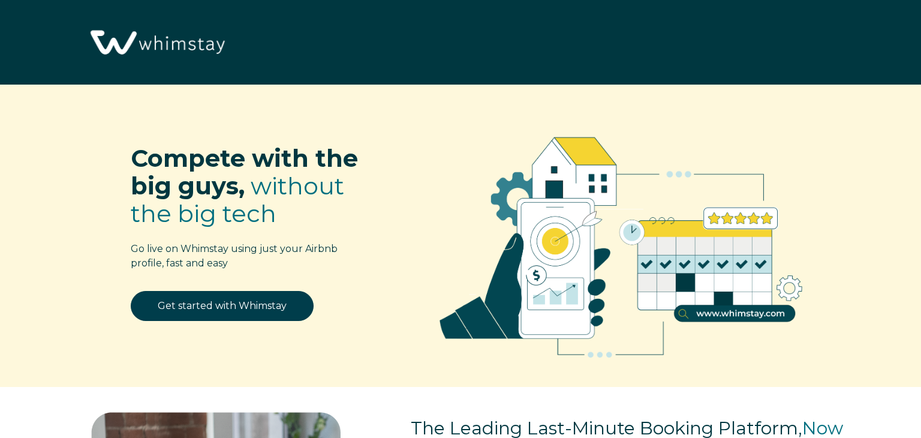
click at [205, 46] on img at bounding box center [156, 43] width 145 height 74
click at [647, 264] on img at bounding box center [621, 241] width 422 height 277
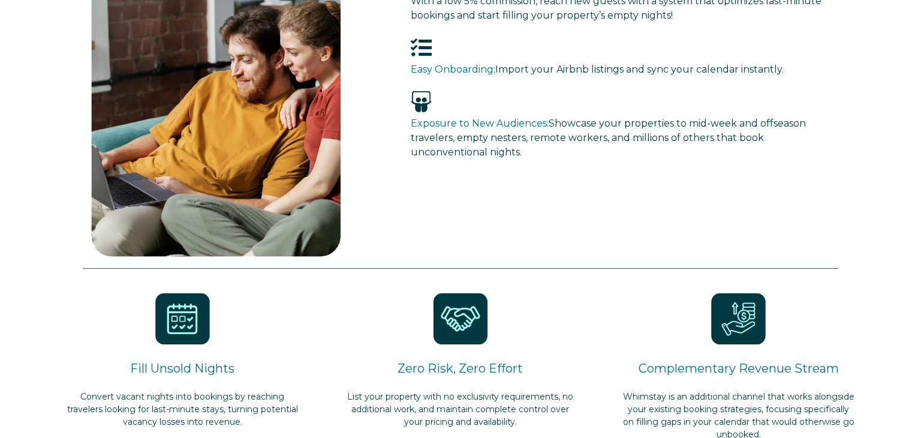
scroll to position [483, 0]
click at [473, 74] on span "Easy Onboarding:" at bounding box center [453, 68] width 85 height 11
click at [455, 74] on span "Easy Onboarding:" at bounding box center [453, 68] width 85 height 11
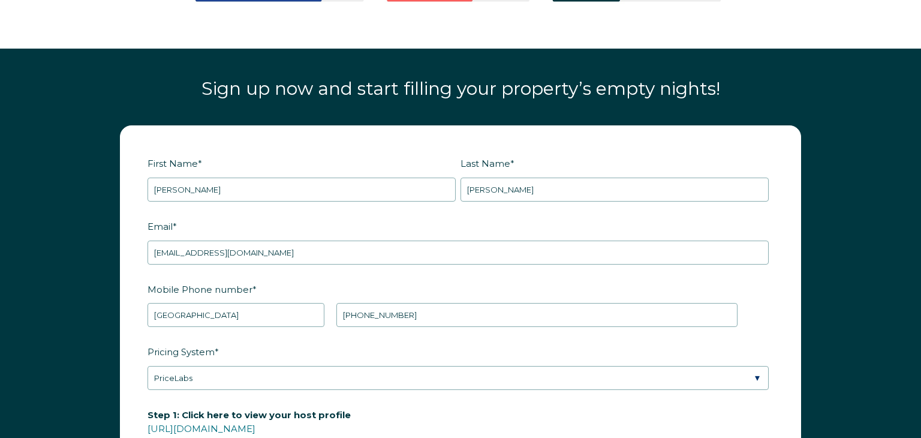
scroll to position [1411, 0]
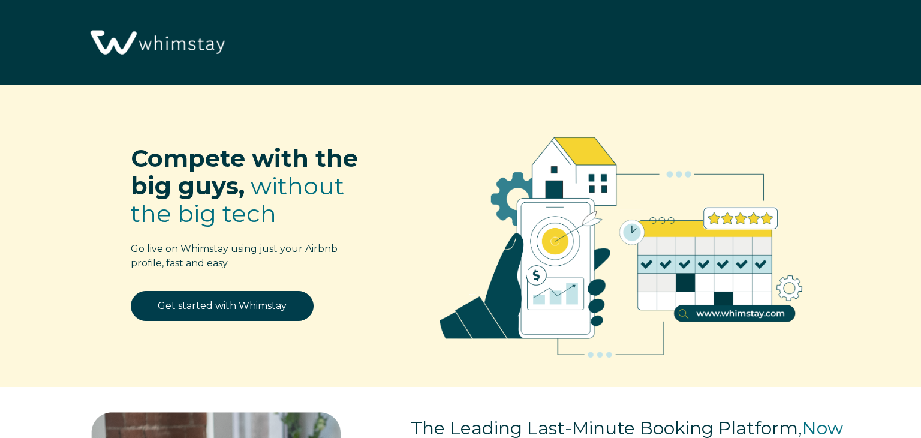
select select "US"
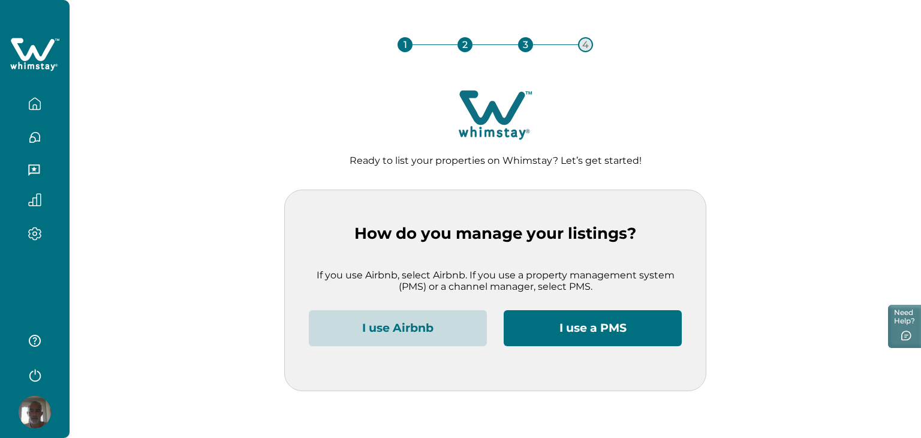
click at [569, 324] on button "I use a PMS" at bounding box center [593, 328] width 178 height 36
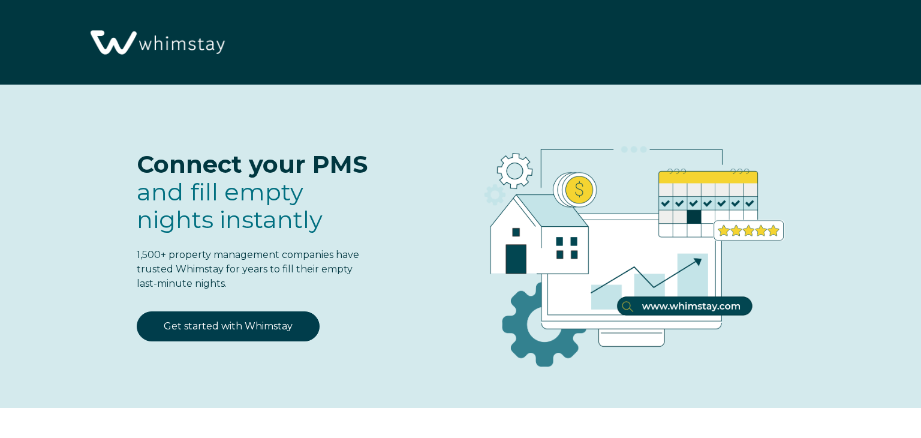
select select "US"
select select "Standard"
click at [570, 326] on img at bounding box center [627, 247] width 422 height 277
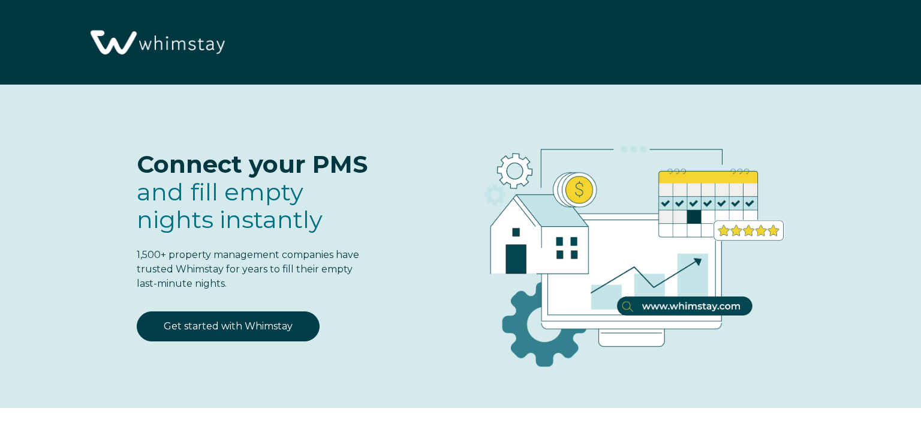
click at [570, 326] on img at bounding box center [627, 247] width 422 height 277
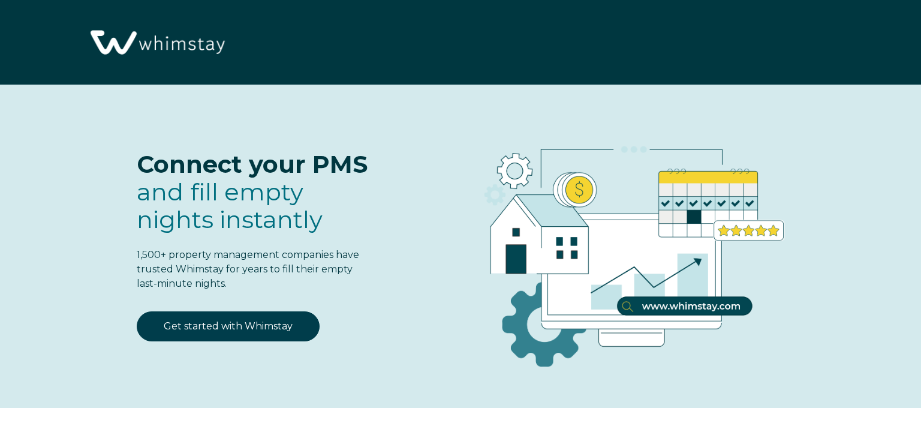
click at [570, 326] on img at bounding box center [627, 247] width 422 height 277
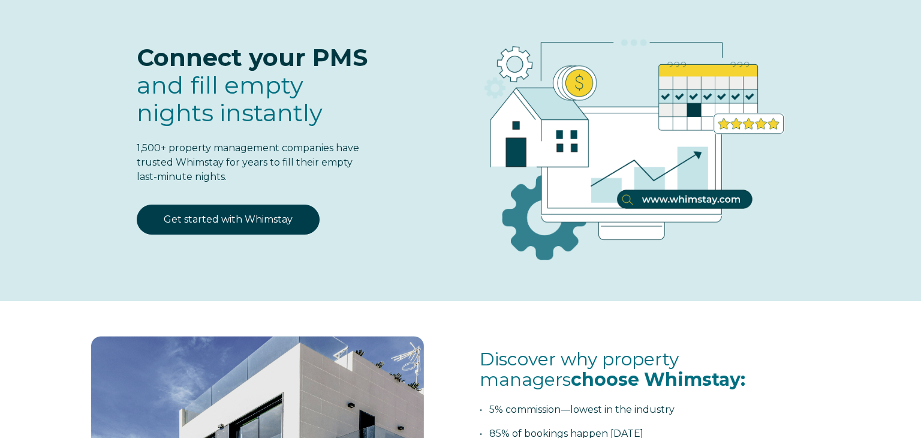
scroll to position [101, 0]
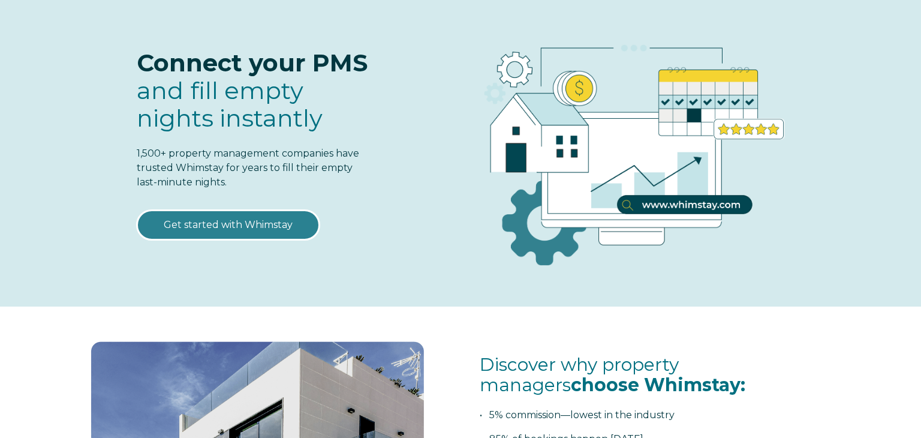
click at [237, 224] on link "Get started with Whimstay" at bounding box center [228, 225] width 183 height 30
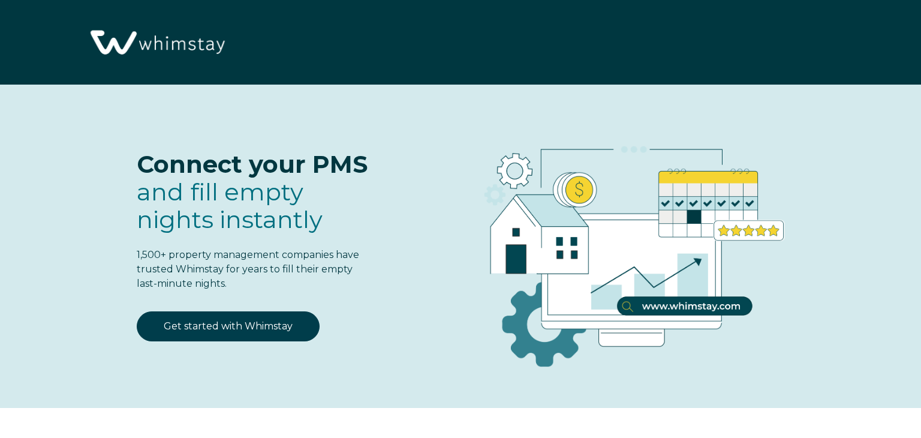
scroll to position [1492, 0]
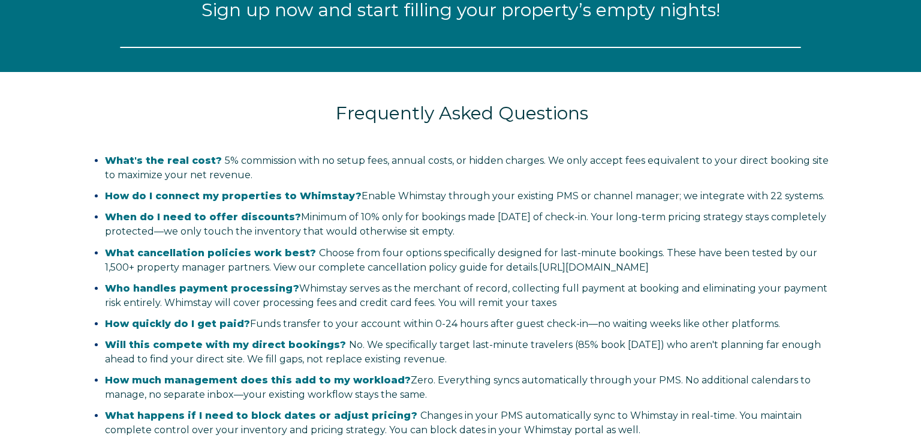
select select "US"
select select "Standard"
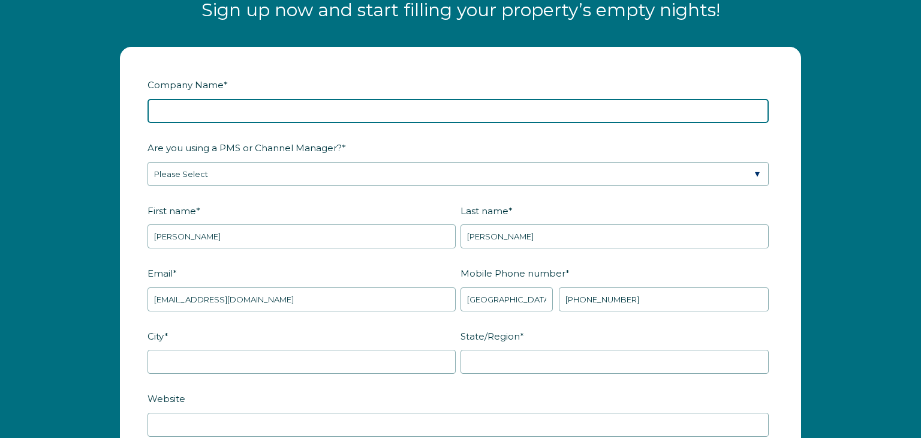
click at [203, 112] on input "Company Name *" at bounding box center [458, 111] width 621 height 24
type input "[PERSON_NAME]"
click at [208, 111] on input "[PERSON_NAME]" at bounding box center [458, 111] width 621 height 24
click at [185, 112] on input "etti" at bounding box center [458, 111] width 621 height 24
type input "e"
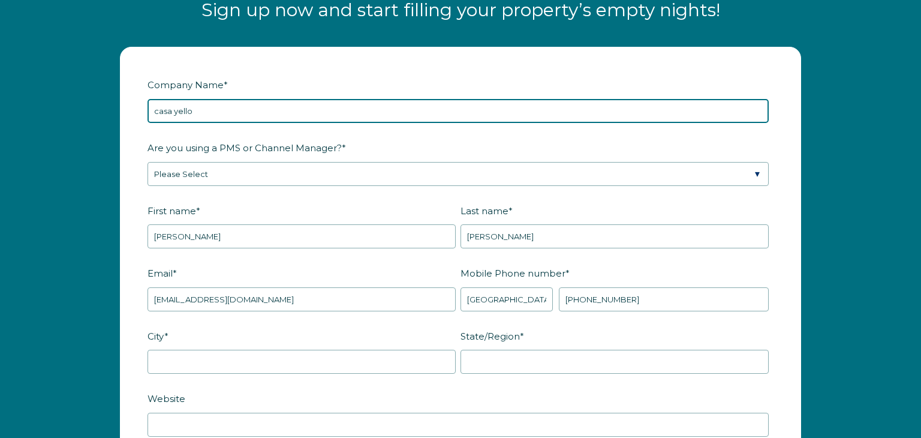
type input "casa yellowstone"
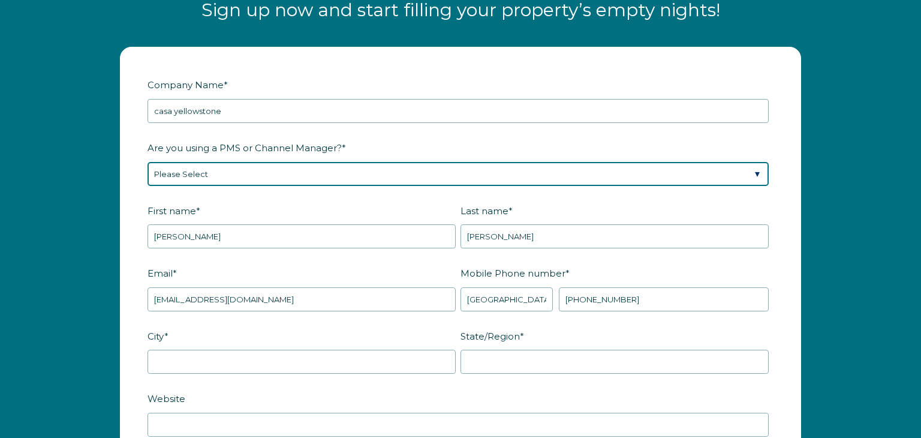
click at [202, 164] on select "Please Select Barefoot BookingPal Boost Brightside CiiRUS Escapia Guesty Hostaw…" at bounding box center [458, 174] width 621 height 24
select select "Not Listed"
click at [148, 162] on select "Please Select Barefoot BookingPal Boost Brightside CiiRUS Escapia Guesty Hostaw…" at bounding box center [458, 174] width 621 height 24
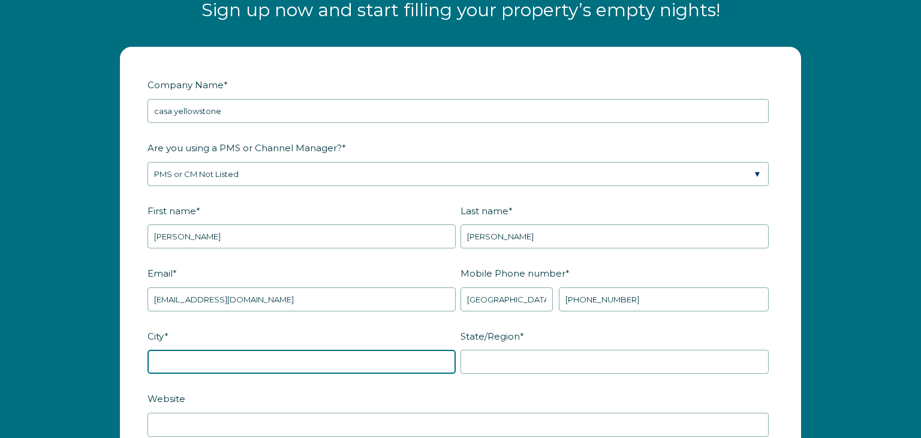
click at [174, 350] on input "City *" at bounding box center [302, 362] width 308 height 24
type input "Hazlet"
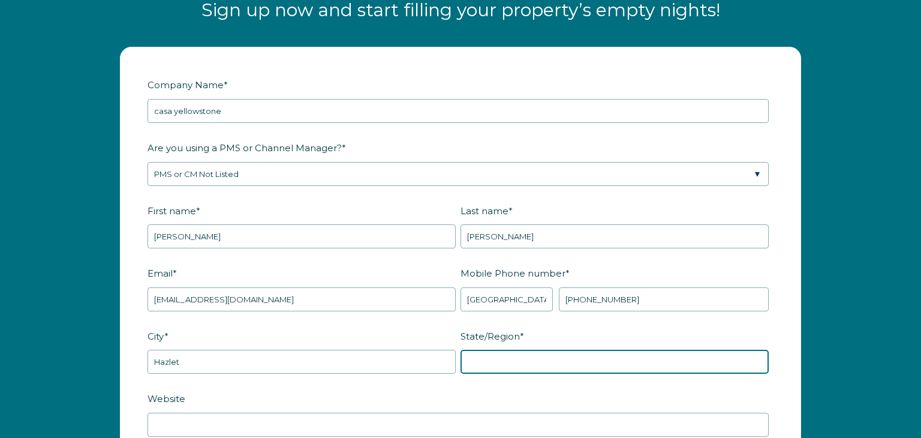
type input "NJ"
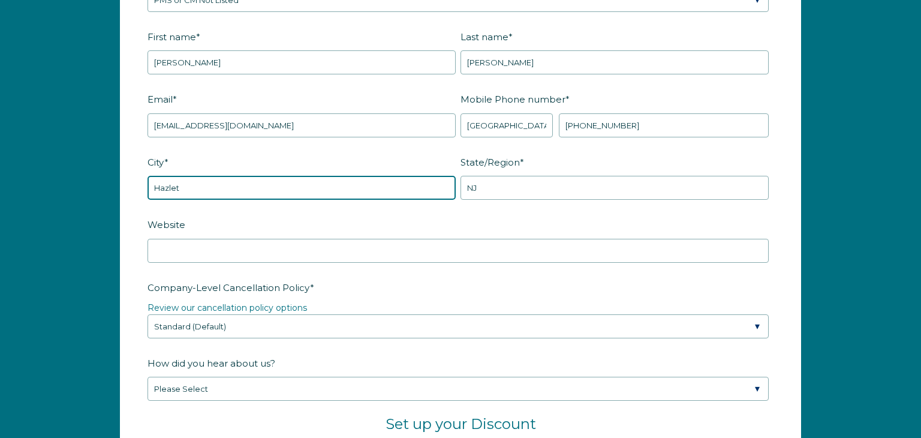
scroll to position [1678, 0]
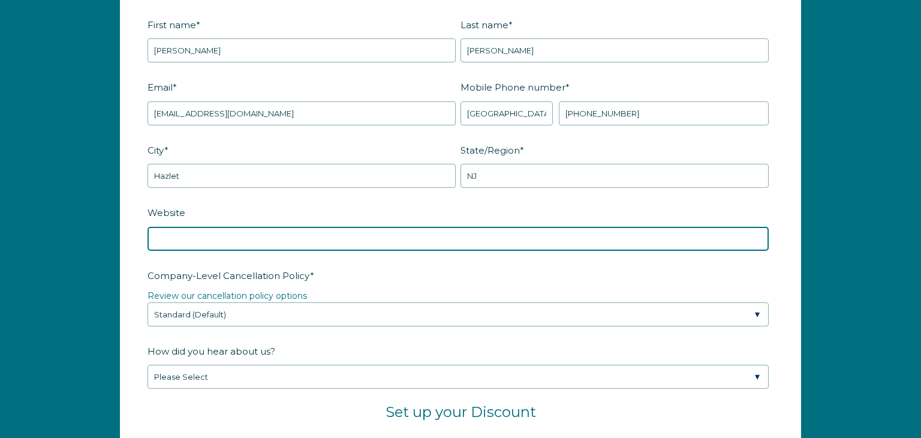
click at [193, 237] on input "Website" at bounding box center [458, 239] width 621 height 24
type input "casayellowstone.org"
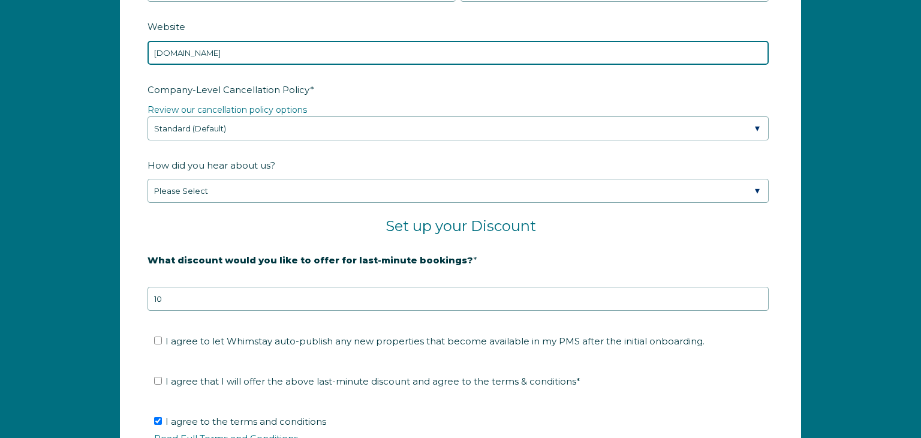
scroll to position [1862, 0]
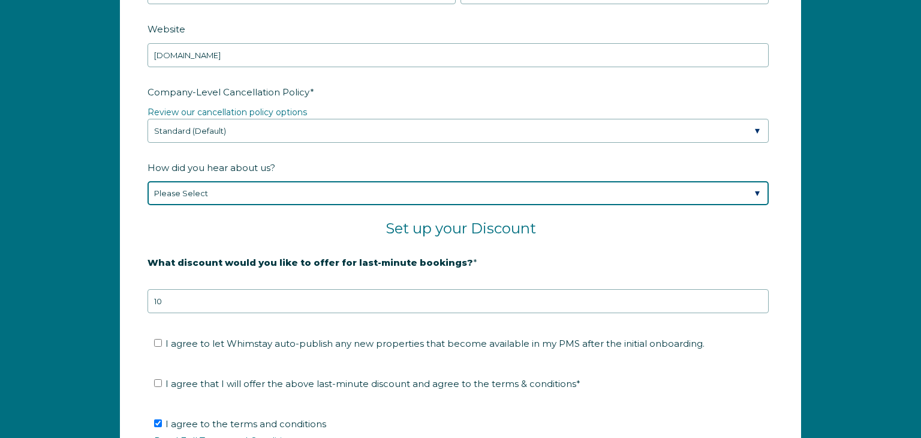
click at [761, 190] on select "Please Select Found Whimstay through a Google search Spoke to a Whimstay salesp…" at bounding box center [458, 193] width 621 height 24
select select "Social Media"
click at [148, 181] on select "Please Select Found Whimstay through a Google search Spoke to a Whimstay salesp…" at bounding box center [458, 193] width 621 height 24
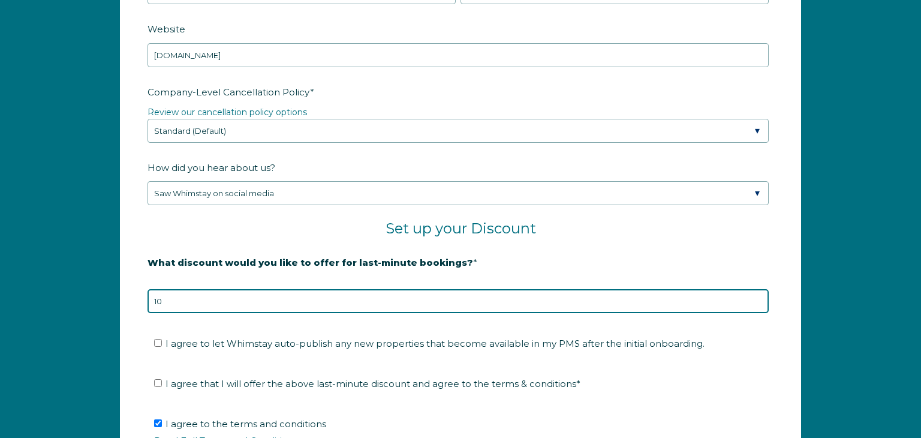
click at [178, 297] on input "10" at bounding box center [458, 301] width 621 height 24
type input "15"
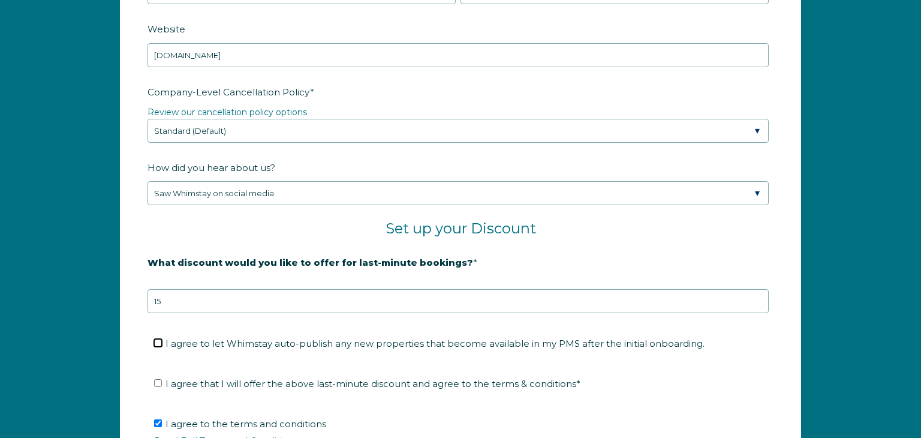
click at [158, 342] on input "I agree to let Whimstay auto-publish any new properties that become available i…" at bounding box center [158, 343] width 8 height 8
checkbox input "true"
click at [158, 384] on input "I agree that I will offer the above last-minute discount and agree to the terms…" at bounding box center [158, 383] width 8 height 8
checkbox input "true"
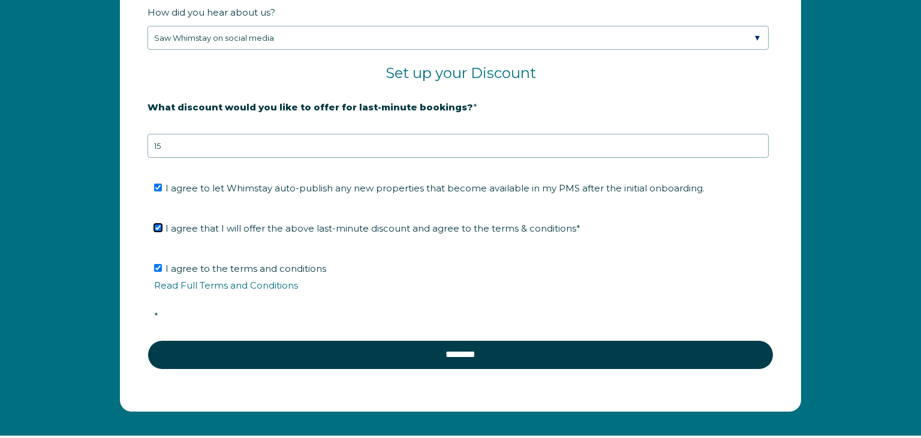
scroll to position [2032, 0]
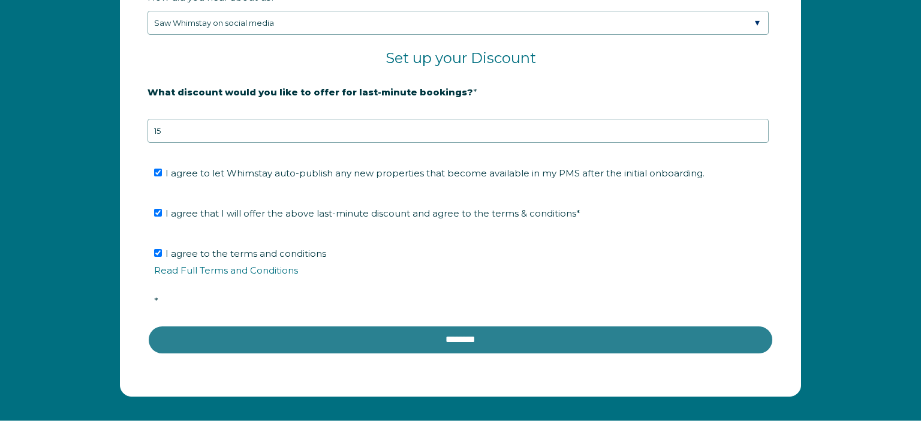
click at [401, 327] on input "********" at bounding box center [461, 339] width 626 height 29
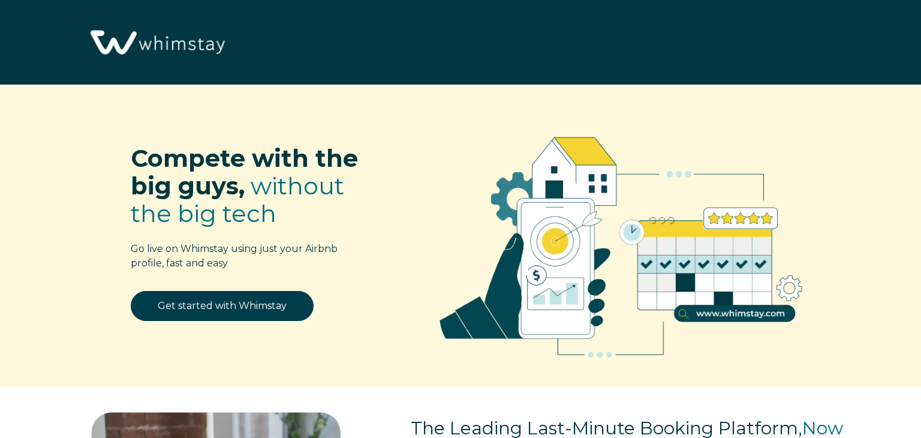
scroll to position [1495, 0]
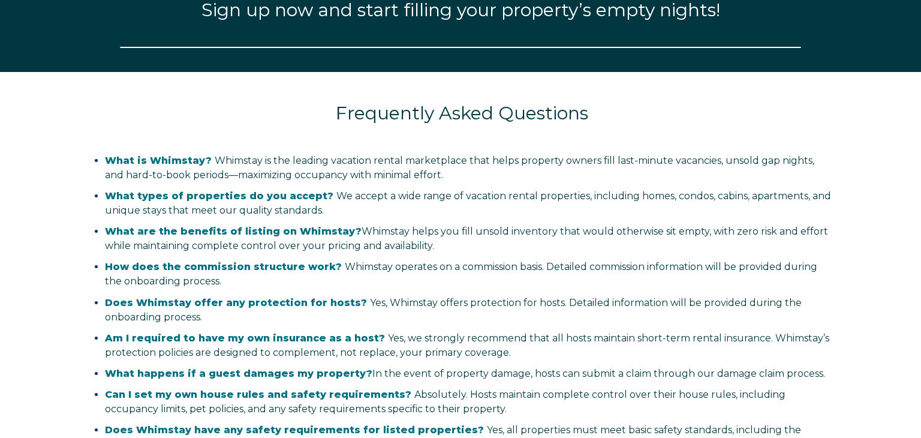
select select "US"
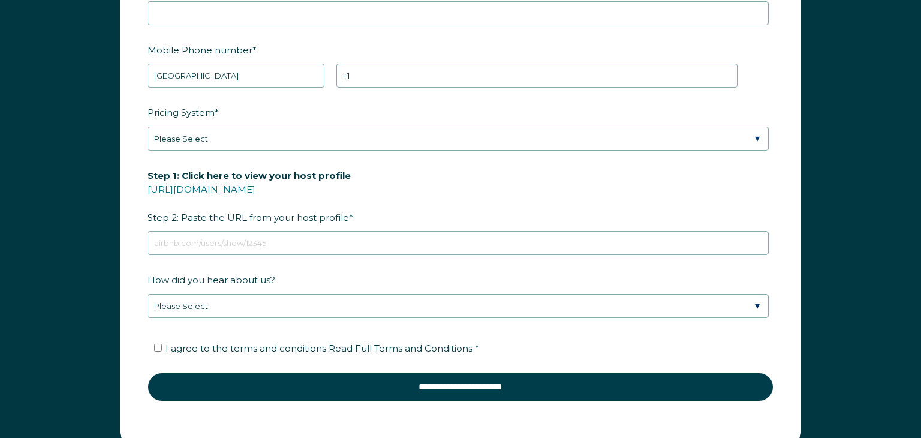
scroll to position [1660, 0]
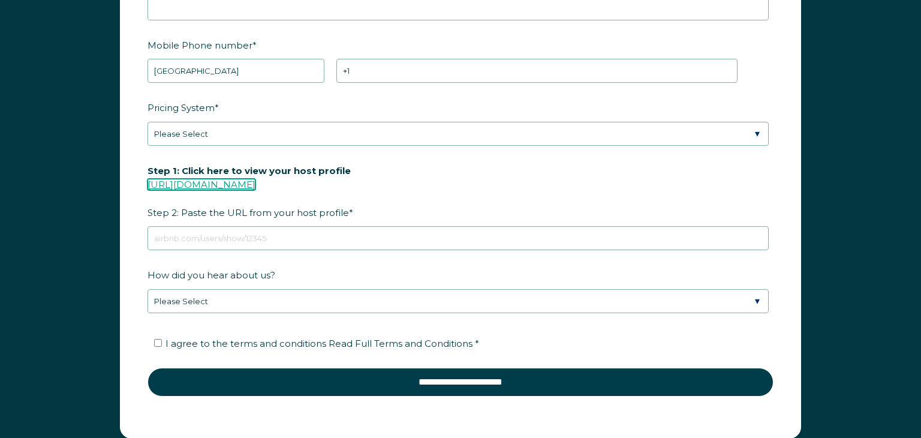
click at [256, 184] on link "[URL][DOMAIN_NAME]" at bounding box center [202, 184] width 108 height 11
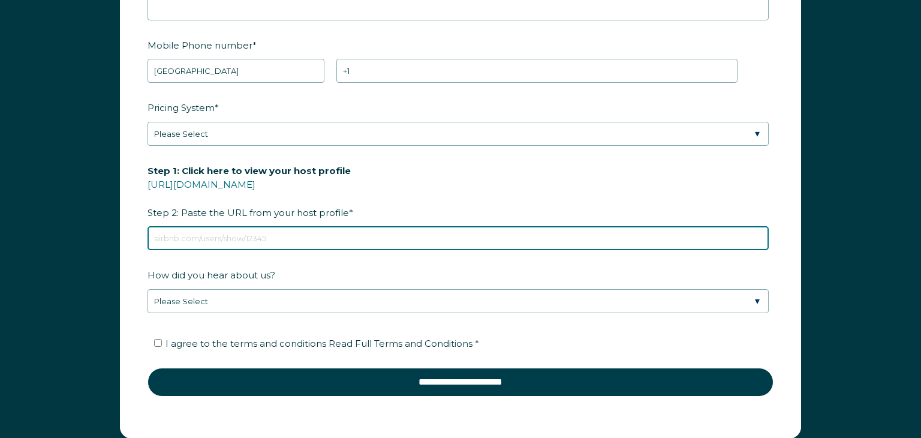
click at [236, 237] on input "Step 1: Click here to view your host profile [URL][DOMAIN_NAME] Step 2: Paste t…" at bounding box center [458, 238] width 621 height 24
type input "[URL][DOMAIN_NAME]"
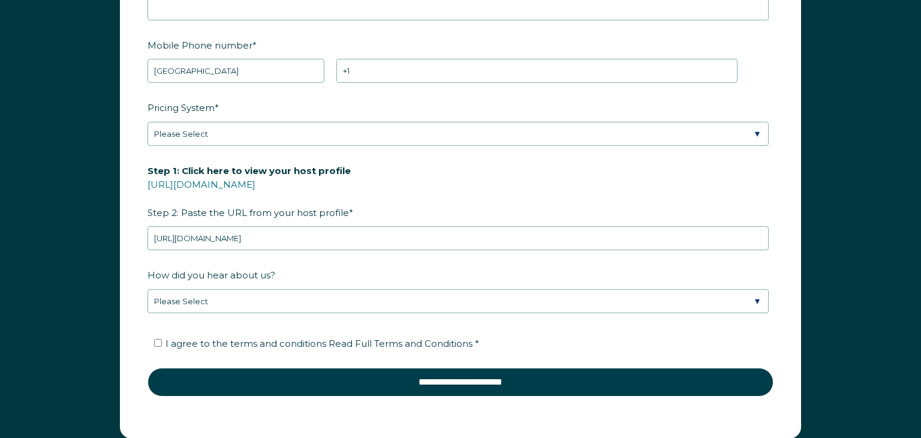
click at [163, 336] on li "I agree to the terms and conditions Read Full Terms and Conditions *" at bounding box center [464, 343] width 621 height 19
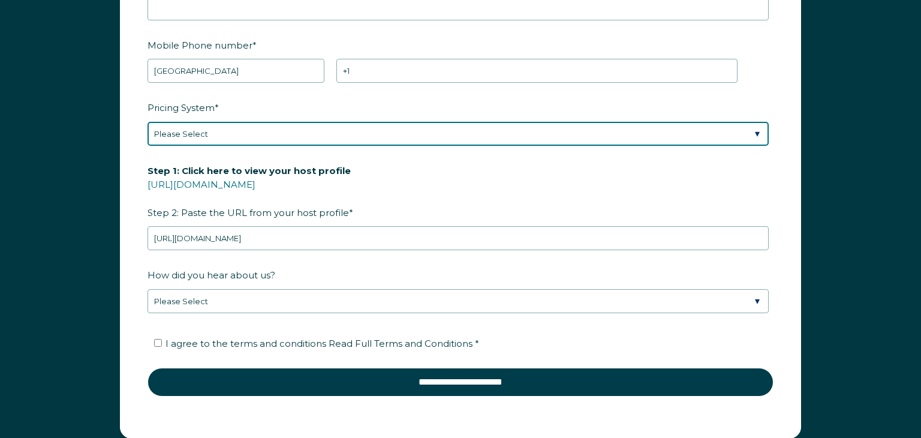
click at [760, 130] on select "Please Select Manual Airbnb Smart Pricing PriceLabs Wheelhouse Beyond Pricing 3…" at bounding box center [458, 134] width 621 height 24
select select "PriceLabs"
click at [148, 122] on select "Please Select Manual Airbnb Smart Pricing PriceLabs Wheelhouse Beyond Pricing 3…" at bounding box center [458, 134] width 621 height 24
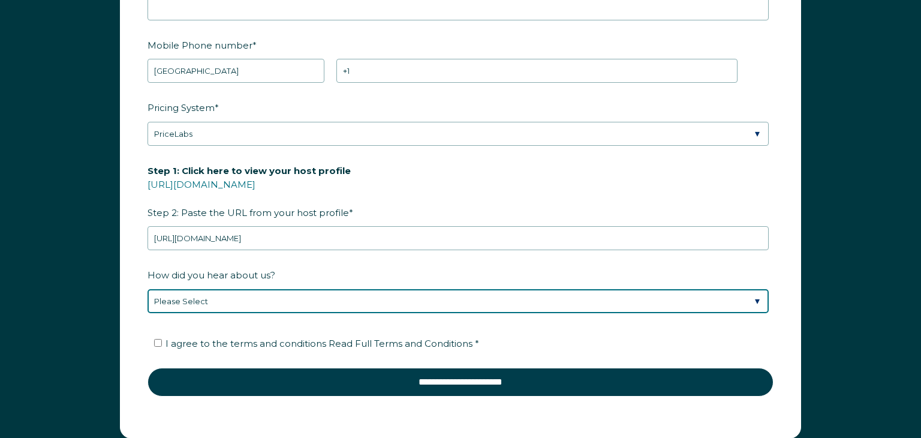
click at [762, 299] on select "Please Select Discovered Whimstay at an event or conference Found Whimstay thro…" at bounding box center [458, 301] width 621 height 24
select select "Social Media"
click at [148, 289] on select "Please Select Discovered Whimstay at an event or conference Found Whimstay thro…" at bounding box center [458, 301] width 621 height 24
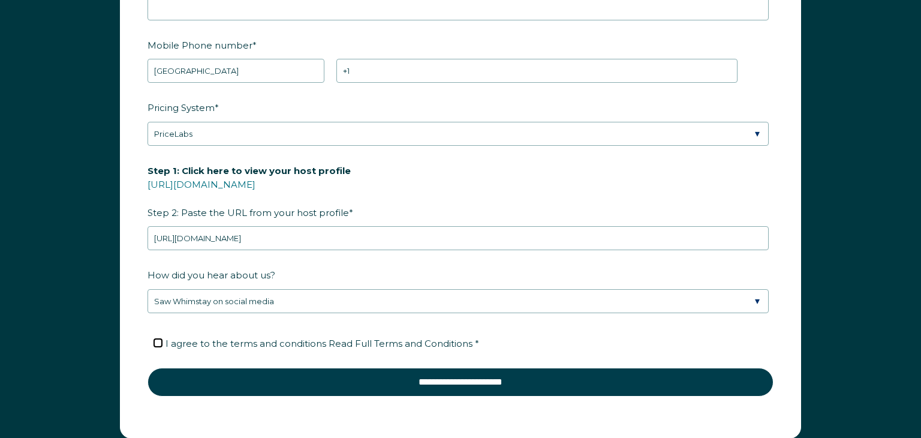
click at [158, 339] on input "I agree to the terms and conditions Read Full Terms and Conditions *" at bounding box center [158, 343] width 8 height 8
checkbox input "true"
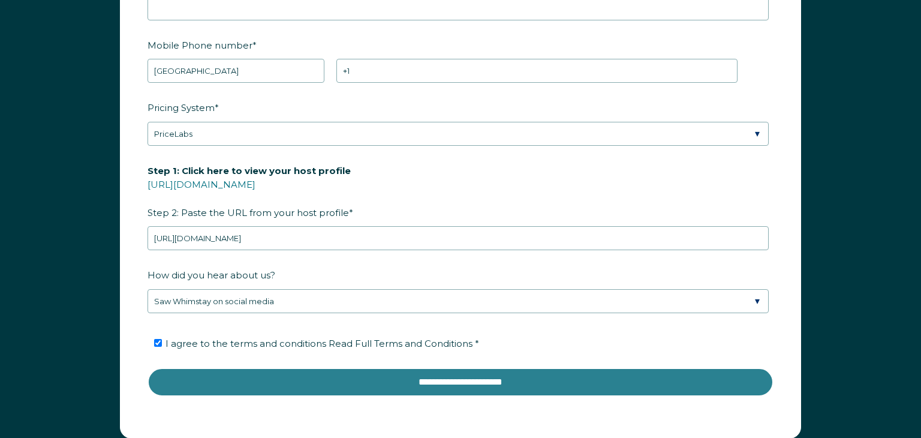
click at [288, 387] on input "**********" at bounding box center [461, 382] width 626 height 29
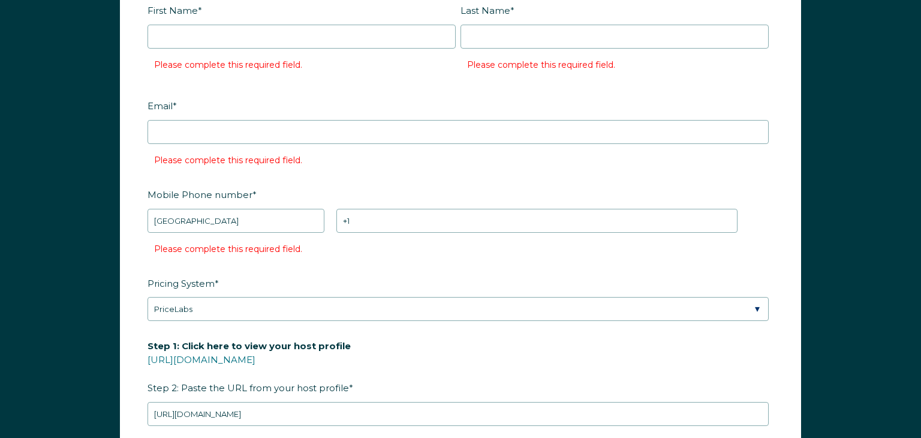
scroll to position [1567, 0]
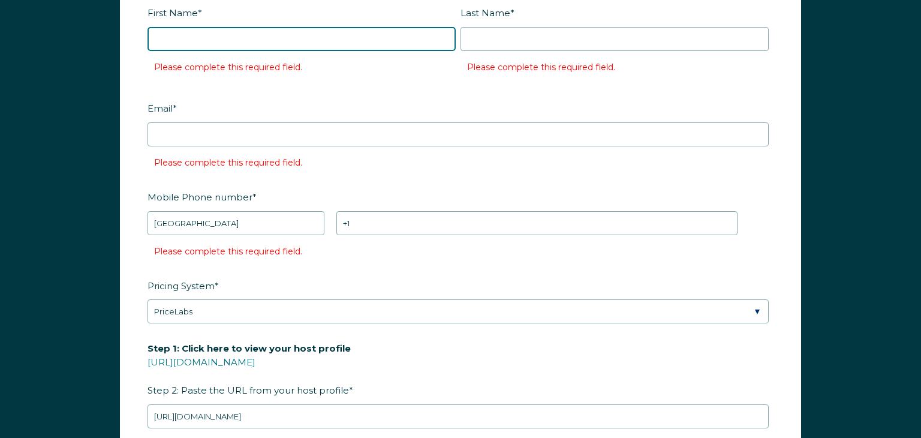
click at [194, 39] on input "First Name *" at bounding box center [302, 39] width 308 height 24
type input "[PERSON_NAME]"
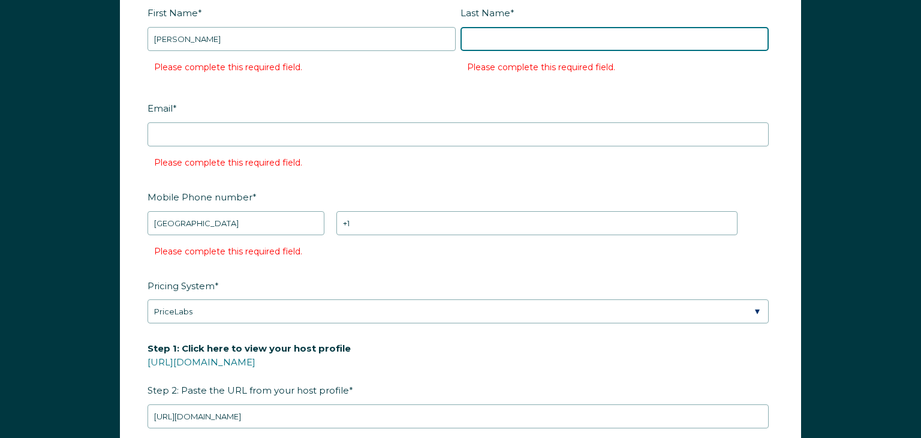
type input "[PERSON_NAME]"
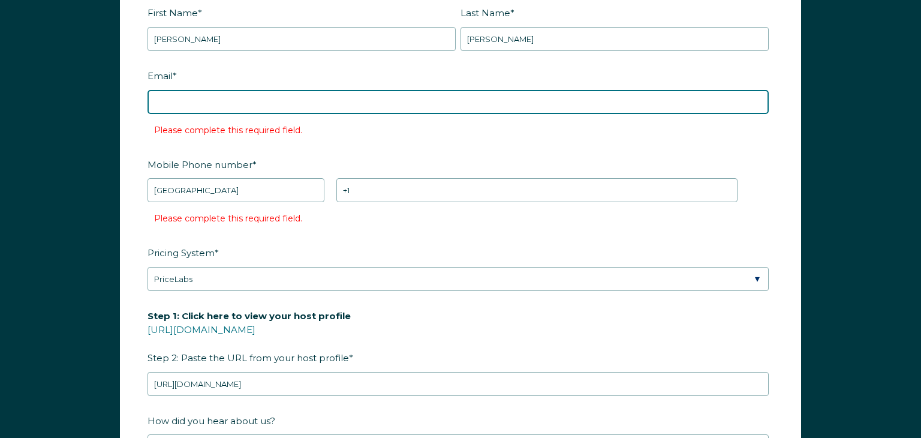
click at [190, 91] on input "Email *" at bounding box center [458, 102] width 621 height 24
type input "[EMAIL_ADDRESS][DOMAIN_NAME]"
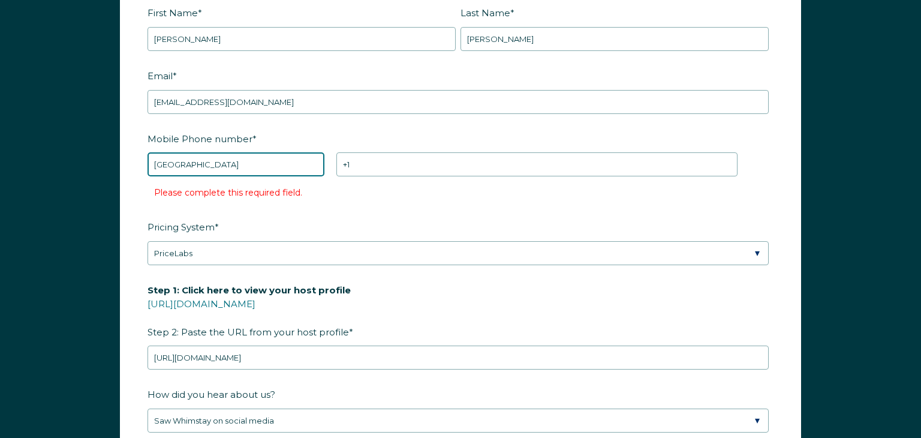
click at [259, 166] on select "* [GEOGRAPHIC_DATA] (‫[GEOGRAPHIC_DATA]‬‎) [GEOGRAPHIC_DATA] ([GEOGRAPHIC_DATA]…" at bounding box center [236, 164] width 177 height 24
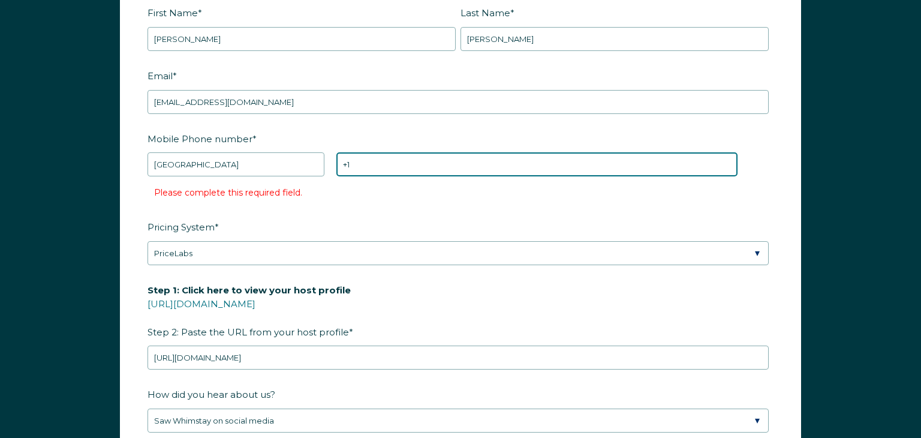
click at [362, 168] on input "+1" at bounding box center [536, 164] width 401 height 24
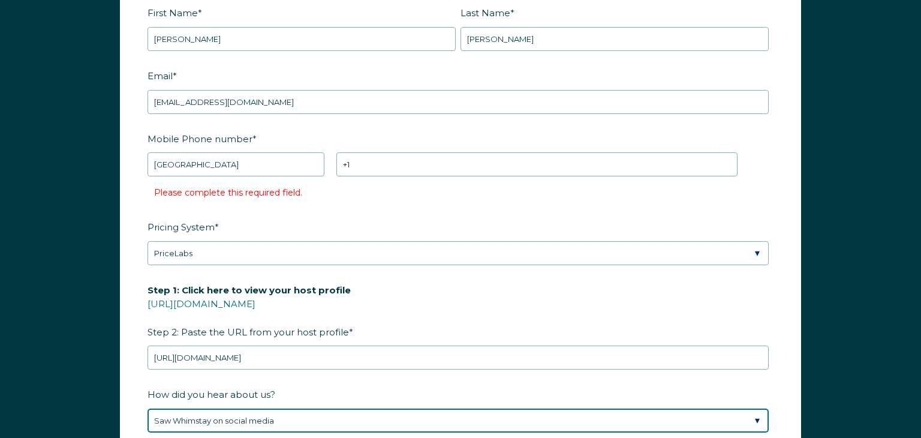
click at [453, 411] on select "Please Select Discovered Whimstay at an event or conference Found Whimstay thro…" at bounding box center [458, 420] width 621 height 24
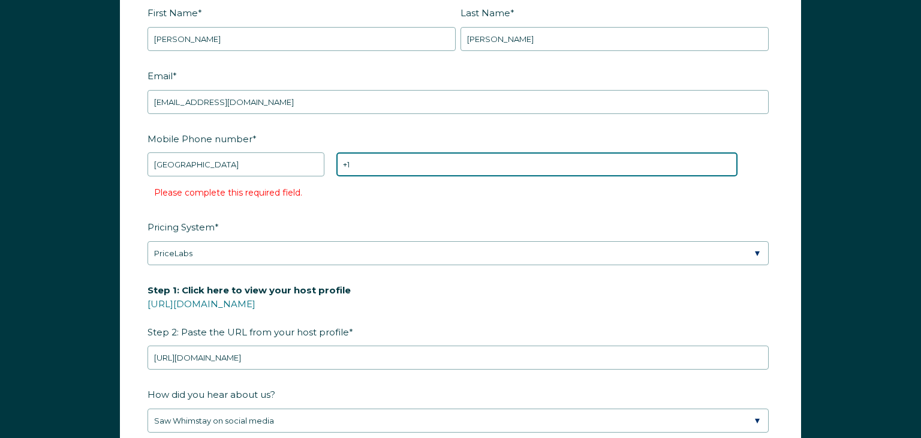
click at [360, 160] on input "+1" at bounding box center [536, 164] width 401 height 24
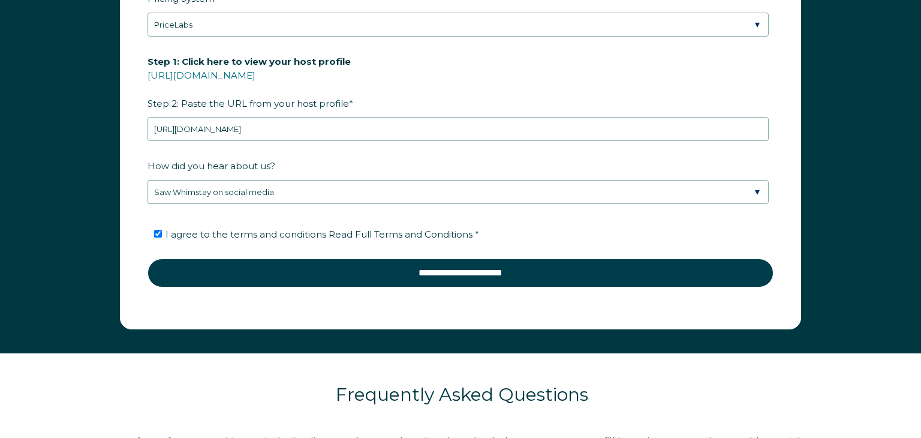
scroll to position [1774, 0]
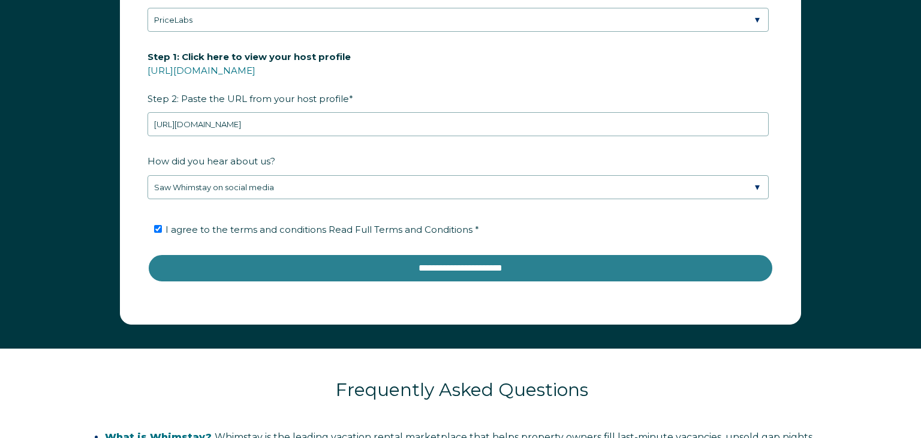
click at [445, 263] on input "**********" at bounding box center [461, 268] width 626 height 29
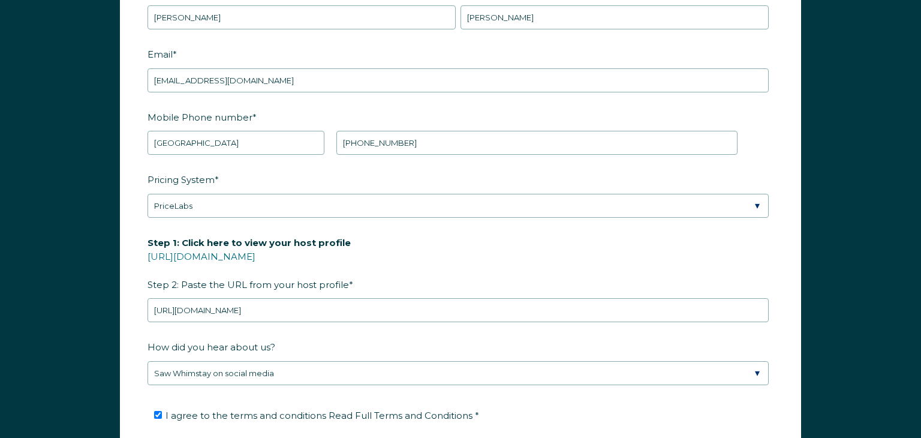
scroll to position [1586, 0]
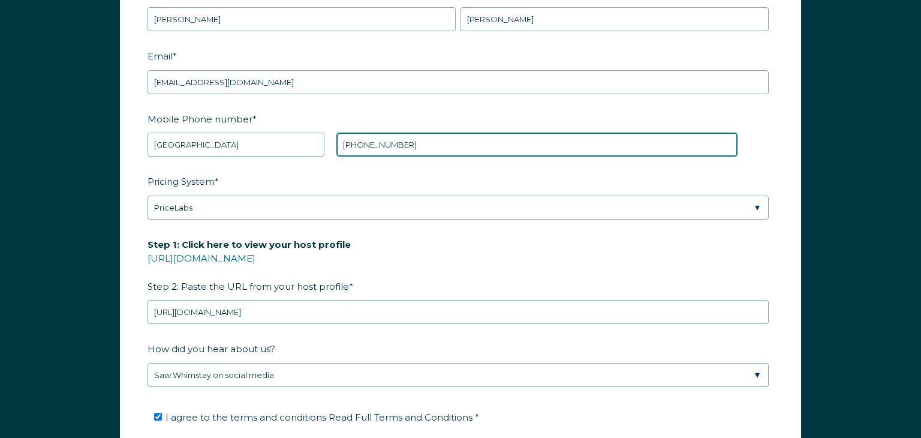
click at [416, 139] on input "[PHONE_NUMBER]" at bounding box center [536, 145] width 401 height 24
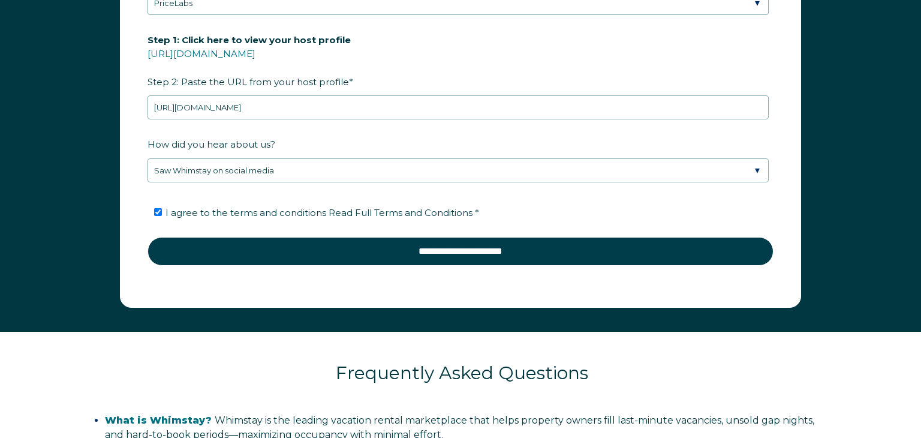
scroll to position [1799, 0]
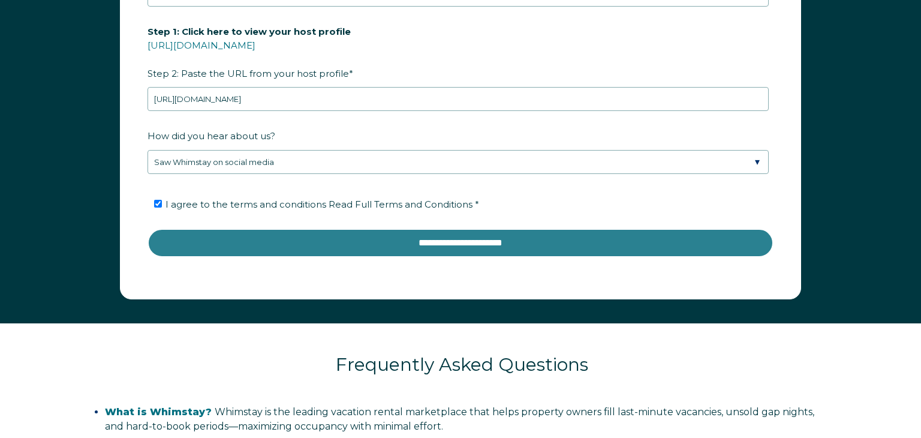
click at [458, 239] on input "**********" at bounding box center [461, 243] width 626 height 29
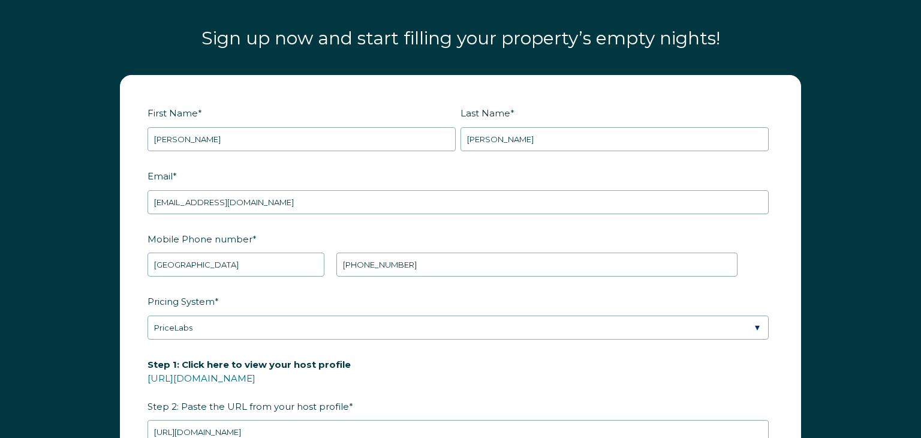
scroll to position [1458, 0]
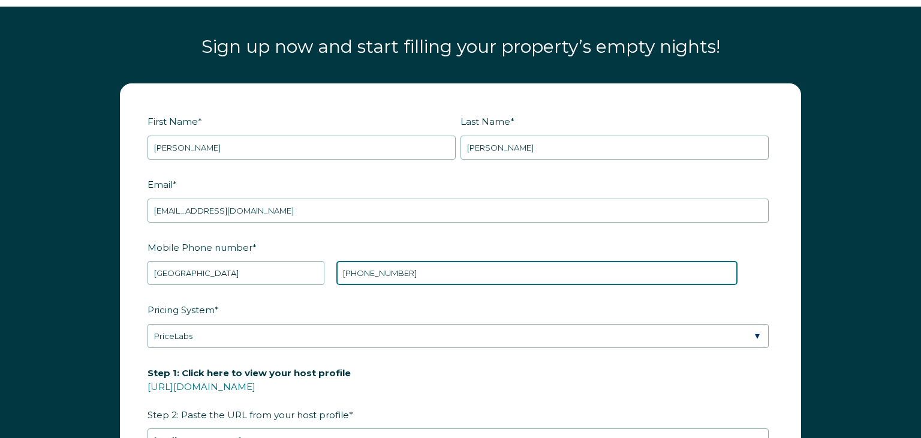
click at [426, 278] on input "+1 9087689093" at bounding box center [536, 273] width 401 height 24
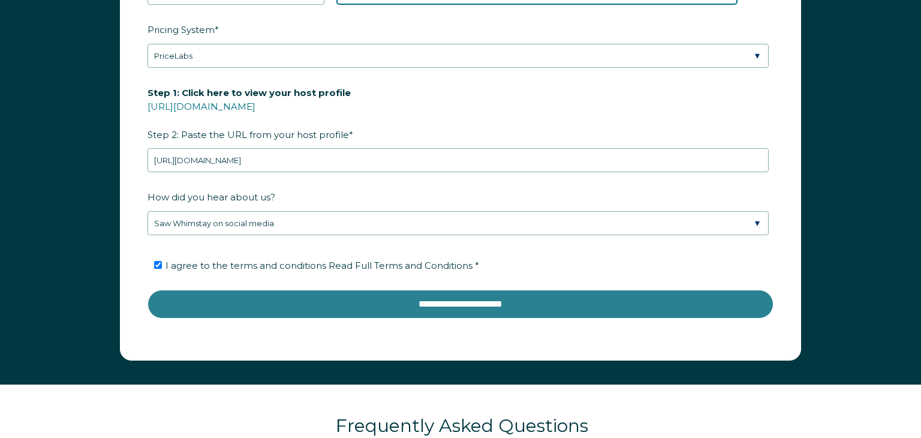
scroll to position [1739, 0]
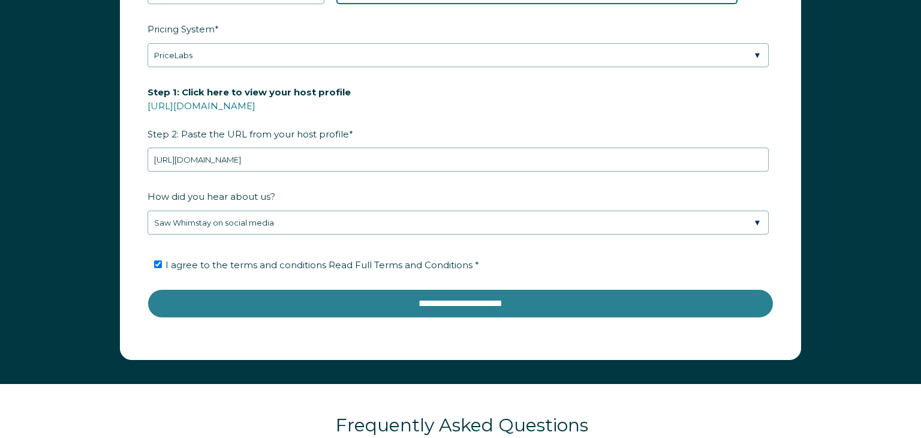
type input "[PHONE_NUMBER]"
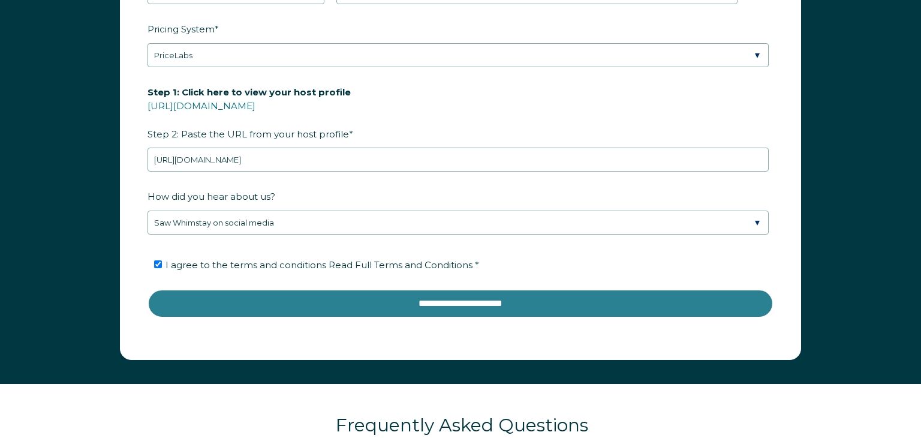
click at [435, 302] on input "**********" at bounding box center [461, 303] width 626 height 29
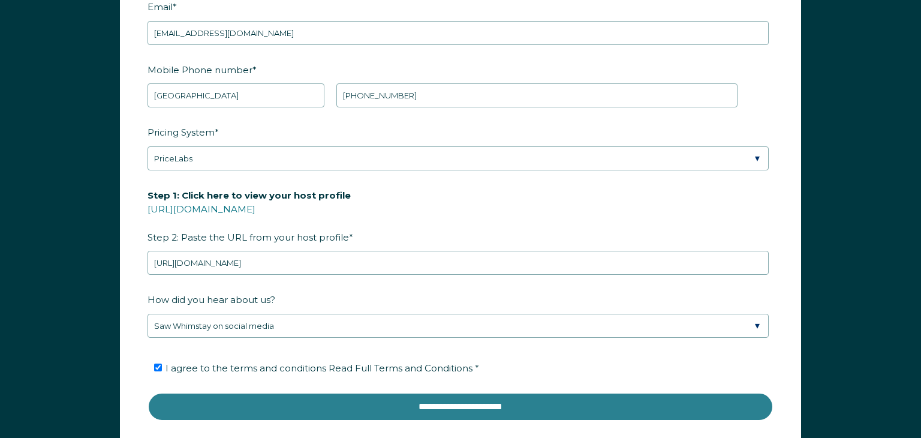
scroll to position [1636, 0]
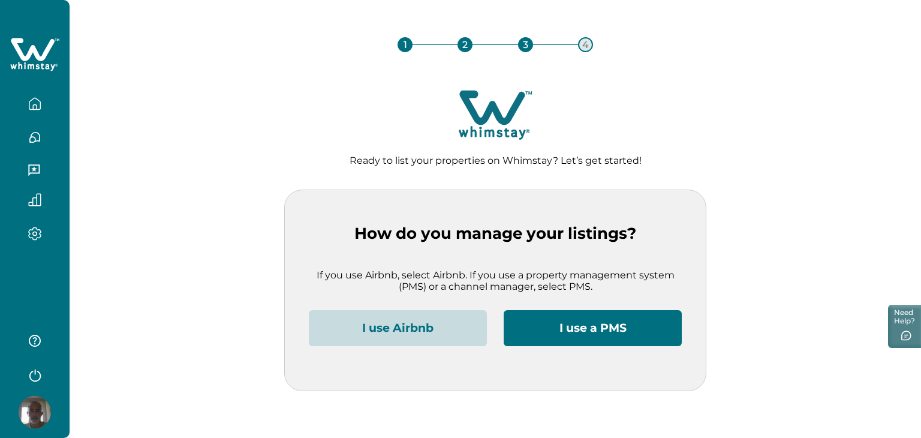
click at [551, 327] on button "I use a PMS" at bounding box center [593, 328] width 178 height 36
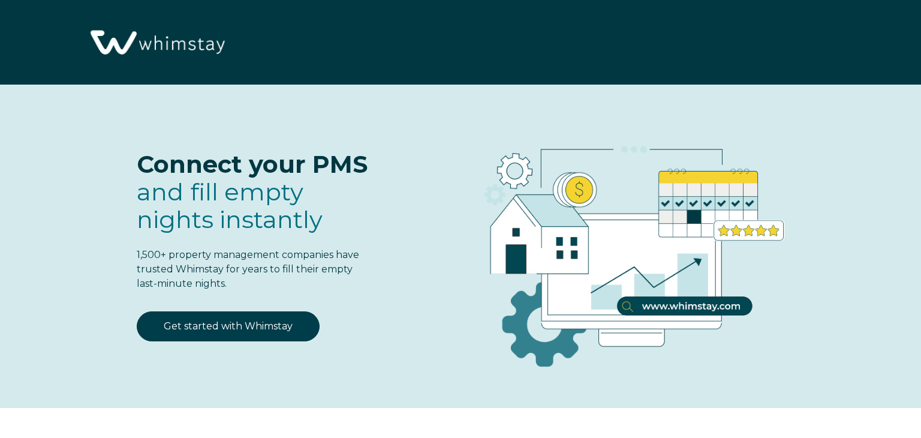
select select "US"
select select "Standard"
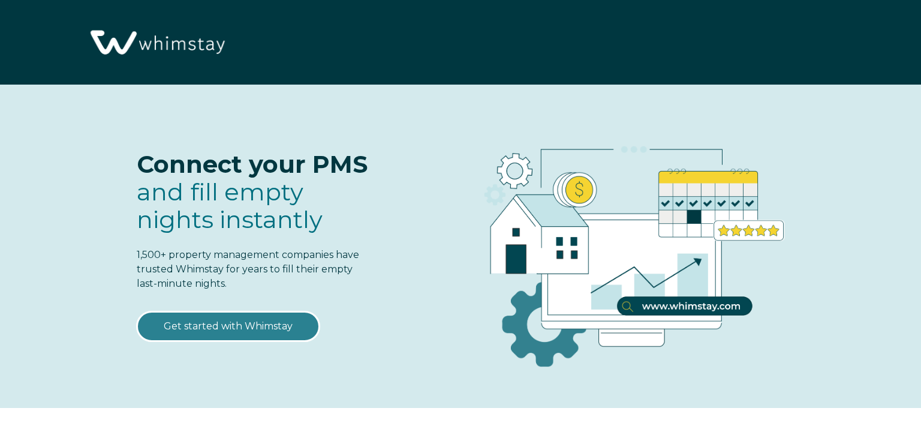
click at [259, 326] on link "Get started with Whimstay" at bounding box center [228, 326] width 183 height 30
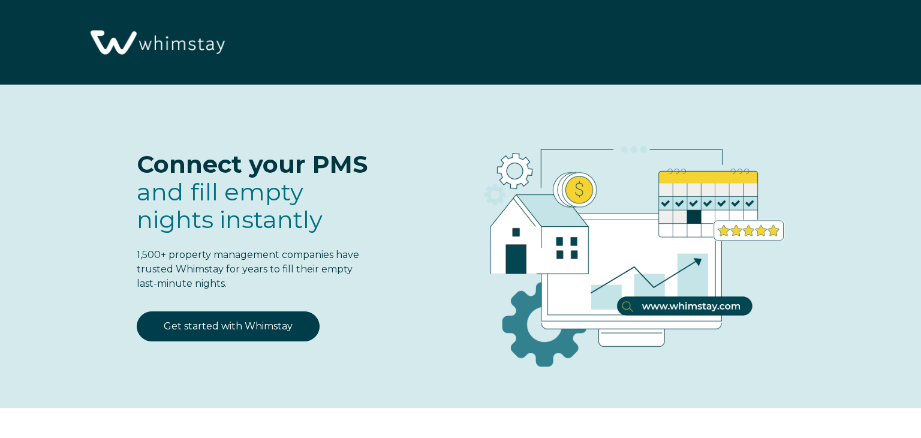
select select "US"
select select "Standard"
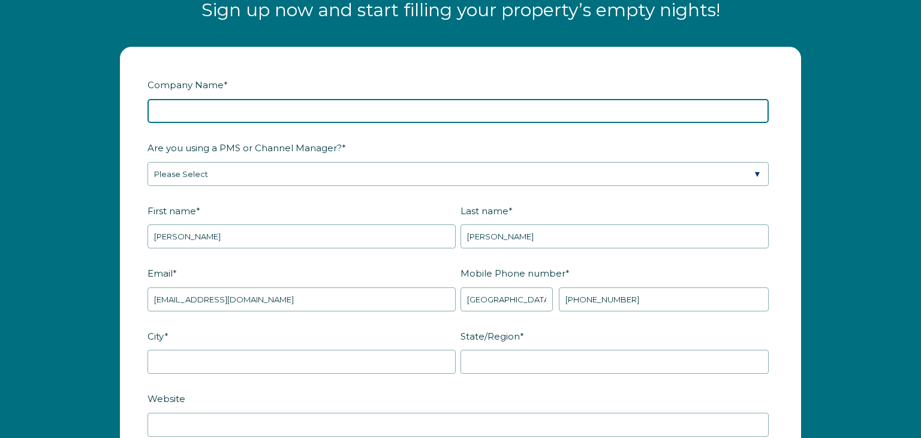
click at [232, 113] on input "Company Name *" at bounding box center [458, 111] width 621 height 24
type input "Sole proprietorship"
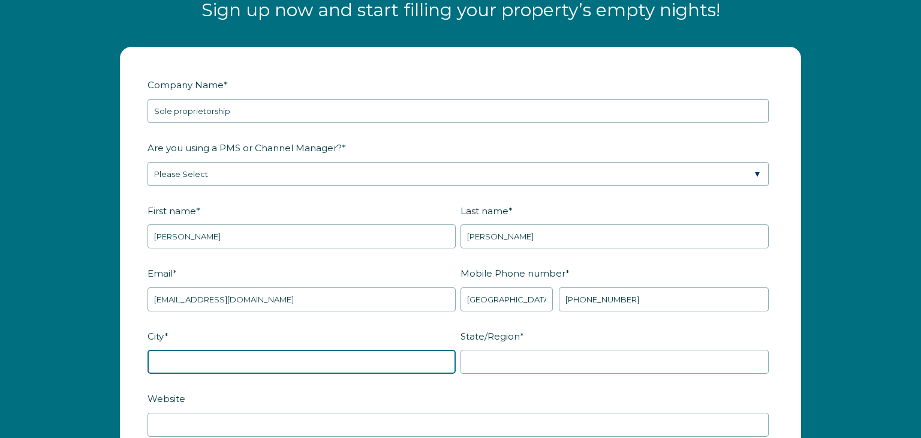
type input "Hazlet"
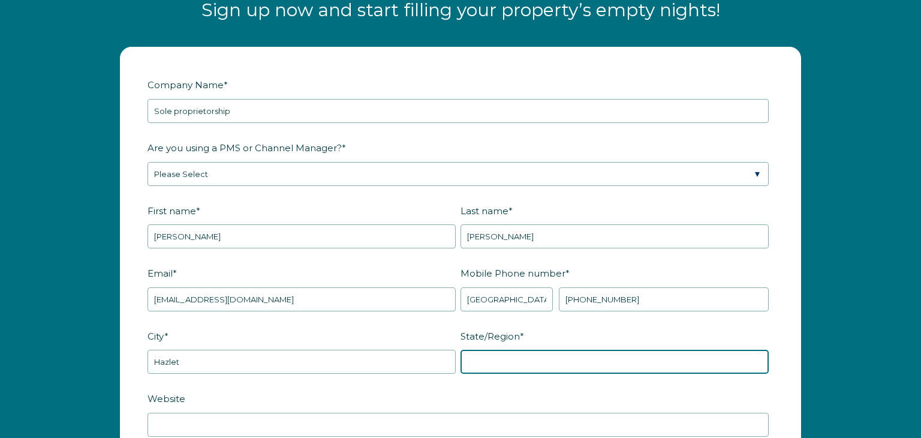
type input "NJ"
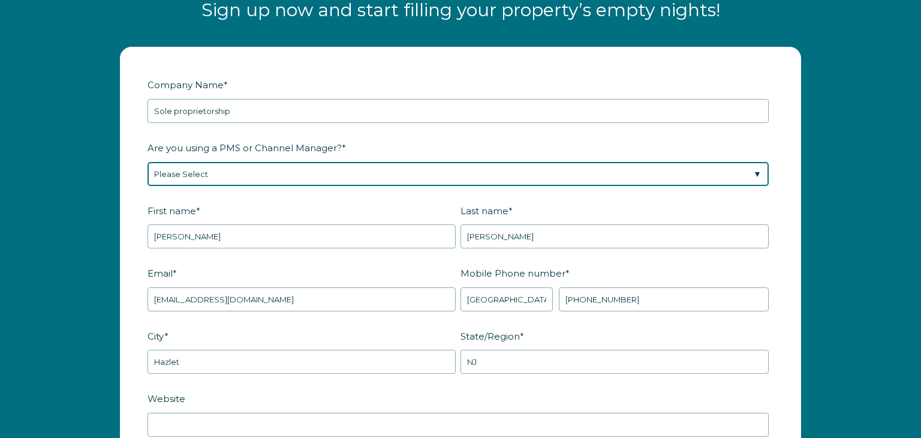
click at [212, 169] on select "Please Select Barefoot BookingPal Boost Brightside CiiRUS Escapia Guesty Hostaw…" at bounding box center [458, 174] width 621 height 24
select select "Not Listed"
click at [148, 162] on select "Please Select Barefoot BookingPal Boost Brightside CiiRUS Escapia Guesty Hostaw…" at bounding box center [458, 174] width 621 height 24
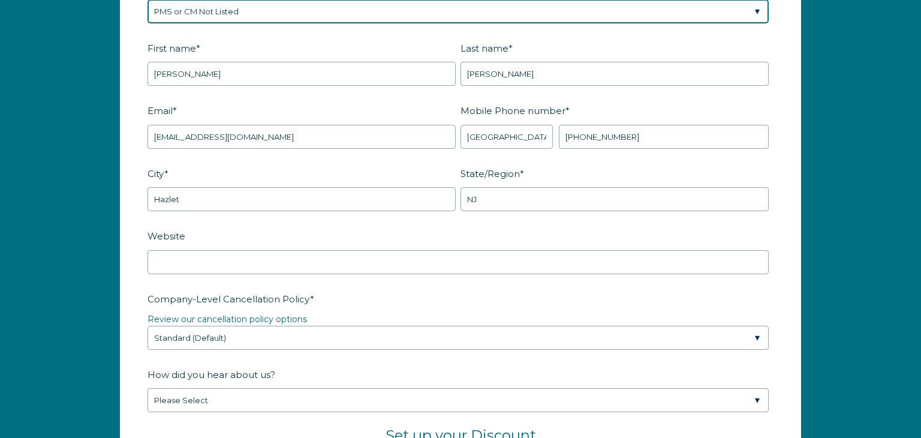
scroll to position [1658, 0]
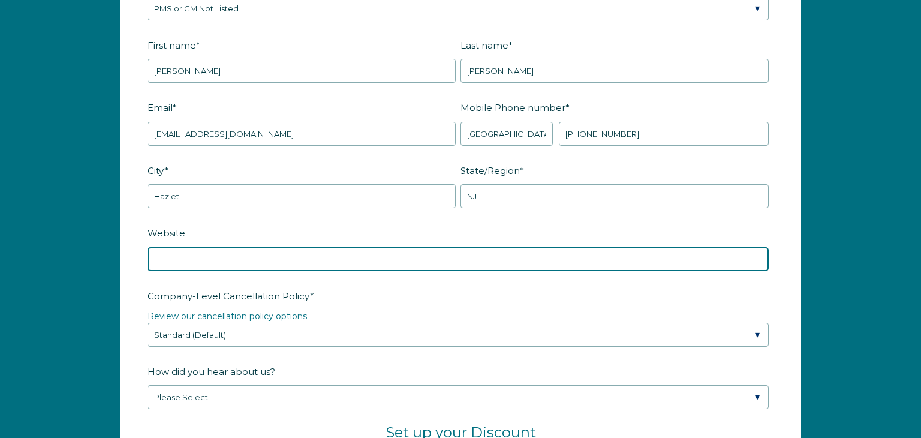
click at [160, 253] on input "Website" at bounding box center [458, 259] width 621 height 24
click at [209, 263] on input "Website" at bounding box center [458, 259] width 621 height 24
type input "casayellowstone.org"
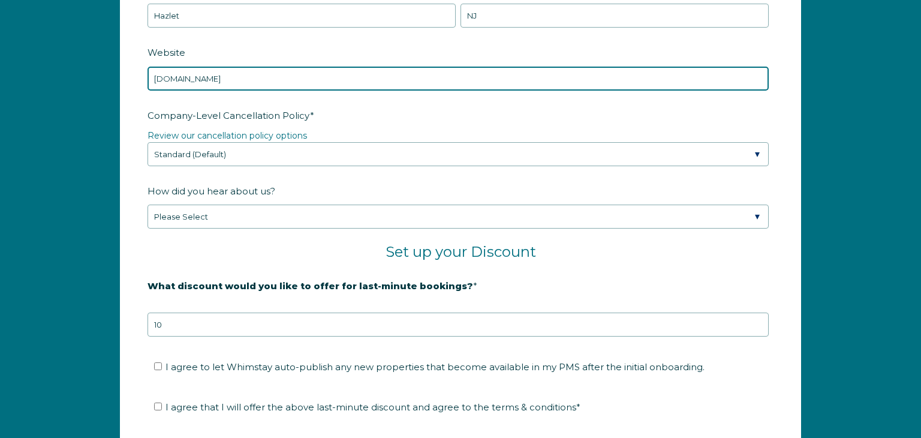
scroll to position [1840, 0]
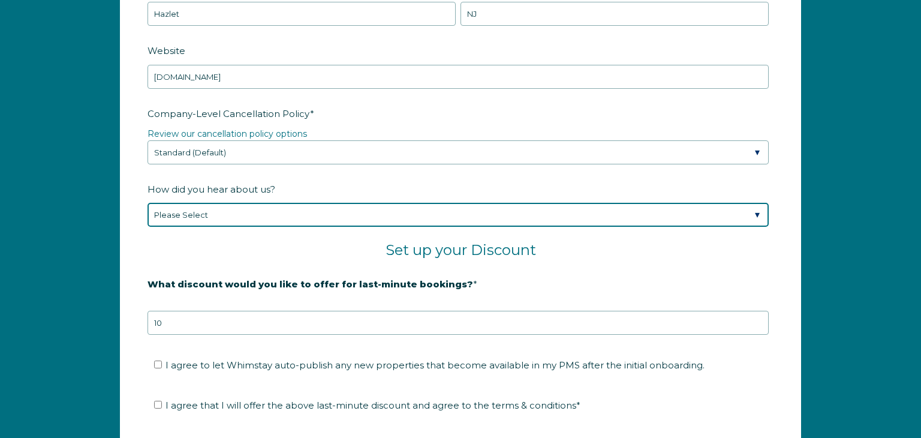
click at [759, 212] on select "Please Select Found Whimstay through a Google search Spoke to a Whimstay salesp…" at bounding box center [458, 215] width 621 height 24
select select "Social Media"
click at [148, 203] on select "Please Select Found Whimstay through a Google search Spoke to a Whimstay salesp…" at bounding box center [458, 215] width 621 height 24
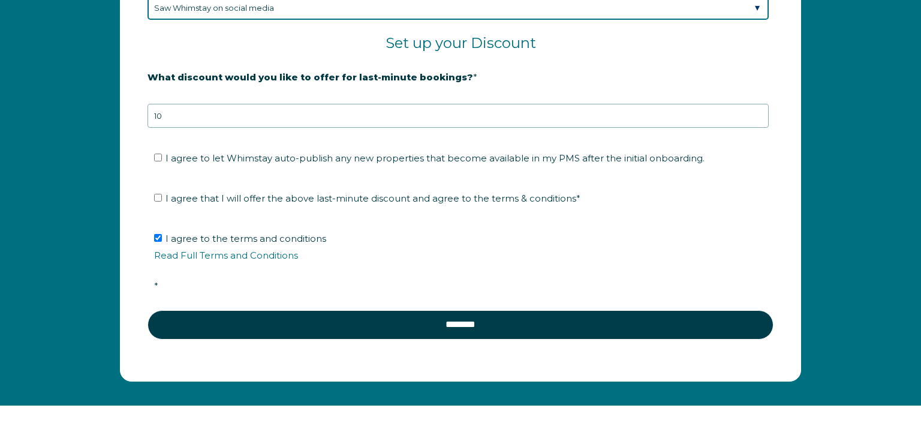
scroll to position [2046, 0]
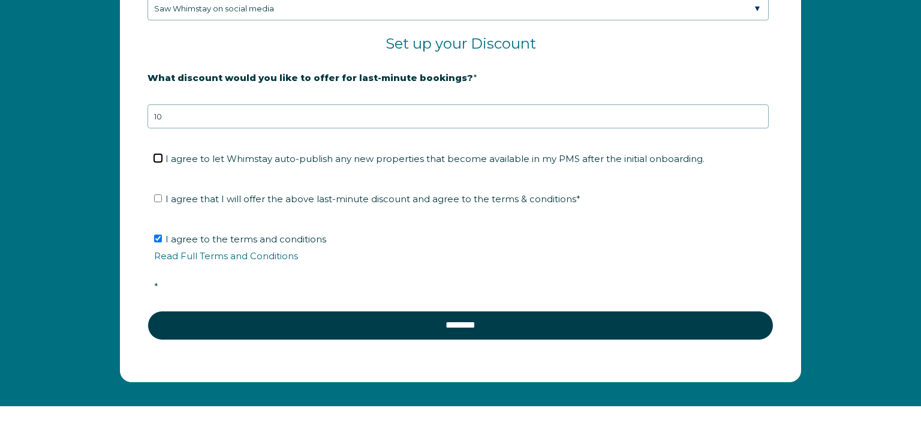
click at [155, 154] on input "I agree to let Whimstay auto-publish any new properties that become available i…" at bounding box center [158, 158] width 8 height 8
checkbox input "true"
click at [155, 195] on input "I agree that I will offer the above last-minute discount and agree to the terms…" at bounding box center [158, 198] width 8 height 8
checkbox input "true"
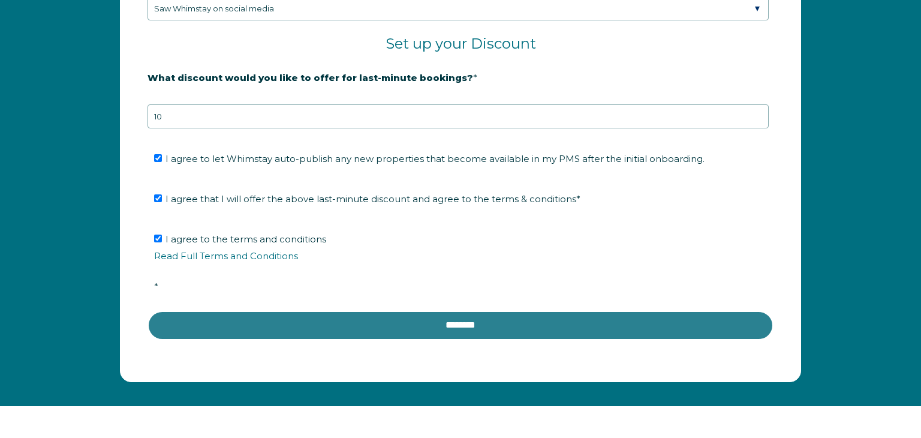
click at [332, 316] on input "********" at bounding box center [461, 325] width 626 height 29
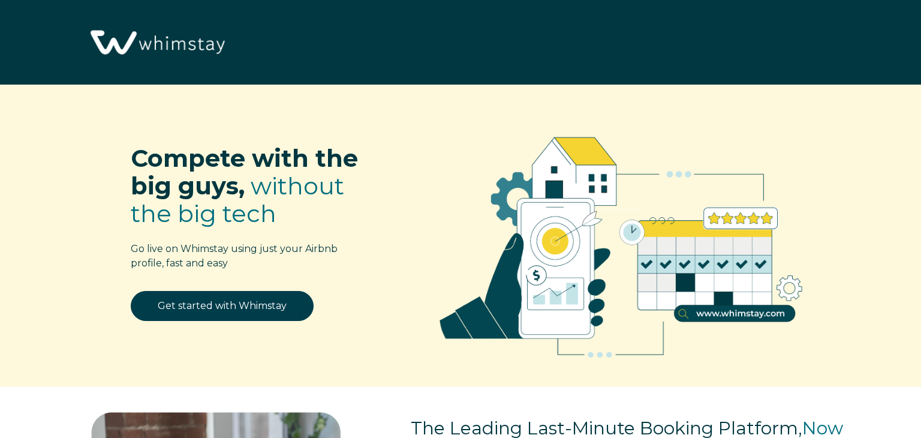
scroll to position [1495, 0]
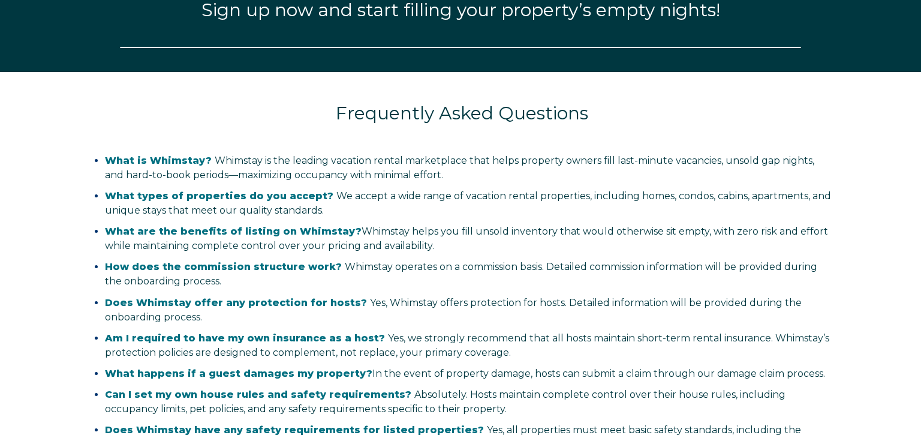
select select "US"
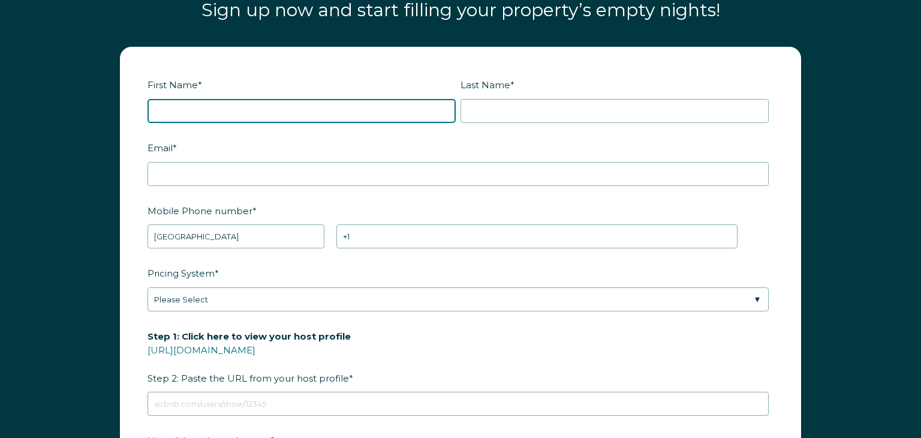
click at [219, 113] on input "First Name *" at bounding box center [302, 111] width 308 height 24
type input "[PERSON_NAME]"
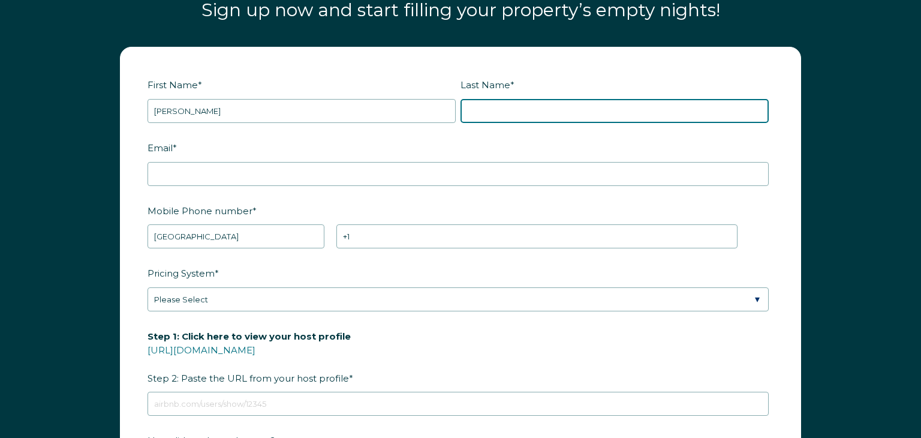
type input "[PERSON_NAME]"
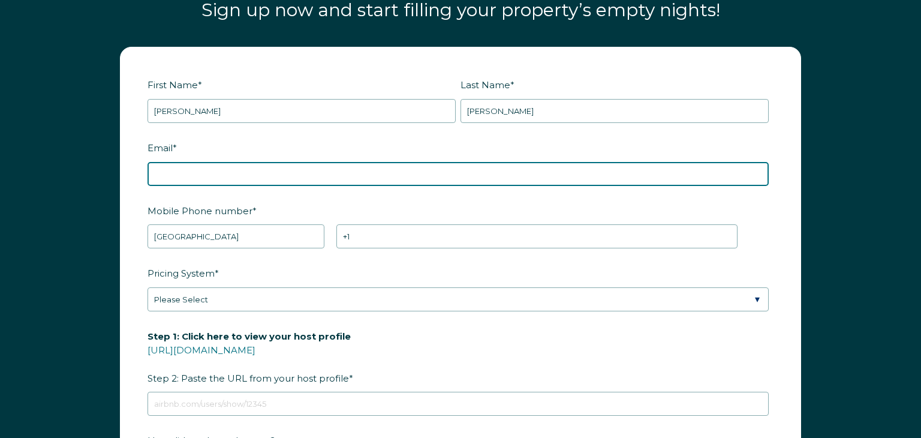
click at [195, 179] on input "Email *" at bounding box center [458, 174] width 621 height 24
click at [220, 176] on input "Email *" at bounding box center [458, 174] width 621 height 24
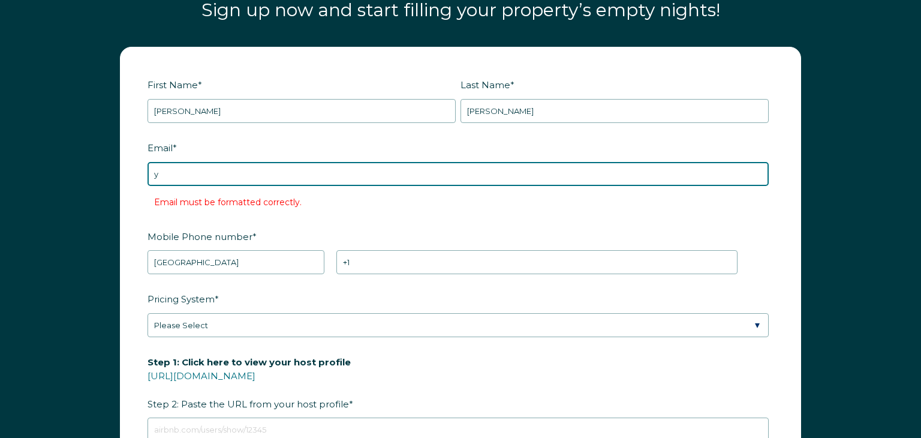
type input "[EMAIL_ADDRESS][DOMAIN_NAME]"
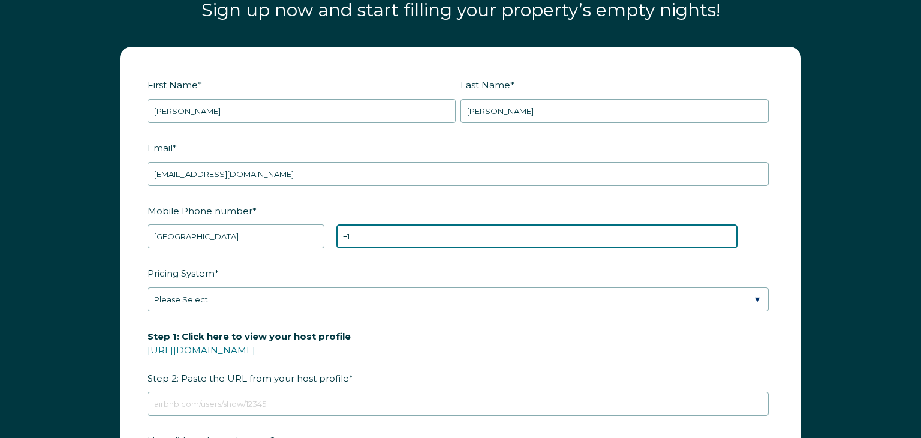
click at [356, 241] on input "+1" at bounding box center [536, 236] width 401 height 24
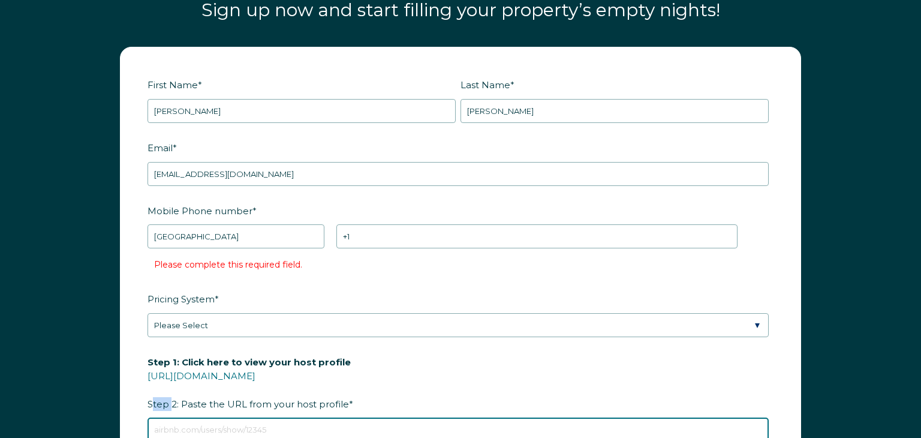
drag, startPoint x: 188, startPoint y: 395, endPoint x: 176, endPoint y: 429, distance: 35.7
click at [176, 429] on input "Step 1: Click here to view your host profile https://www.airbnb.com/users/show/…" at bounding box center [458, 429] width 621 height 24
click at [194, 418] on input "Step 1: Click here to view your host profile https://www.airbnb.com/users/show/…" at bounding box center [458, 429] width 621 height 24
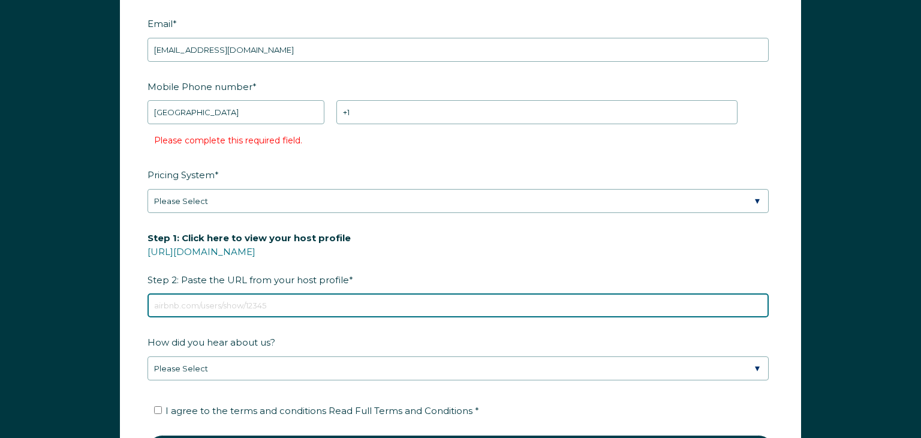
scroll to position [1620, 0]
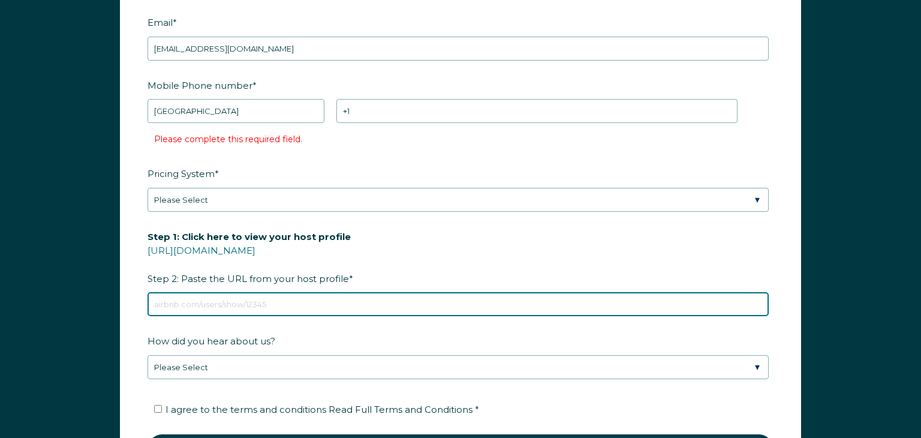
click at [158, 361] on form "First Name * anthony Last Name * perretti RBO Token Company ID Referrer Code Di…" at bounding box center [461, 213] width 680 height 582
paste input "https://www.airbnb.com/rooms/1341502722190182037?viralityEntryPoint=1&s=76"
type input "https://www.airbnb.com/rooms/1341502722190182037?viralityEntryPoint=1&s=76"
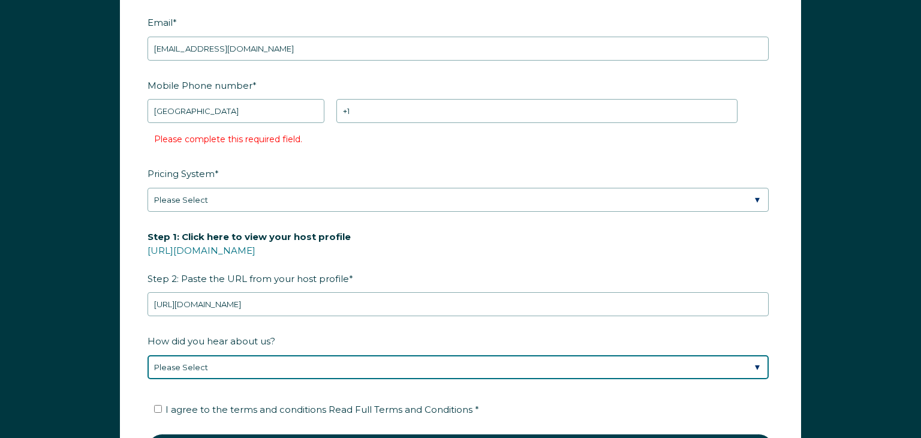
click at [755, 363] on select "Please Select Discovered Whimstay at an event or conference Found Whimstay thro…" at bounding box center [458, 367] width 621 height 24
select select "Podcast"
click at [148, 355] on select "Please Select Discovered Whimstay at an event or conference Found Whimstay thro…" at bounding box center [458, 367] width 621 height 24
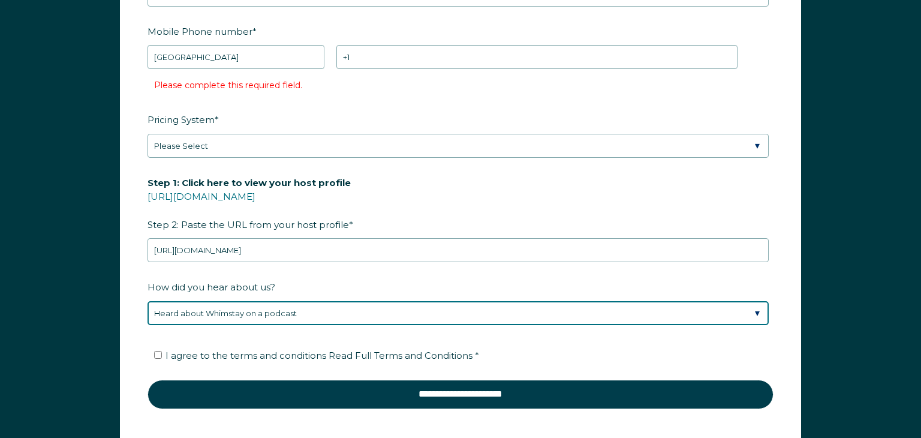
scroll to position [1670, 0]
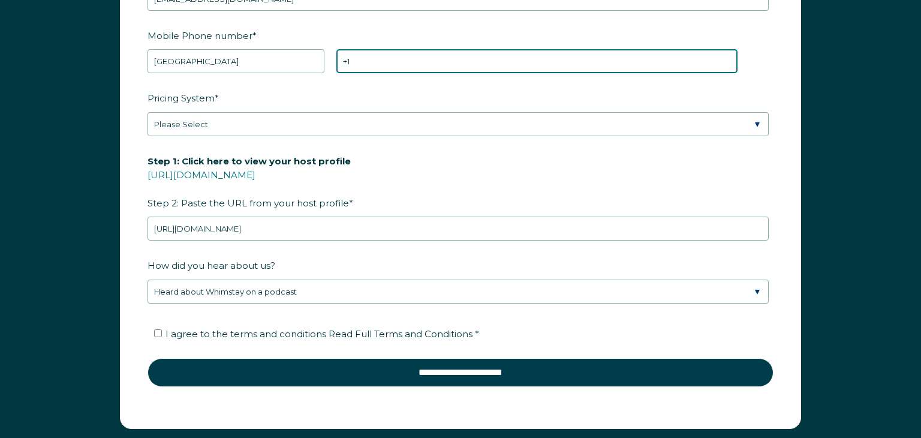
click at [357, 69] on input "+1" at bounding box center [536, 61] width 401 height 24
type input "[PHONE_NUMBER]"
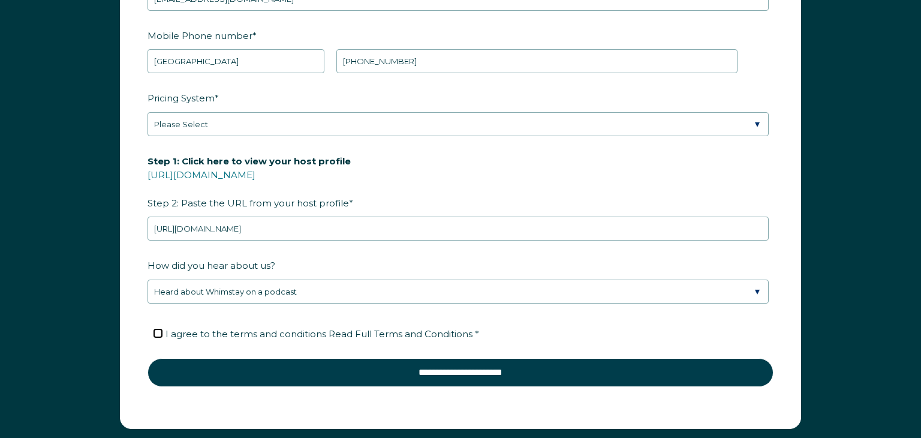
click at [158, 329] on input "I agree to the terms and conditions Read Full Terms and Conditions *" at bounding box center [158, 333] width 8 height 8
checkbox input "true"
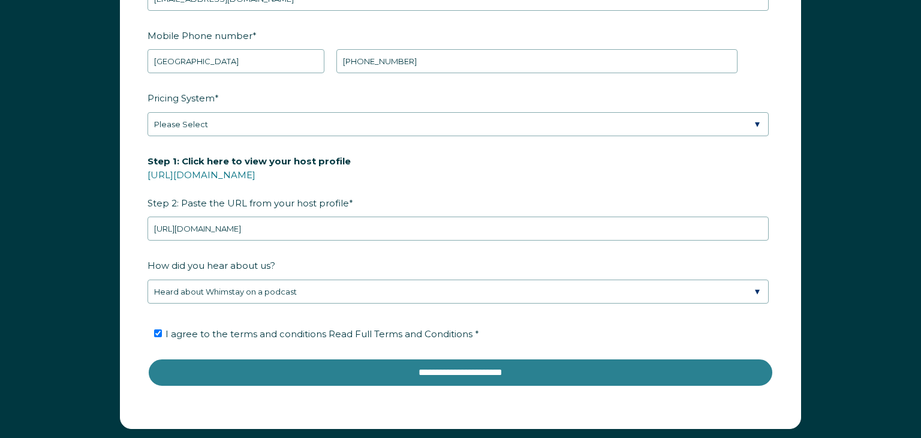
click at [263, 363] on input "**********" at bounding box center [461, 372] width 626 height 29
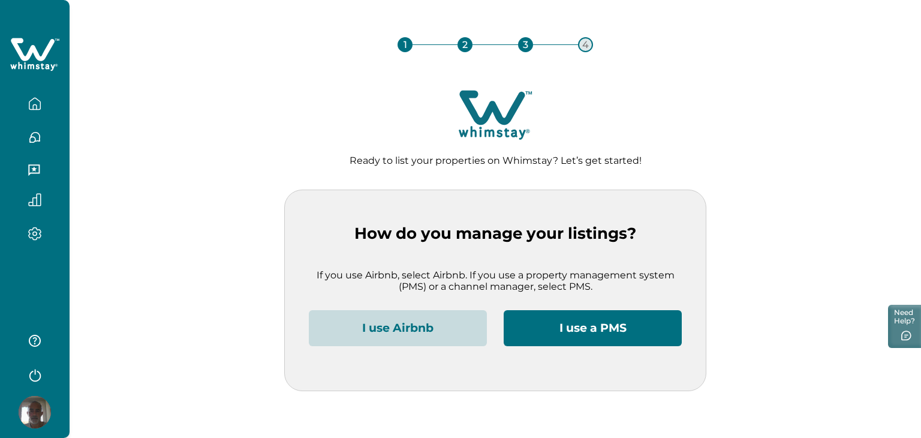
click at [549, 333] on button "I use a PMS" at bounding box center [593, 328] width 178 height 36
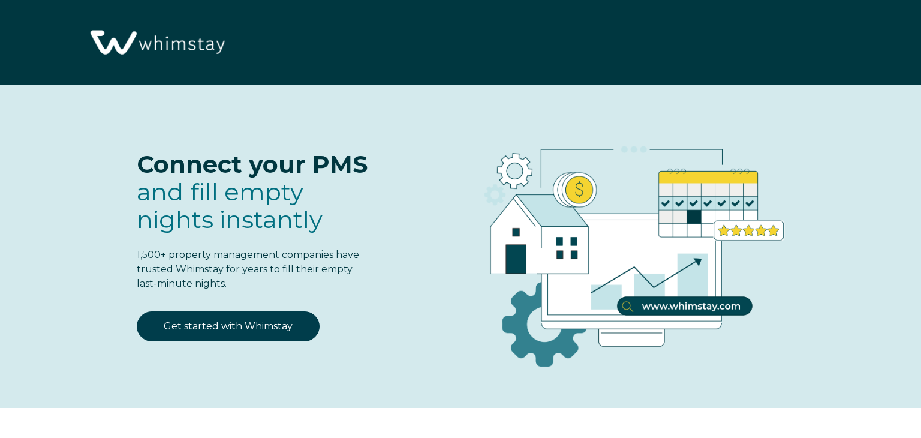
select select "US"
select select "Standard"
click at [690, 312] on img at bounding box center [627, 247] width 422 height 277
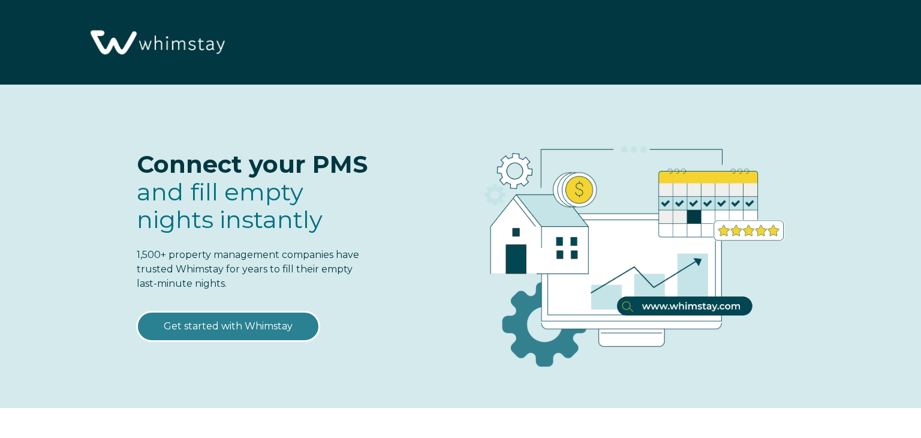
click at [278, 335] on link "Get started with Whimstay" at bounding box center [228, 326] width 183 height 30
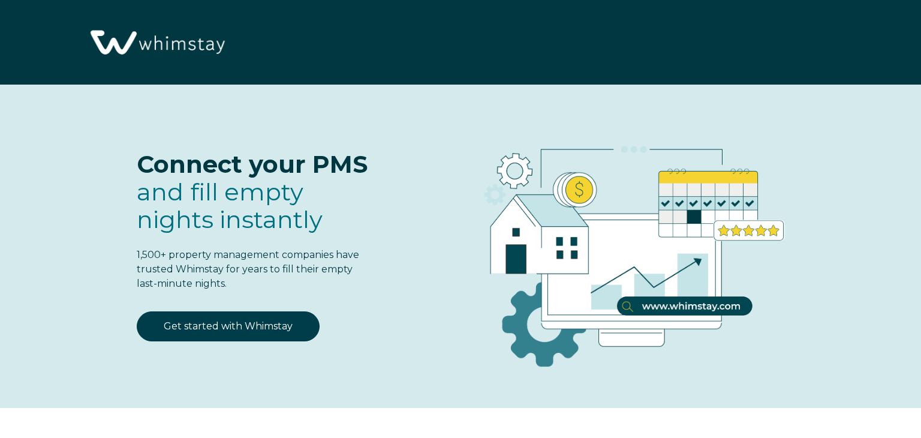
select select "US"
select select "Standard"
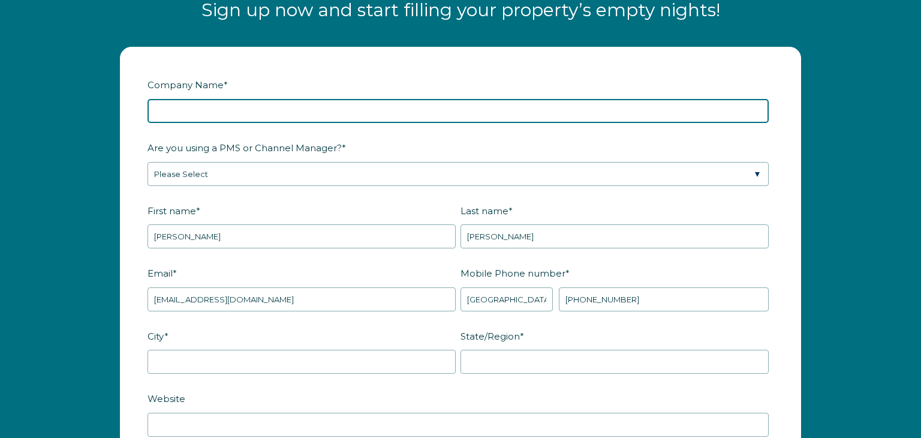
click at [190, 103] on input "Company Name *" at bounding box center [458, 111] width 621 height 24
type input "Sole proprietorship"
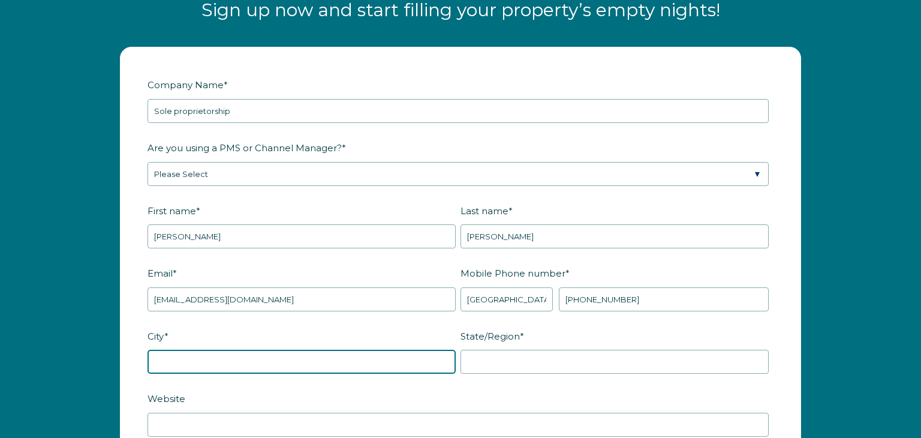
type input "Hazlet"
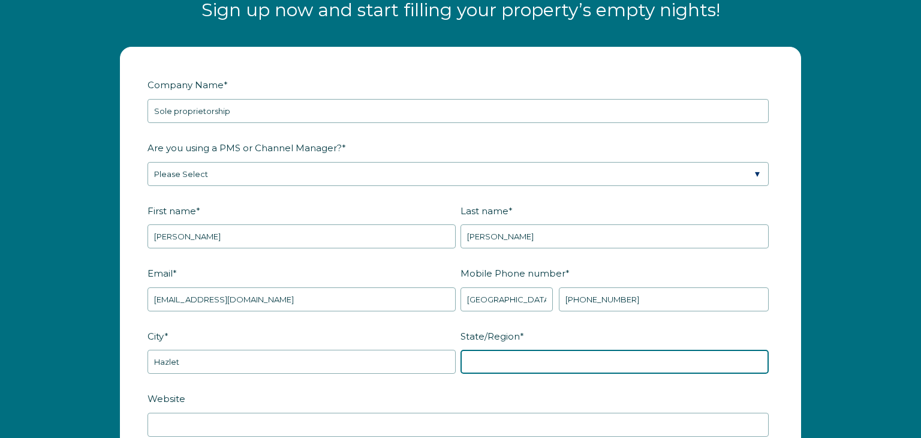
type input "NJ"
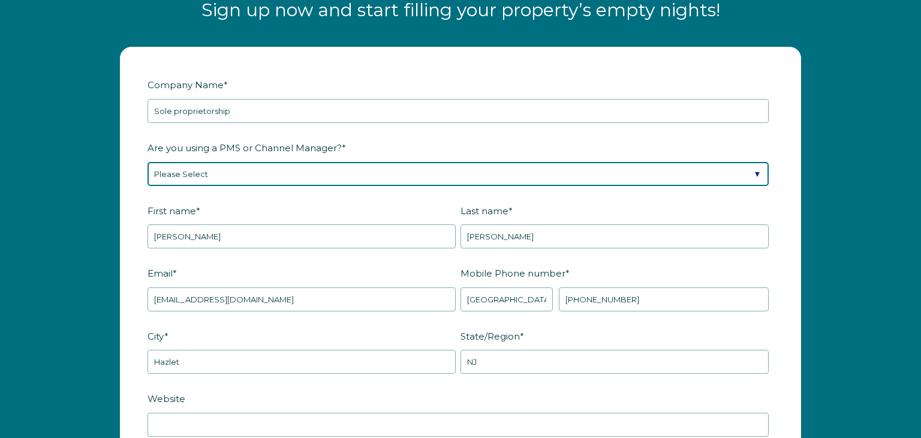
click at [215, 170] on select "Please Select Barefoot BookingPal Boost Brightside CiiRUS Escapia Guesty Hostaw…" at bounding box center [458, 174] width 621 height 24
click at [148, 162] on select "Please Select Barefoot BookingPal Boost Brightside CiiRUS Escapia Guesty Hostaw…" at bounding box center [458, 174] width 621 height 24
click at [259, 178] on select "Please Select Barefoot BookingPal Boost Brightside CiiRUS Escapia Guesty Hostaw…" at bounding box center [458, 174] width 621 height 24
select select "Airbnb"
click at [148, 162] on select "Please Select Barefoot BookingPal Boost Brightside CiiRUS Escapia Guesty Hostaw…" at bounding box center [458, 174] width 621 height 24
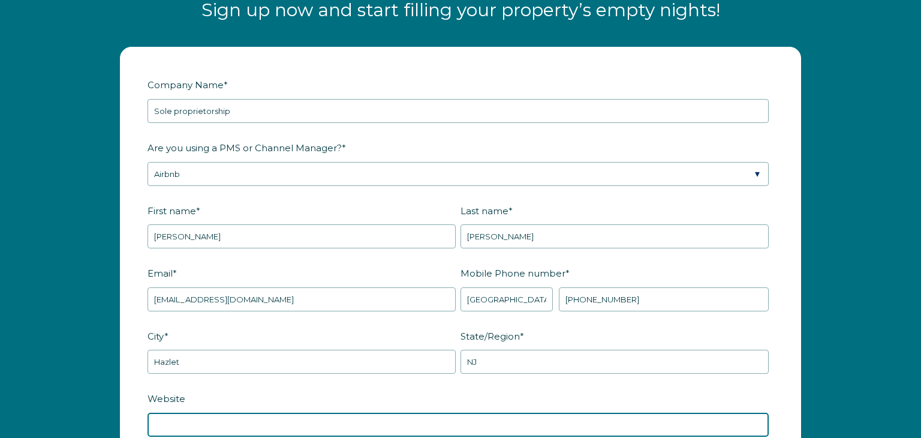
click at [162, 425] on input "Website" at bounding box center [458, 425] width 621 height 24
type input "casayellowstone.org"
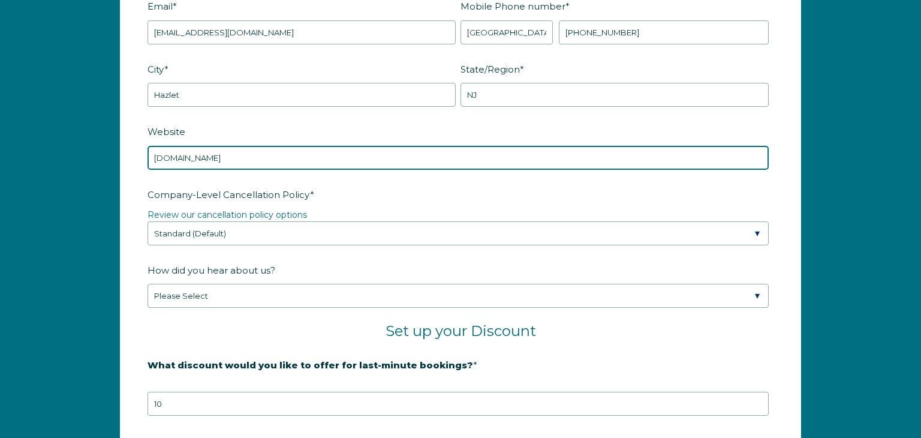
scroll to position [1762, 0]
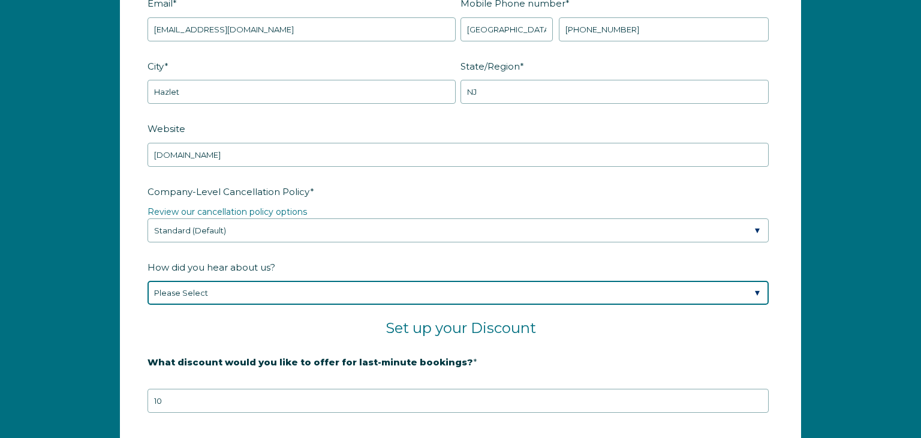
click at [762, 292] on select "Please Select Found Whimstay through a Google search Spoke to a Whimstay salesp…" at bounding box center [458, 293] width 621 height 24
select select "Social Media"
click at [148, 281] on select "Please Select Found Whimstay through a Google search Spoke to a Whimstay salesp…" at bounding box center [458, 293] width 621 height 24
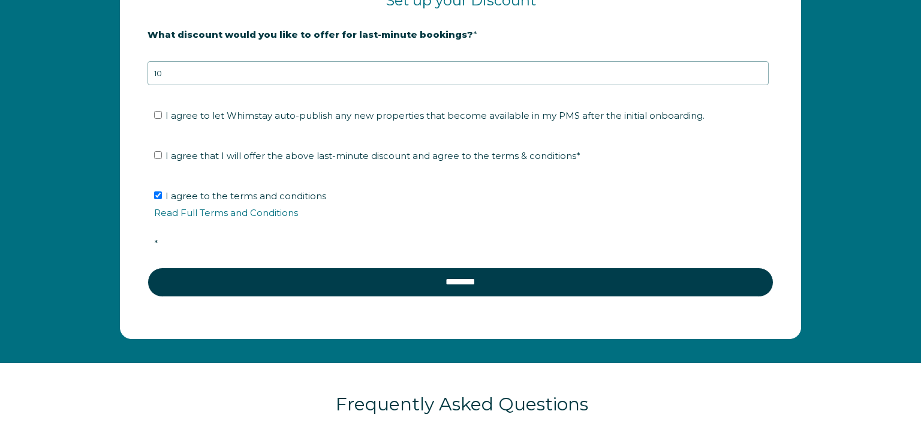
scroll to position [2093, 0]
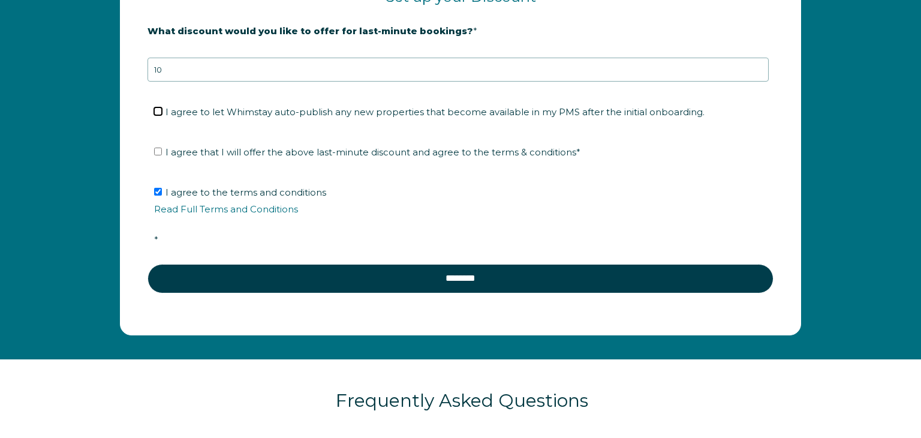
click at [156, 110] on input "I agree to let Whimstay auto-publish any new properties that become available i…" at bounding box center [158, 111] width 8 height 8
checkbox input "true"
click at [157, 148] on input "I agree that I will offer the above last-minute discount and agree to the terms…" at bounding box center [158, 152] width 8 height 8
checkbox input "true"
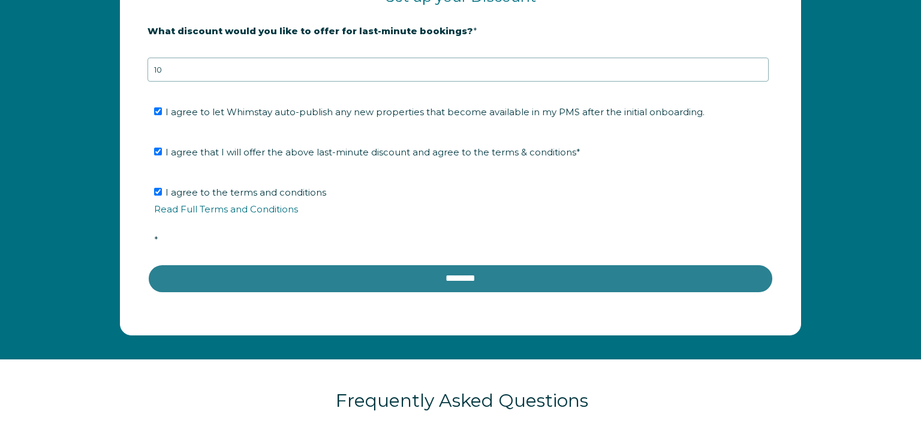
click at [449, 279] on input "********" at bounding box center [461, 278] width 626 height 29
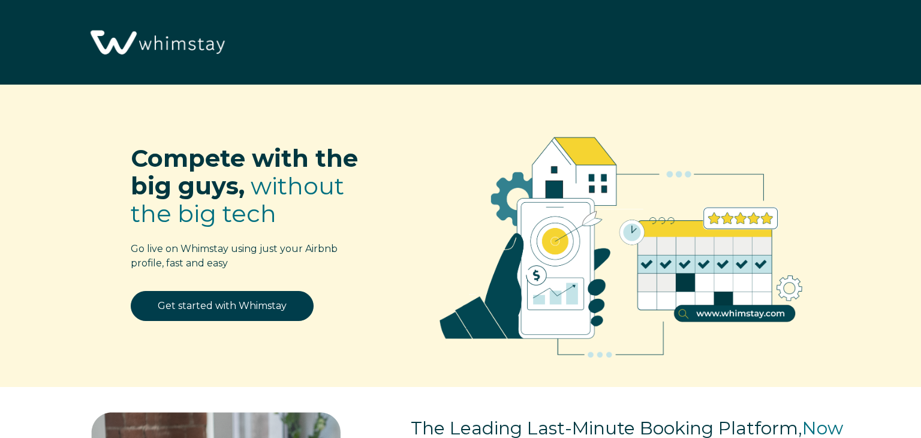
scroll to position [1495, 0]
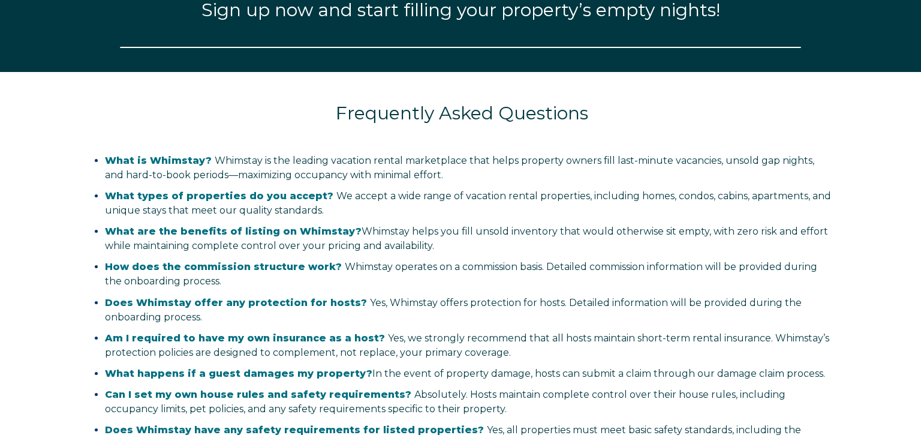
select select "US"
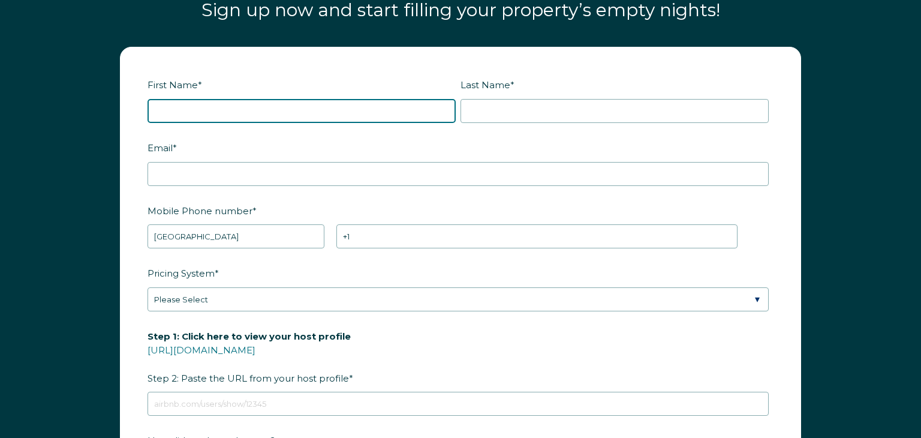
click at [293, 115] on input "First Name *" at bounding box center [302, 111] width 308 height 24
type input "[PERSON_NAME]"
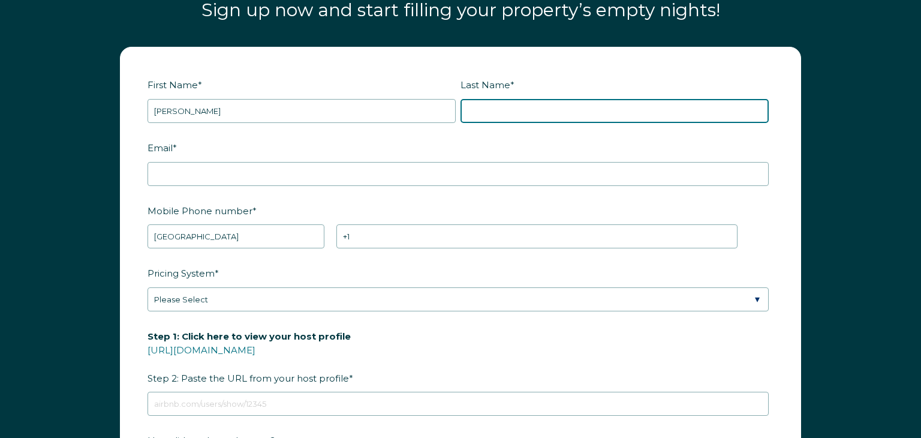
type input "[PERSON_NAME]"
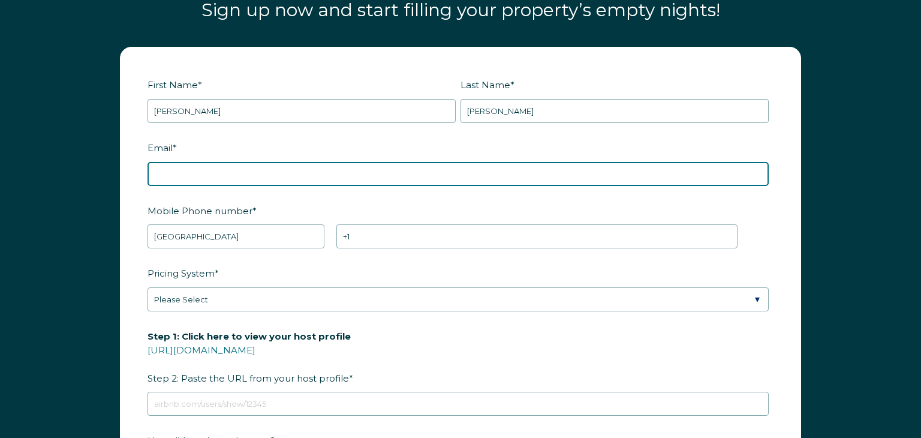
click at [198, 175] on input "Email *" at bounding box center [458, 174] width 621 height 24
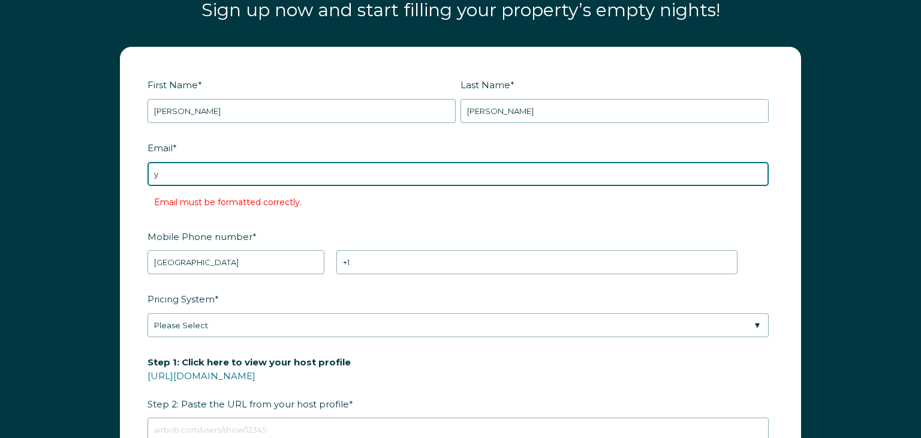
type input "[EMAIL_ADDRESS][DOMAIN_NAME]"
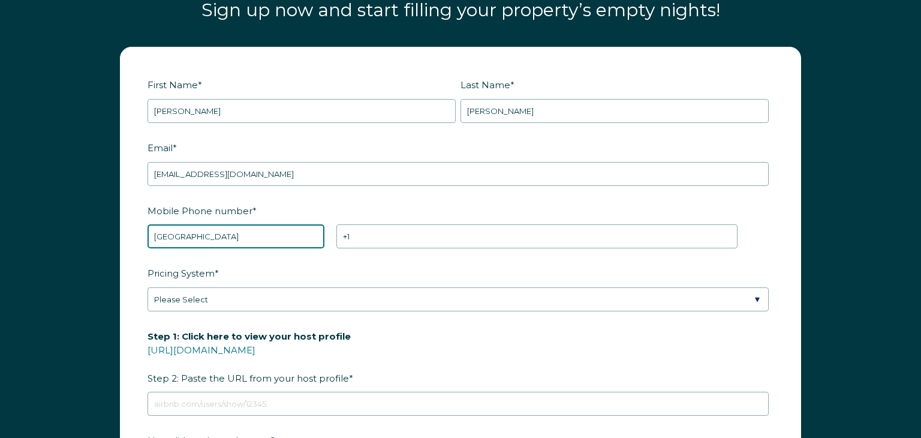
click at [286, 245] on select "* [GEOGRAPHIC_DATA] (‫[GEOGRAPHIC_DATA]‬‎) [GEOGRAPHIC_DATA] ([GEOGRAPHIC_DATA]…" at bounding box center [236, 236] width 177 height 24
click at [285, 225] on select "* Afghanistan (‫افغانستان‬‎) Albania (Shqipëri) Algeria (‫الجزائر‬‎) American S…" at bounding box center [236, 236] width 177 height 24
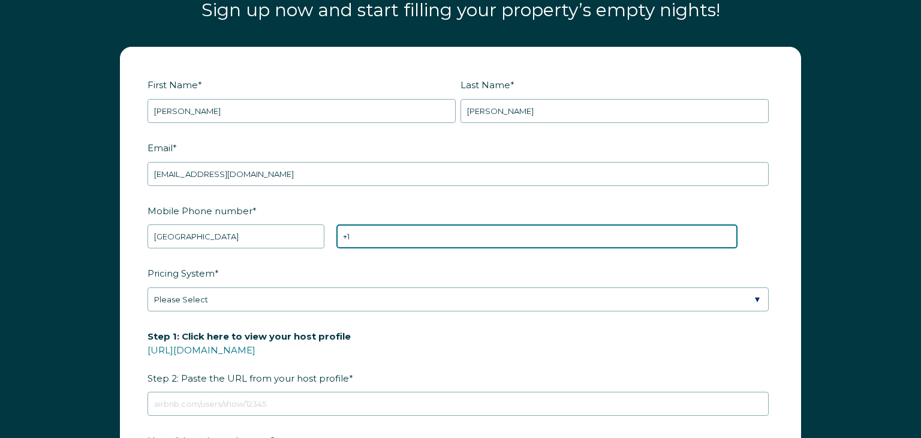
click at [364, 232] on input "+1" at bounding box center [536, 236] width 401 height 24
type input "+1 9084681314"
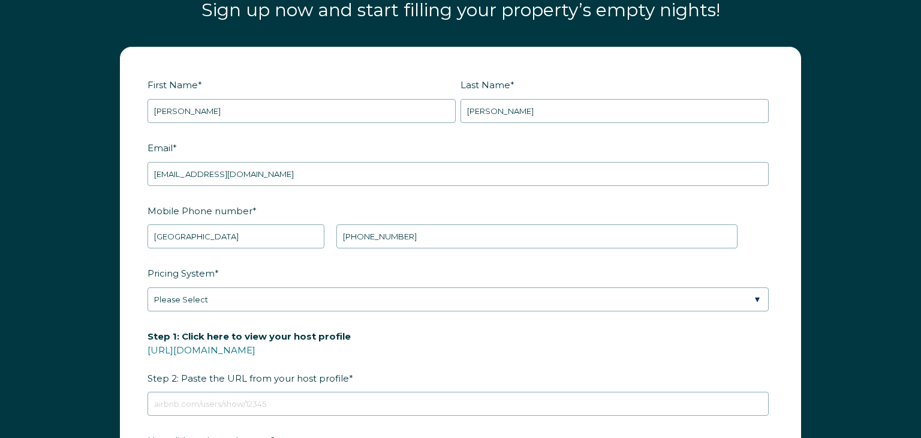
click at [770, 299] on div "Pricing System * Please Select Manual Airbnb Smart Pricing PriceLabs Wheelhouse…" at bounding box center [461, 287] width 626 height 49
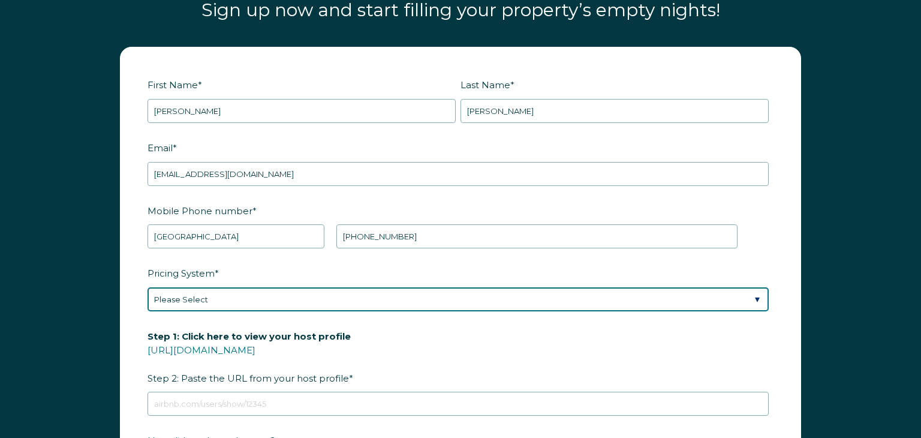
click at [754, 296] on select "Please Select Manual Airbnb Smart Pricing PriceLabs Wheelhouse Beyond Pricing 3…" at bounding box center [458, 299] width 621 height 24
select select "PriceLabs"
click at [148, 287] on select "Please Select Manual Airbnb Smart Pricing PriceLabs Wheelhouse Beyond Pricing 3…" at bounding box center [458, 299] width 621 height 24
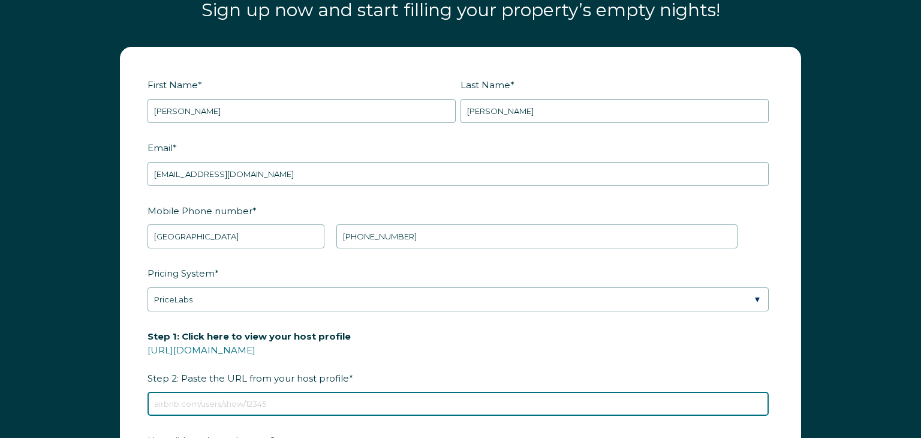
drag, startPoint x: 210, startPoint y: 400, endPoint x: 221, endPoint y: 414, distance: 17.5
click at [214, 408] on input "Step 1: Click here to view your host profile https://www.airbnb.com/users/show/…" at bounding box center [458, 404] width 621 height 24
click at [214, 406] on input "Step 1: Click here to view your host profile https://www.airbnb.com/users/show/…" at bounding box center [458, 404] width 621 height 24
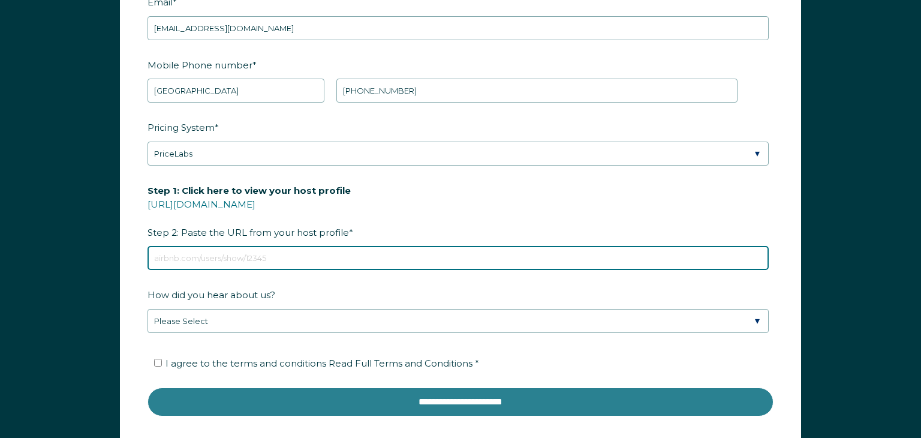
scroll to position [1641, 0]
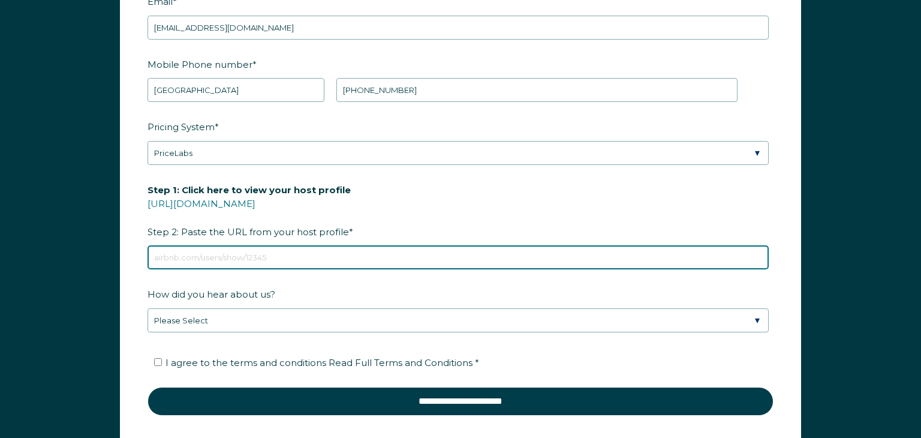
click at [220, 264] on input "Step 1: Click here to view your host profile [URL][DOMAIN_NAME] Step 2: Paste t…" at bounding box center [458, 257] width 621 height 24
paste input "[URL][DOMAIN_NAME]"
type input "[URL][DOMAIN_NAME]"
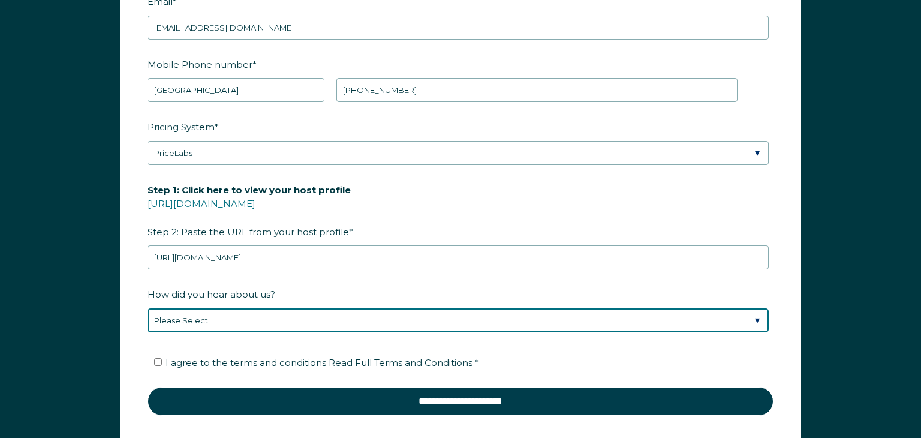
click at [761, 317] on select "Please Select Discovered Whimstay at an event or conference Found Whimstay thro…" at bounding box center [458, 320] width 621 height 24
select select "Podcast"
click at [148, 308] on select "Please Select Discovered Whimstay at an event or conference Found Whimstay thro…" at bounding box center [458, 320] width 621 height 24
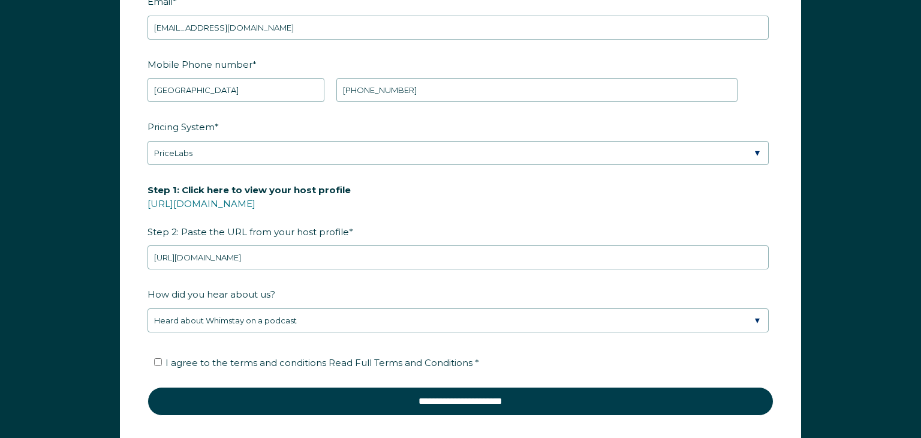
click at [161, 357] on label "I agree to the terms and conditions Read Full Terms and Conditions *" at bounding box center [316, 362] width 325 height 11
click at [161, 358] on input "I agree to the terms and conditions Read Full Terms and Conditions *" at bounding box center [158, 362] width 8 height 8
checkbox input "true"
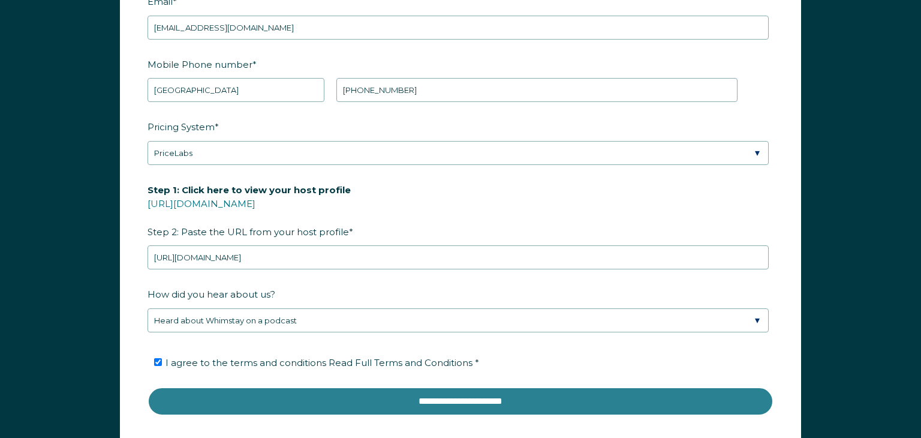
click at [314, 403] on input "**********" at bounding box center [461, 401] width 626 height 29
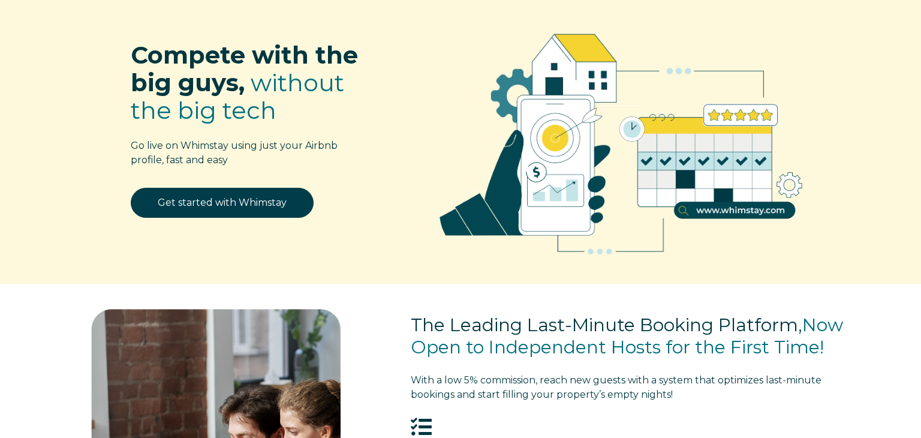
scroll to position [0, 0]
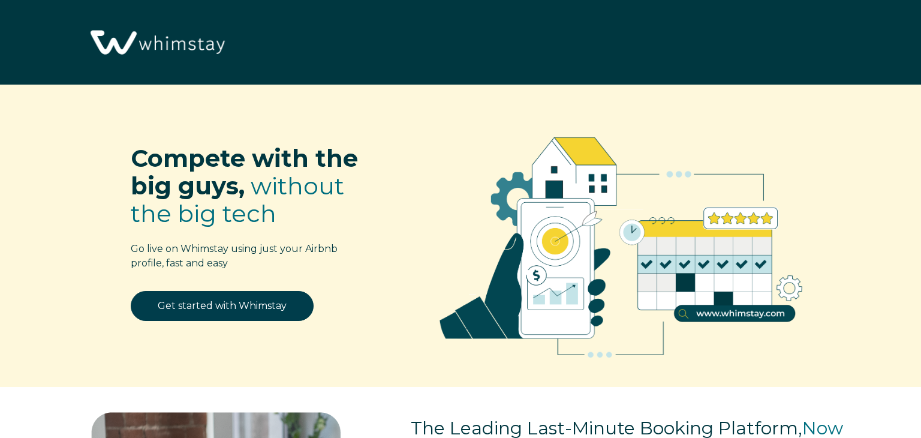
click at [186, 41] on img at bounding box center [156, 43] width 145 height 74
click at [563, 227] on img at bounding box center [621, 241] width 422 height 277
click at [705, 314] on img at bounding box center [621, 241] width 422 height 277
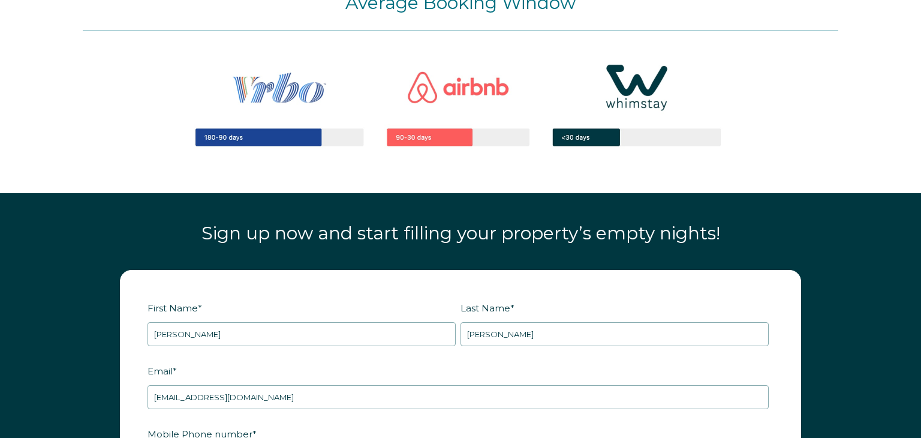
scroll to position [1275, 0]
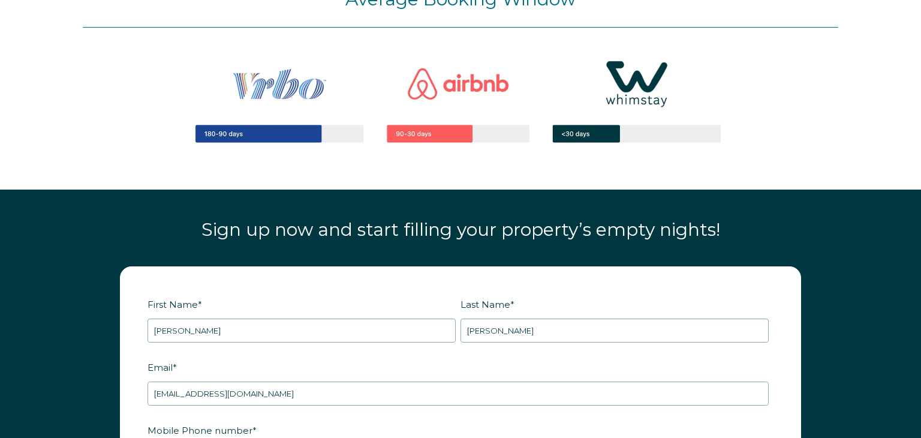
click at [576, 134] on img at bounding box center [461, 101] width 612 height 146
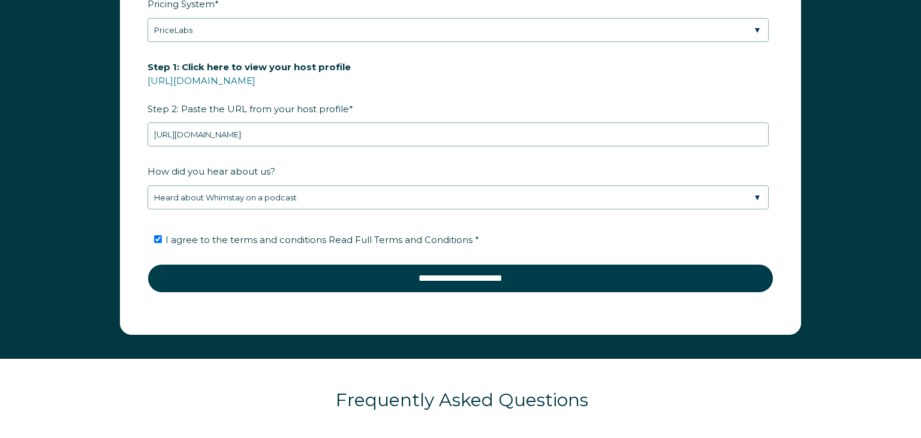
scroll to position [1766, 0]
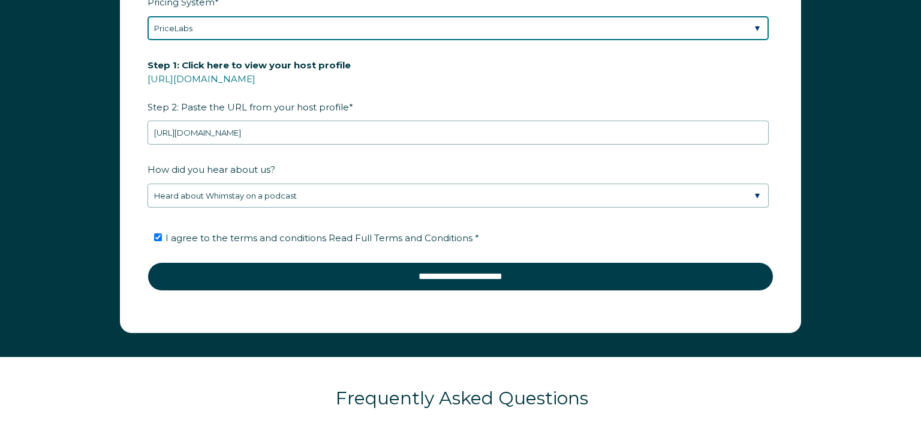
click at [757, 27] on select "Please Select Manual Airbnb Smart Pricing PriceLabs Wheelhouse Beyond Pricing 3…" at bounding box center [458, 28] width 621 height 24
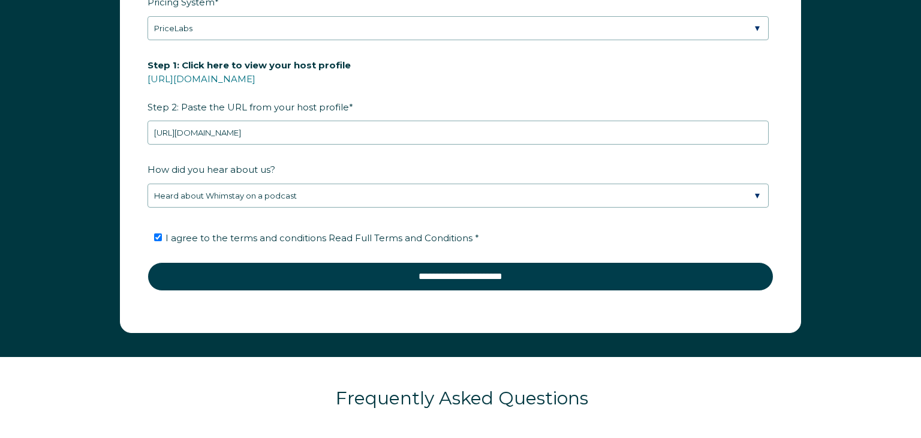
click at [812, 73] on div "First Name * anthony Last Name * perretti RBO Token Company ID Referrer Code Di…" at bounding box center [460, 54] width 705 height 557
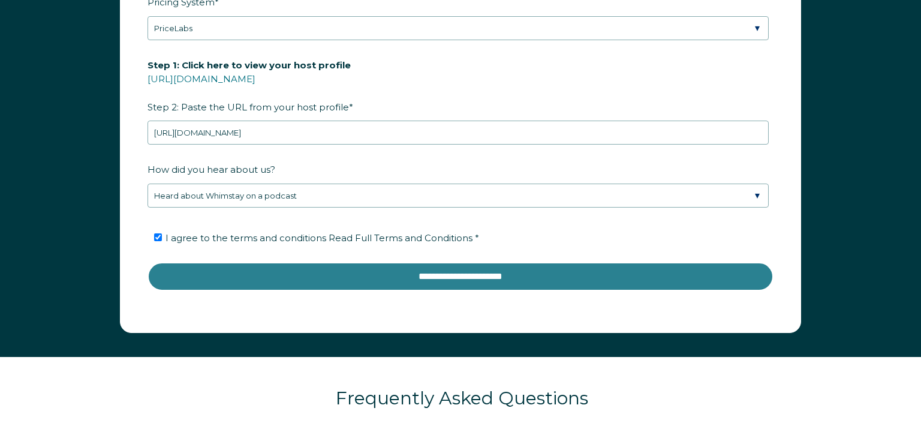
click at [494, 281] on input "**********" at bounding box center [461, 276] width 626 height 29
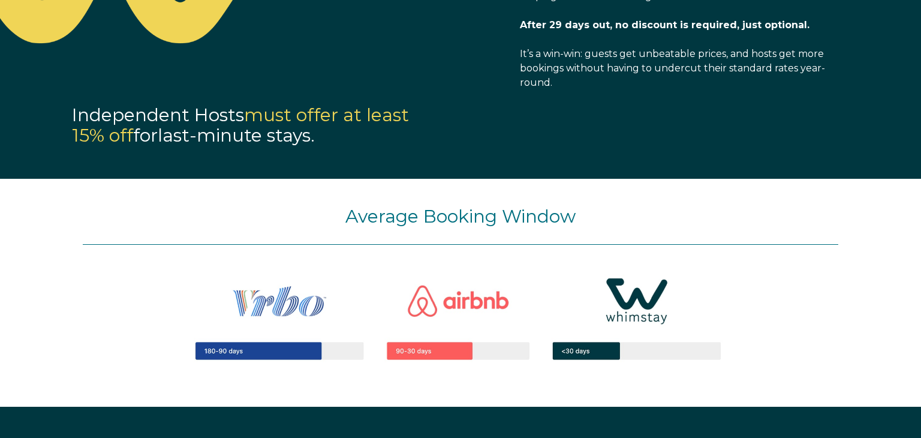
scroll to position [1056, 0]
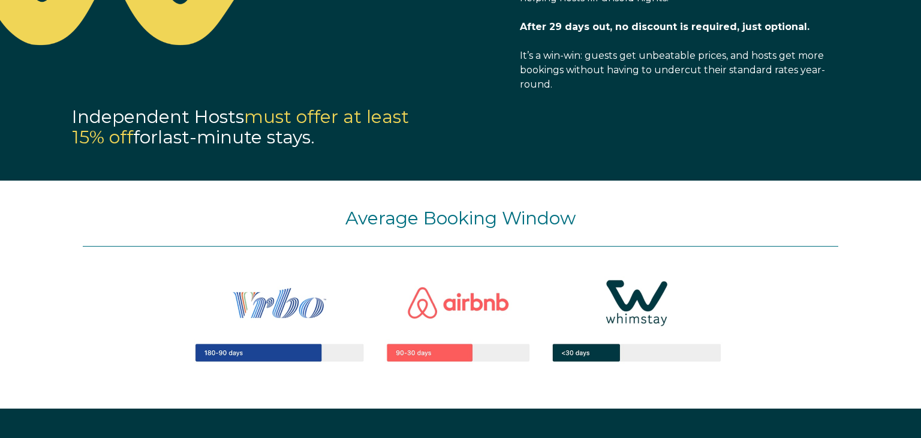
click at [635, 282] on img at bounding box center [461, 320] width 612 height 146
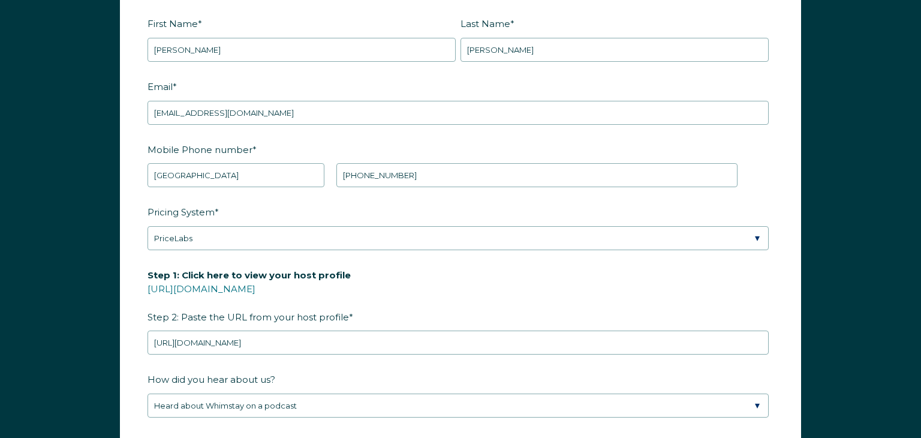
scroll to position [1553, 0]
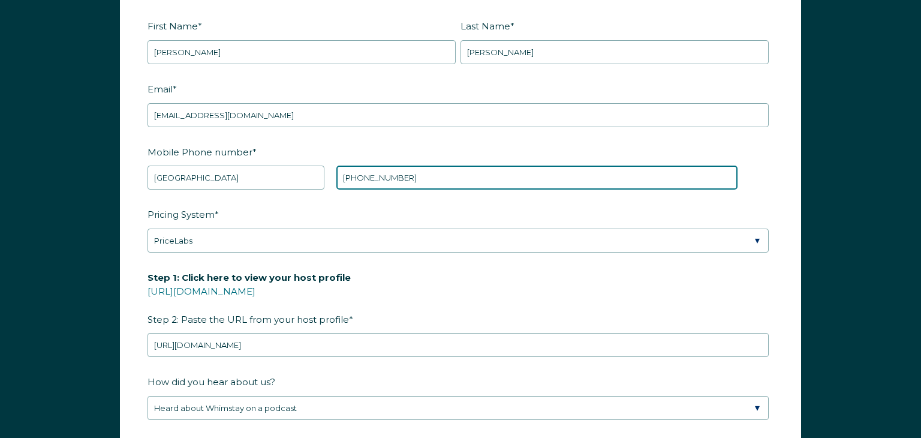
click at [411, 175] on input "[PHONE_NUMBER]" at bounding box center [536, 178] width 401 height 24
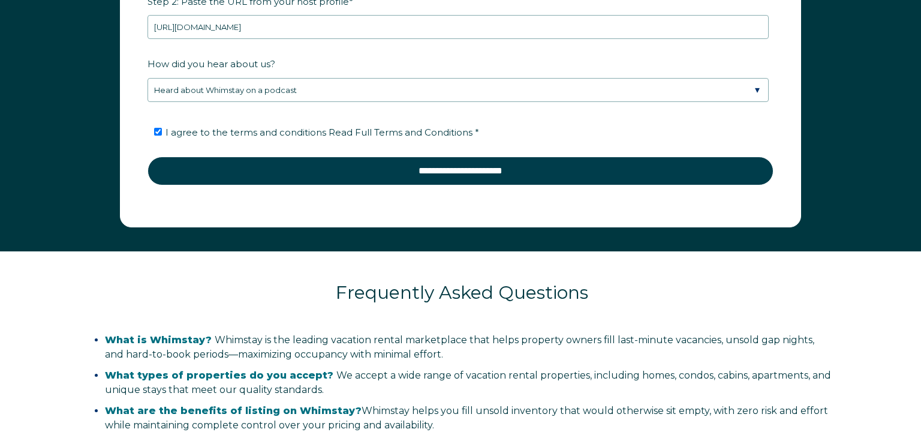
scroll to position [1854, 0]
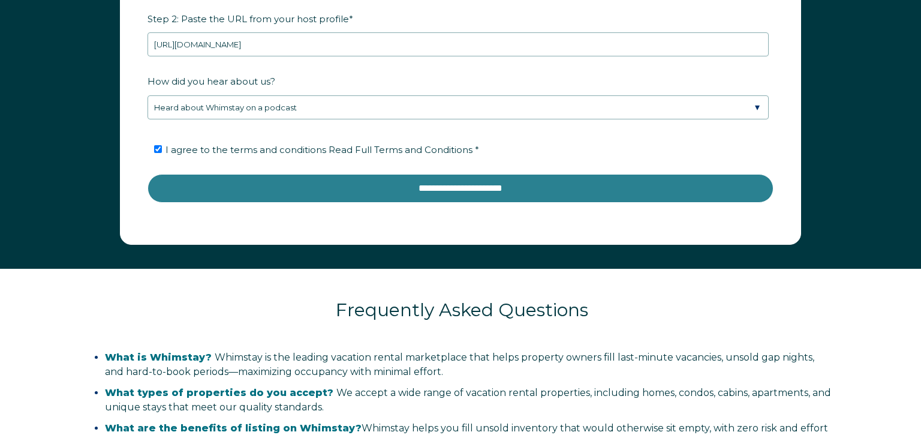
type input "+1 9087689093"
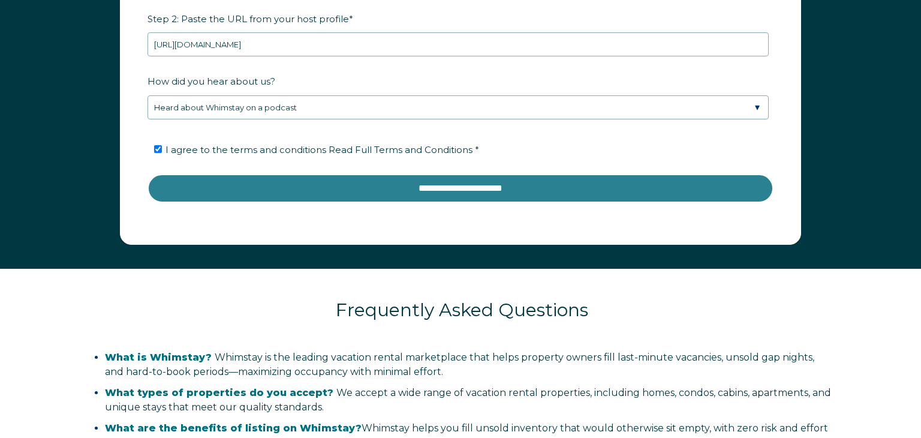
click at [507, 188] on input "**********" at bounding box center [461, 188] width 626 height 29
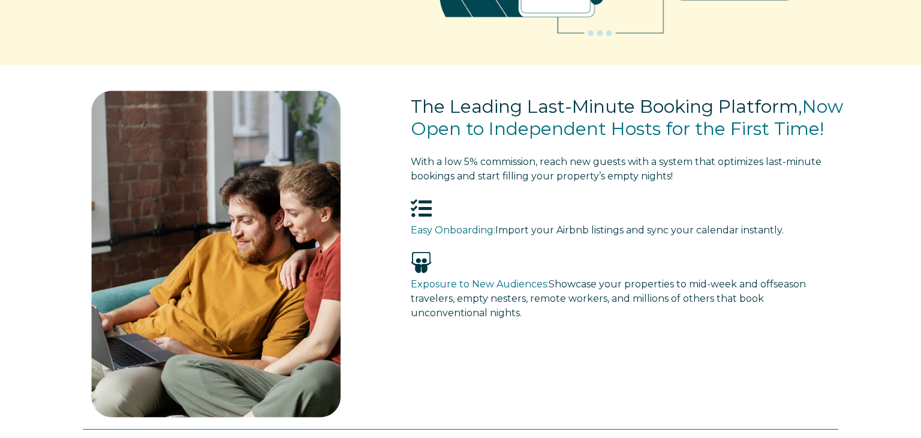
scroll to position [0, 0]
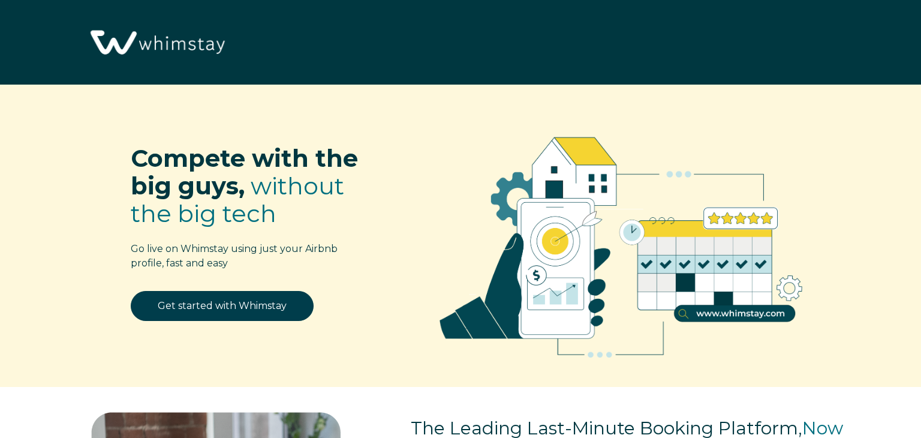
click at [205, 46] on img at bounding box center [156, 43] width 145 height 74
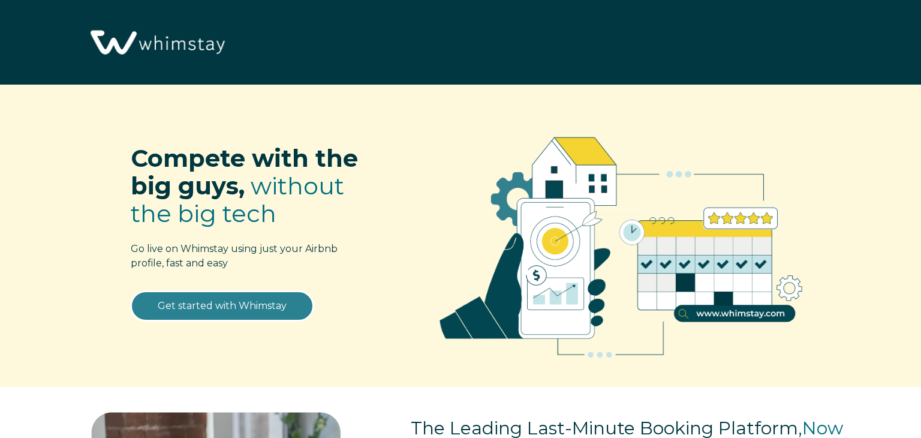
click at [197, 300] on link "Get started with Whimstay" at bounding box center [222, 306] width 183 height 30
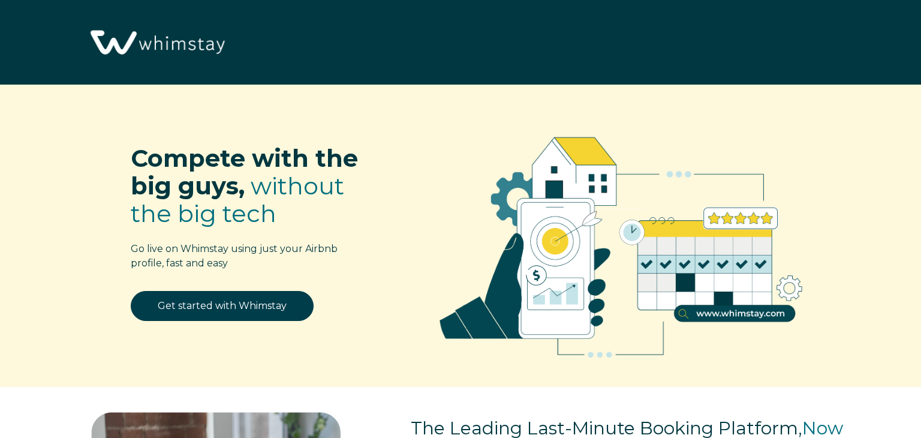
scroll to position [1495, 0]
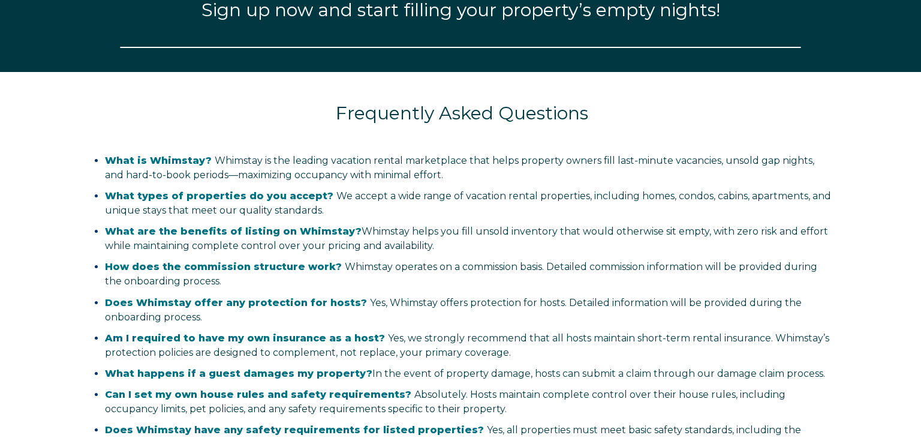
select select "US"
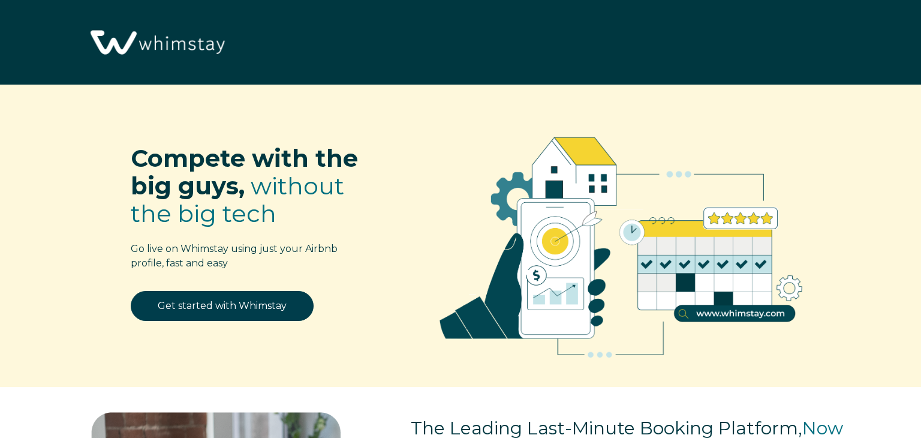
select select "US"
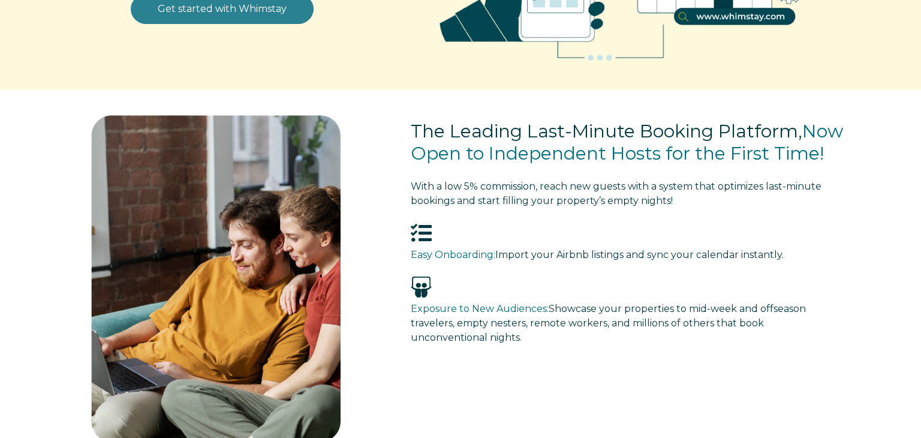
scroll to position [299, 0]
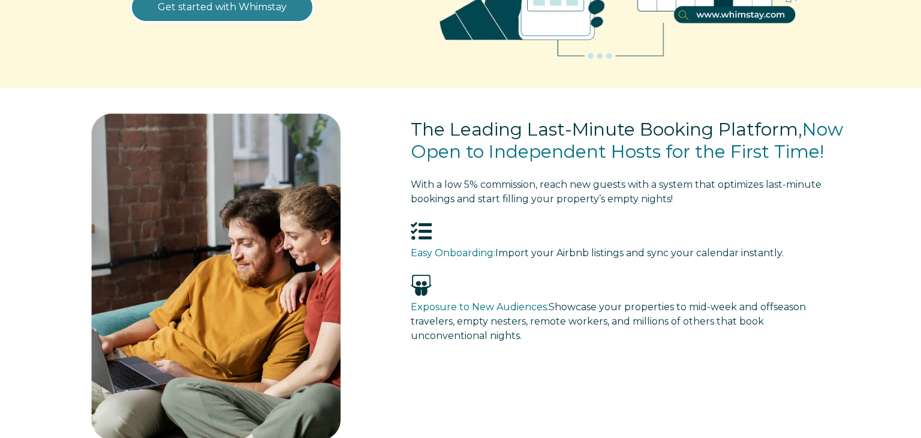
click at [209, 14] on link "Get started with Whimstay" at bounding box center [222, 7] width 183 height 30
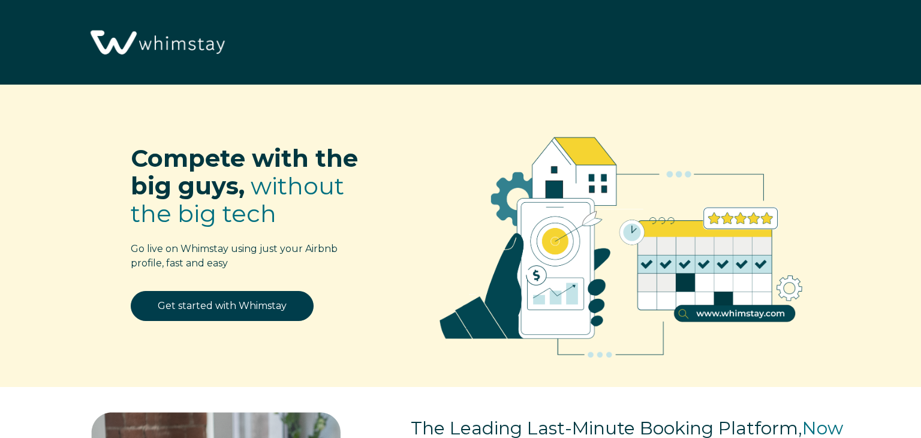
select select "US"
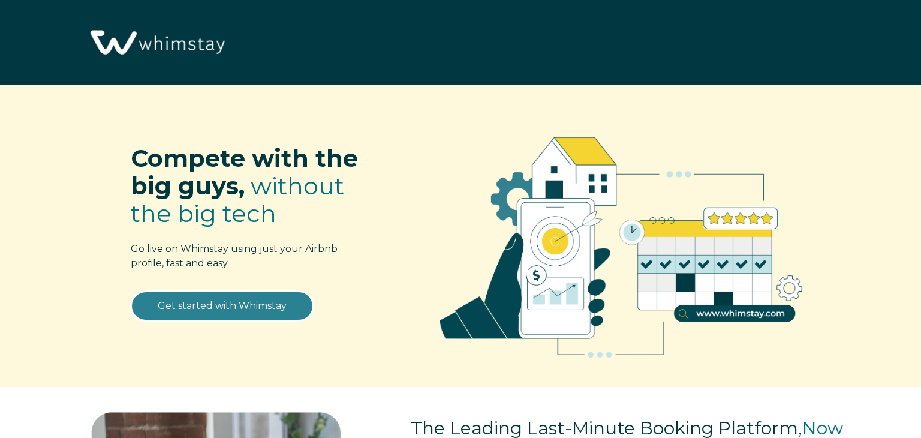
click at [236, 308] on link "Get started with Whimstay" at bounding box center [222, 306] width 183 height 30
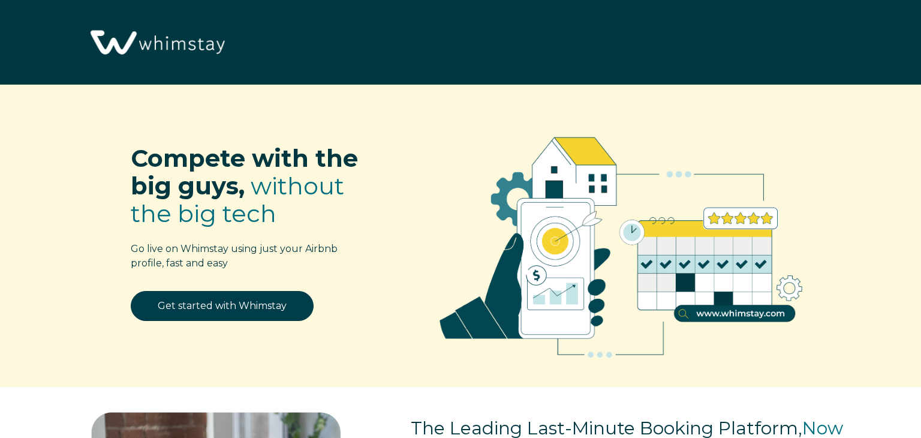
select select "US"
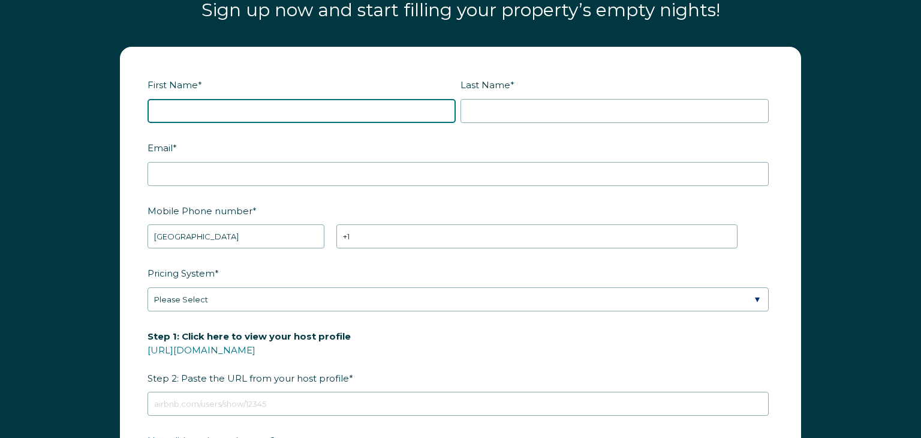
click at [225, 112] on input "First Name *" at bounding box center [302, 111] width 308 height 24
type input "[PERSON_NAME]"
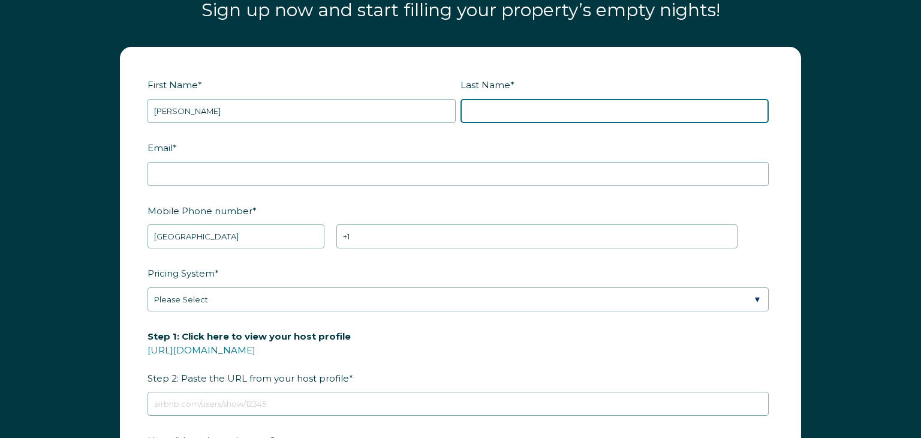
type input "[PERSON_NAME]"
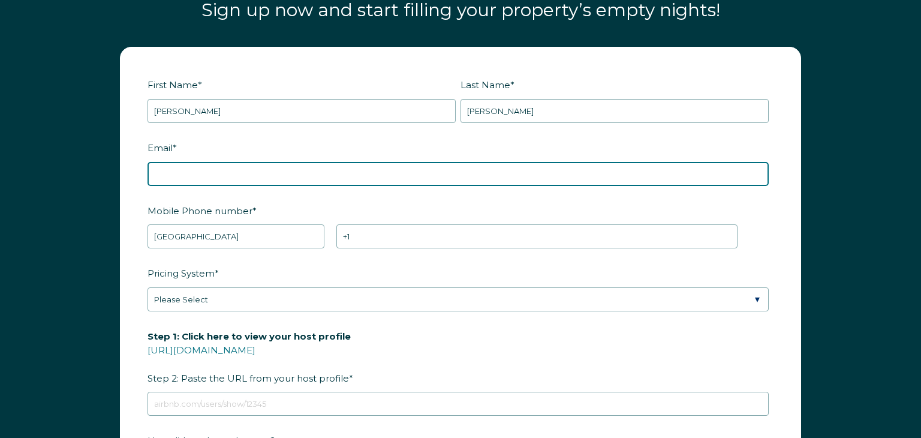
click at [217, 163] on input "Email *" at bounding box center [458, 174] width 621 height 24
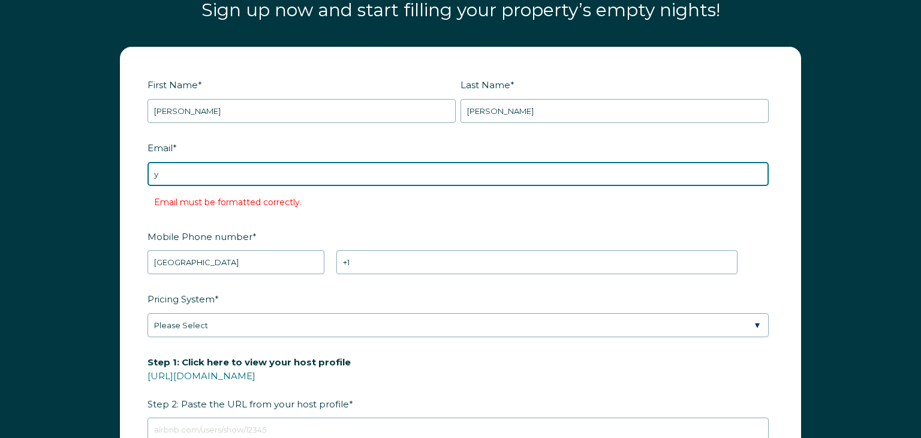
type input "[EMAIL_ADDRESS][DOMAIN_NAME]"
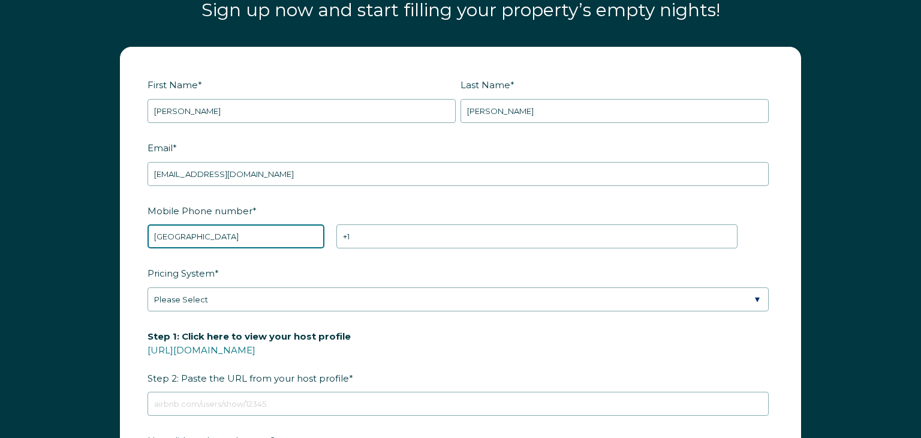
click at [224, 237] on select "* [GEOGRAPHIC_DATA] (‫[GEOGRAPHIC_DATA]‬‎) [GEOGRAPHIC_DATA] ([GEOGRAPHIC_DATA]…" at bounding box center [236, 236] width 177 height 24
click at [199, 235] on select "* [GEOGRAPHIC_DATA] (‫[GEOGRAPHIC_DATA]‬‎) [GEOGRAPHIC_DATA] ([GEOGRAPHIC_DATA]…" at bounding box center [236, 236] width 177 height 24
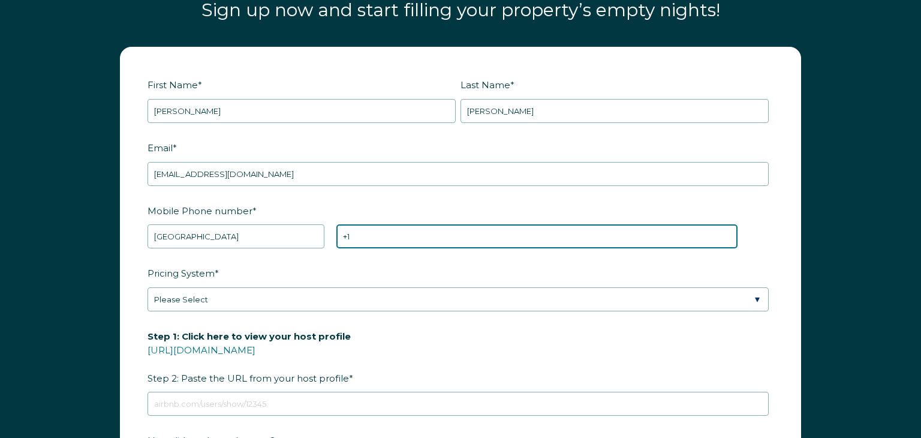
click at [402, 236] on input "+1" at bounding box center [536, 236] width 401 height 24
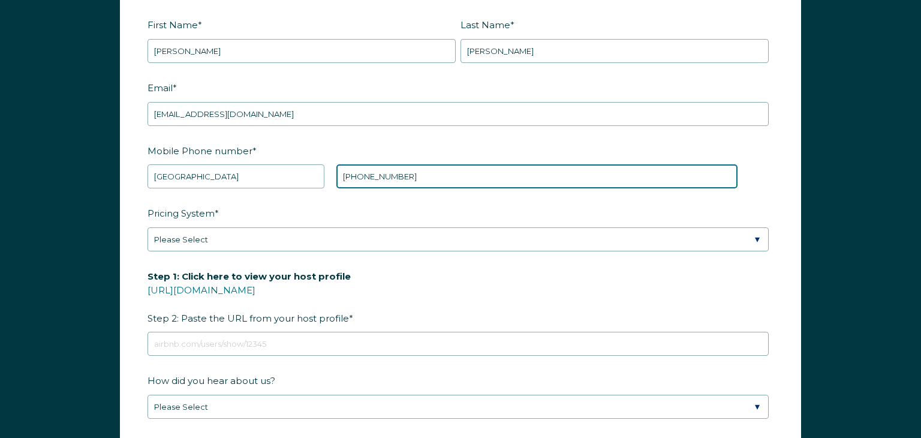
scroll to position [1594, 0]
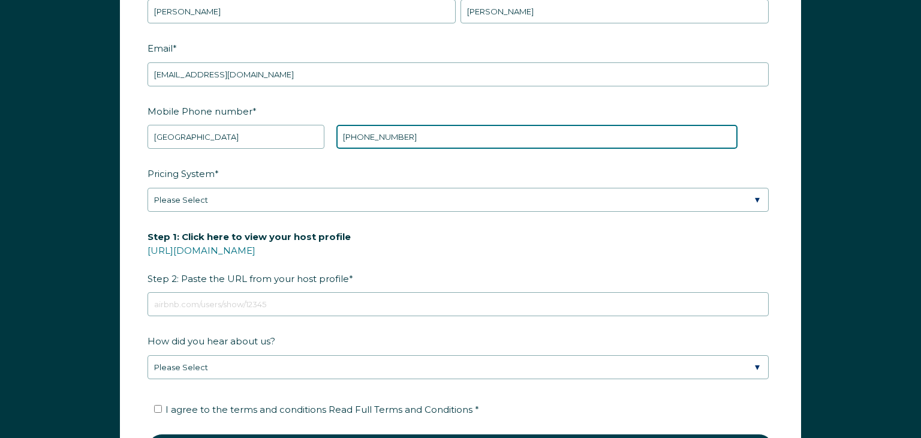
type input "[PHONE_NUMBER]"
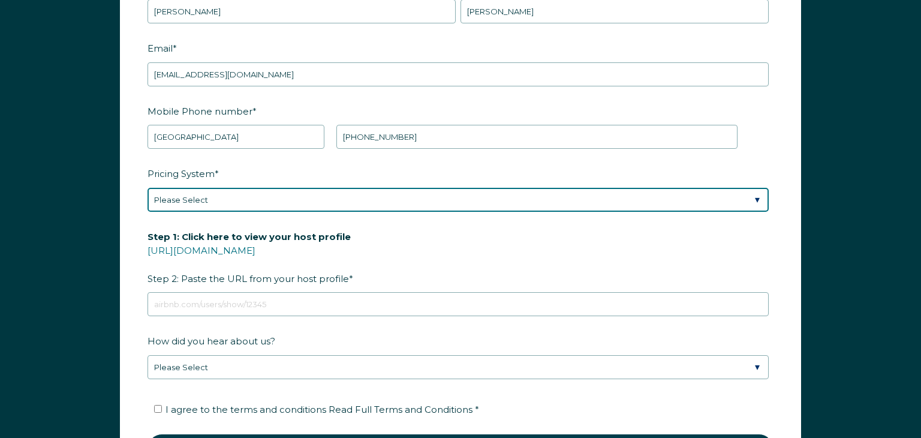
click at [753, 195] on select "Please Select Manual Airbnb Smart Pricing PriceLabs Wheelhouse Beyond Pricing 3…" at bounding box center [458, 200] width 621 height 24
select select "PriceLabs"
click at [148, 188] on select "Please Select Manual Airbnb Smart Pricing PriceLabs Wheelhouse Beyond Pricing 3…" at bounding box center [458, 200] width 621 height 24
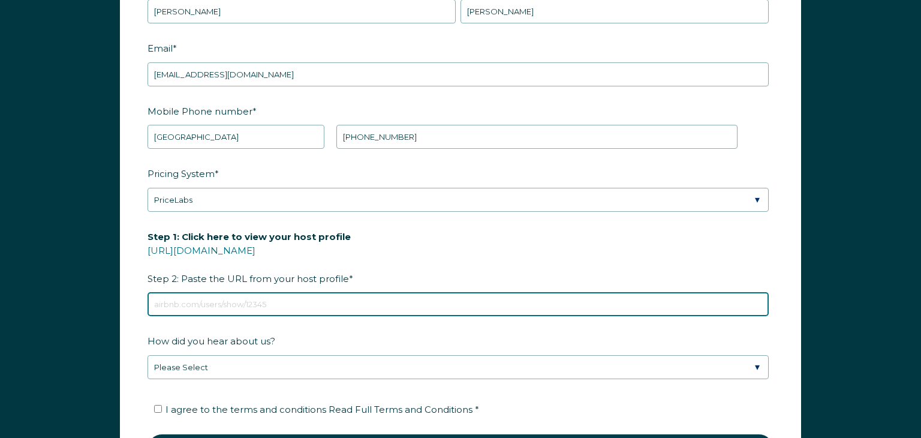
click at [175, 294] on input "Step 1: Click here to view your host profile [URL][DOMAIN_NAME] Step 2: Paste t…" at bounding box center [458, 304] width 621 height 24
type input "[URL][DOMAIN_NAME]"
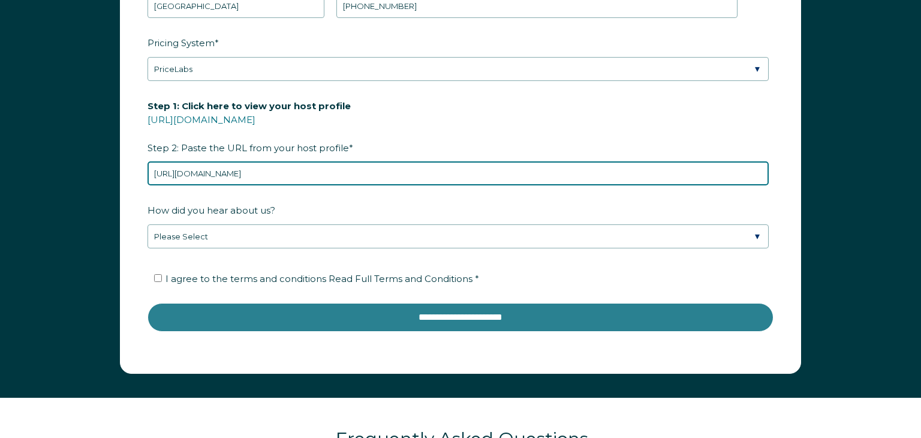
scroll to position [1725, 0]
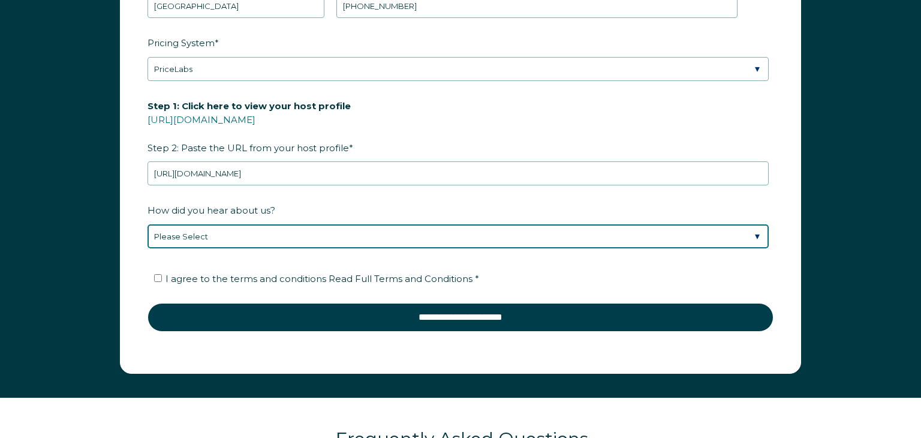
click at [259, 233] on select "Please Select Discovered Whimstay at an event or conference Found Whimstay thro…" at bounding box center [458, 236] width 621 height 24
select select "Google Search"
click at [148, 224] on select "Please Select Discovered Whimstay at an event or conference Found Whimstay thro…" at bounding box center [458, 236] width 621 height 24
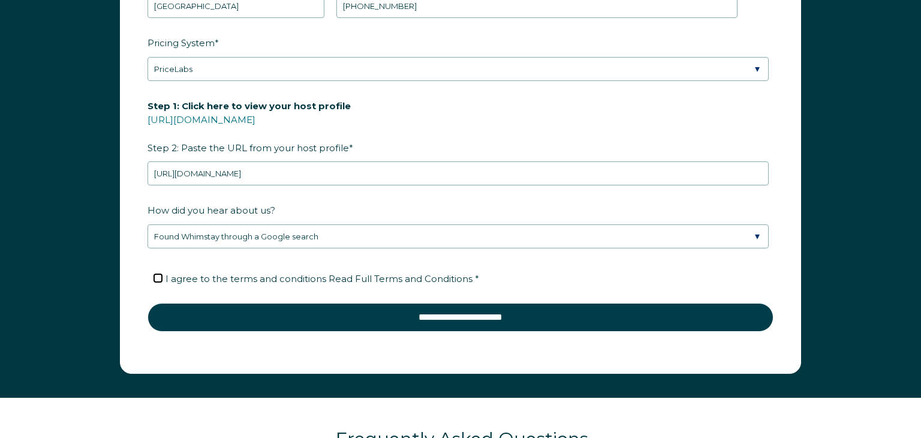
click at [159, 275] on input "I agree to the terms and conditions Read Full Terms and Conditions *" at bounding box center [158, 278] width 8 height 8
checkbox input "true"
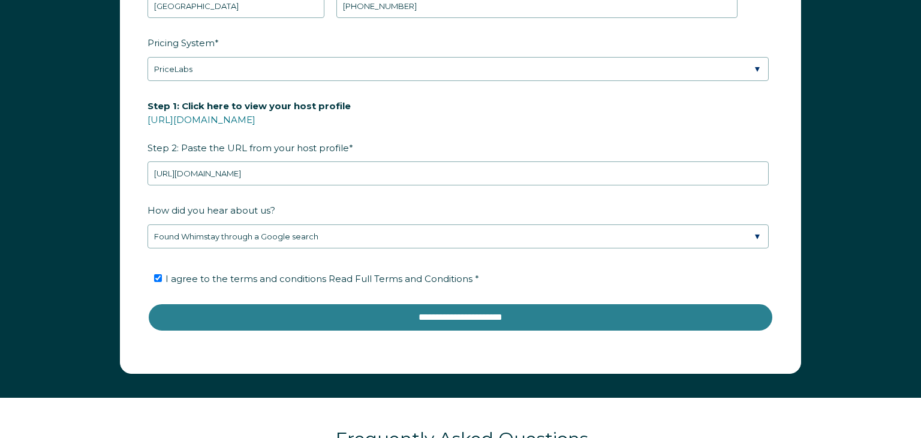
click at [434, 315] on input "**********" at bounding box center [461, 317] width 626 height 29
